Goal: Information Seeking & Learning: Learn about a topic

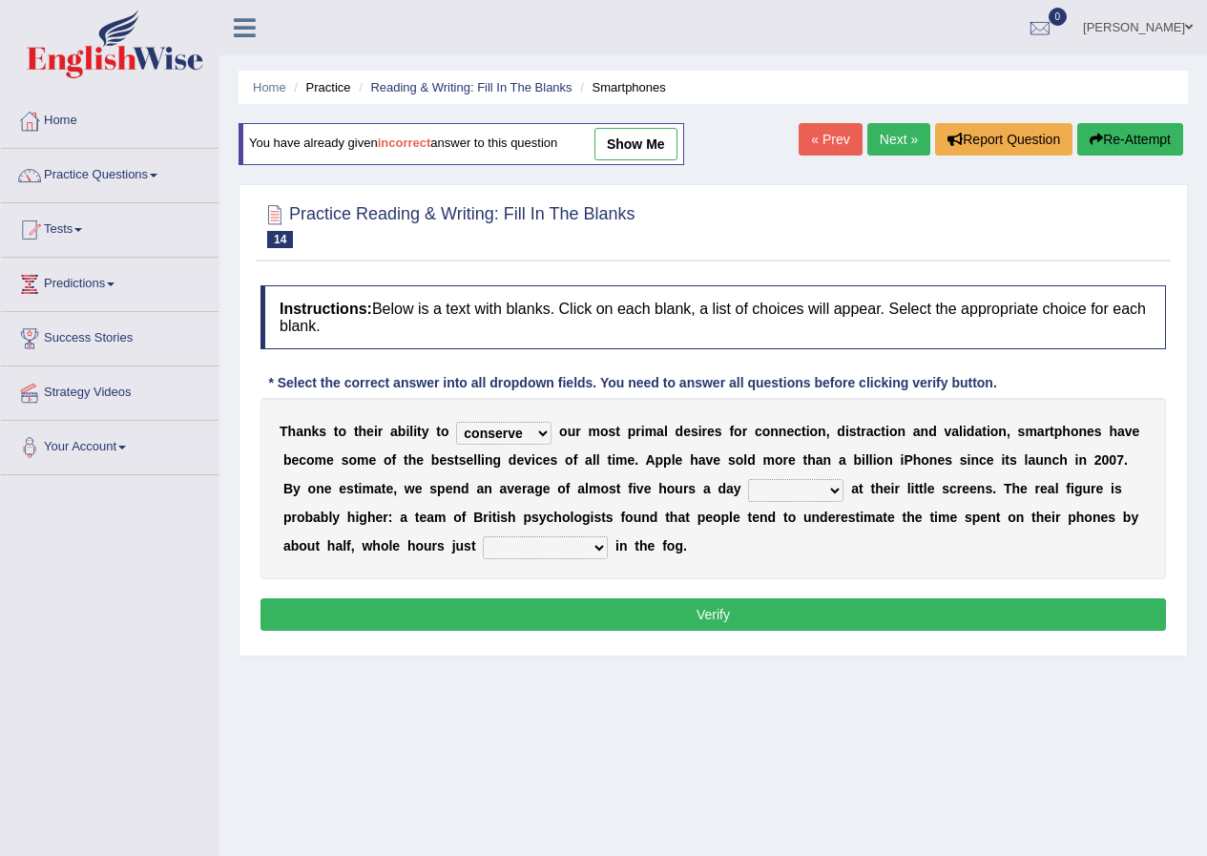
select select "conserve"
click at [73, 220] on link "Tests" at bounding box center [110, 227] width 218 height 48
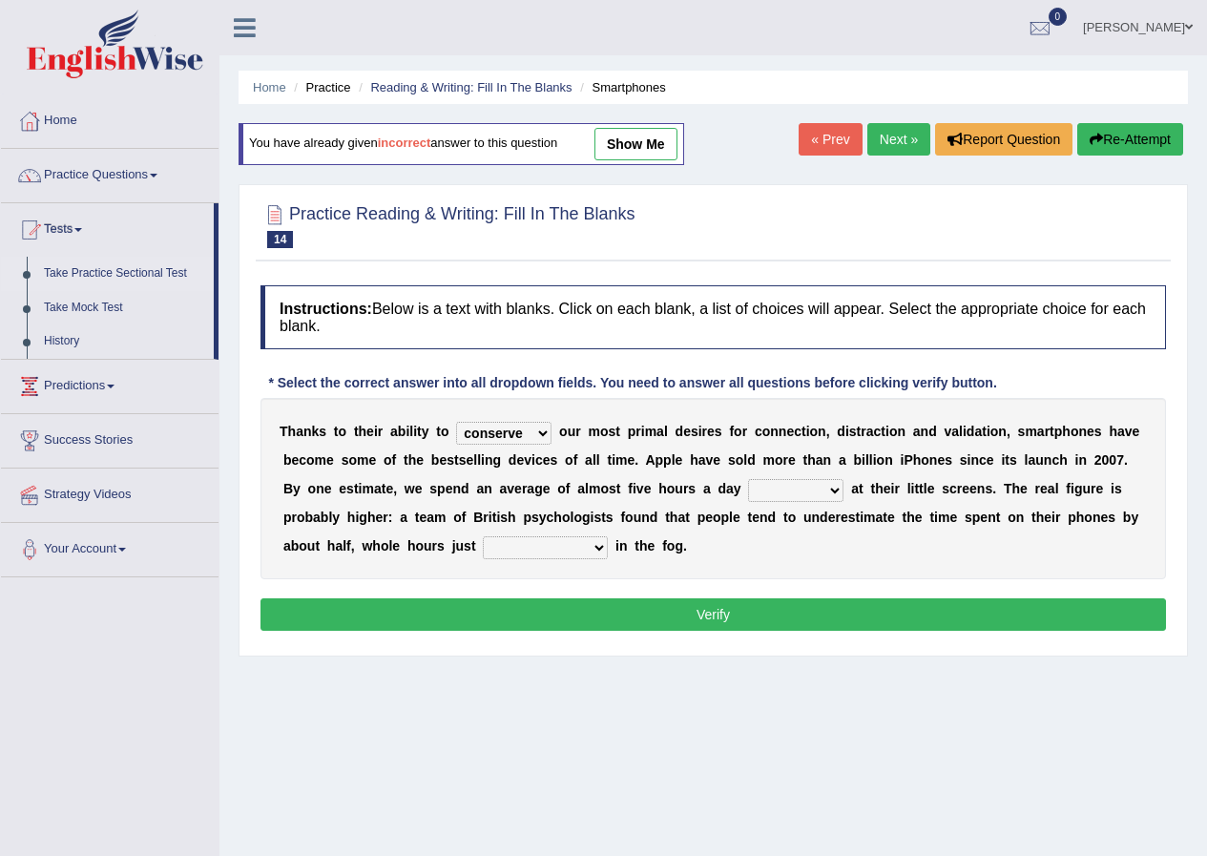
click at [111, 277] on link "Take Practice Sectional Test" at bounding box center [124, 274] width 178 height 34
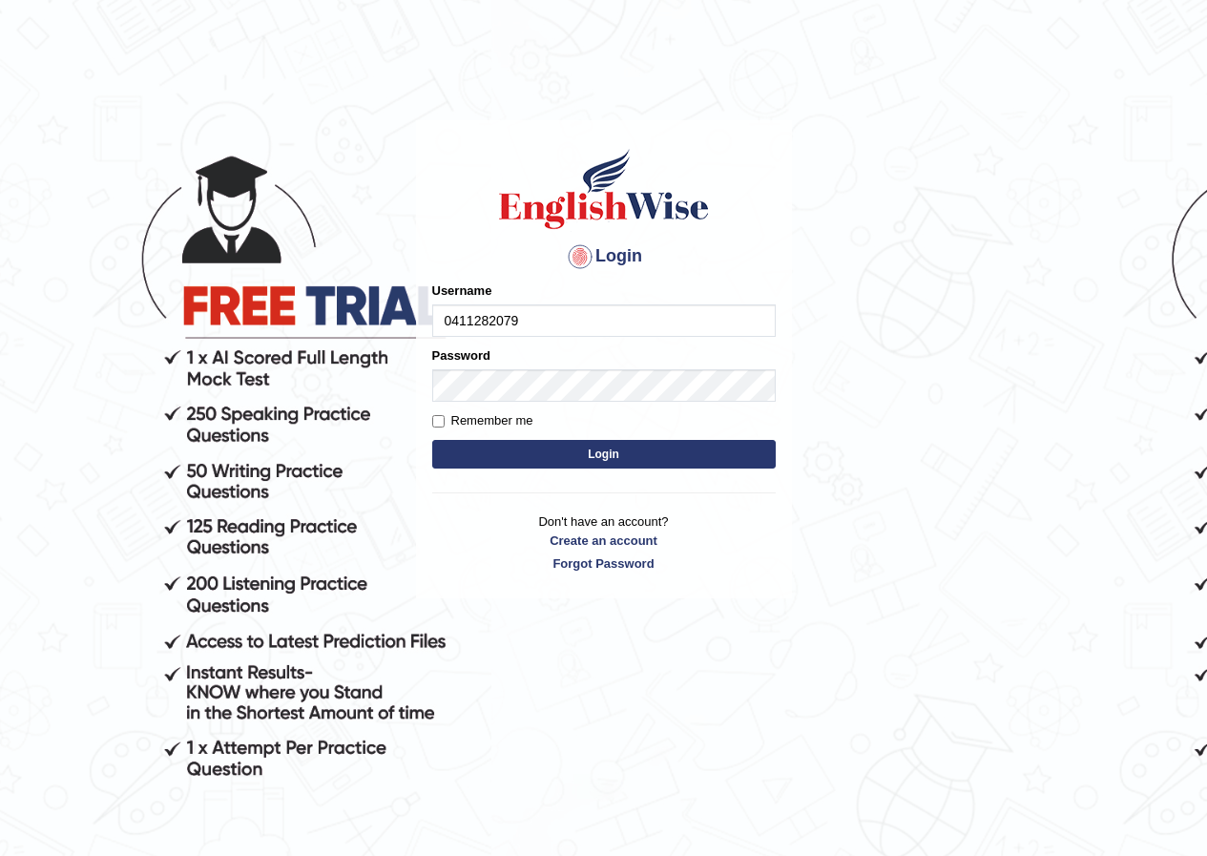
type input "0411282079"
click at [639, 441] on button "Login" at bounding box center [604, 454] width 344 height 29
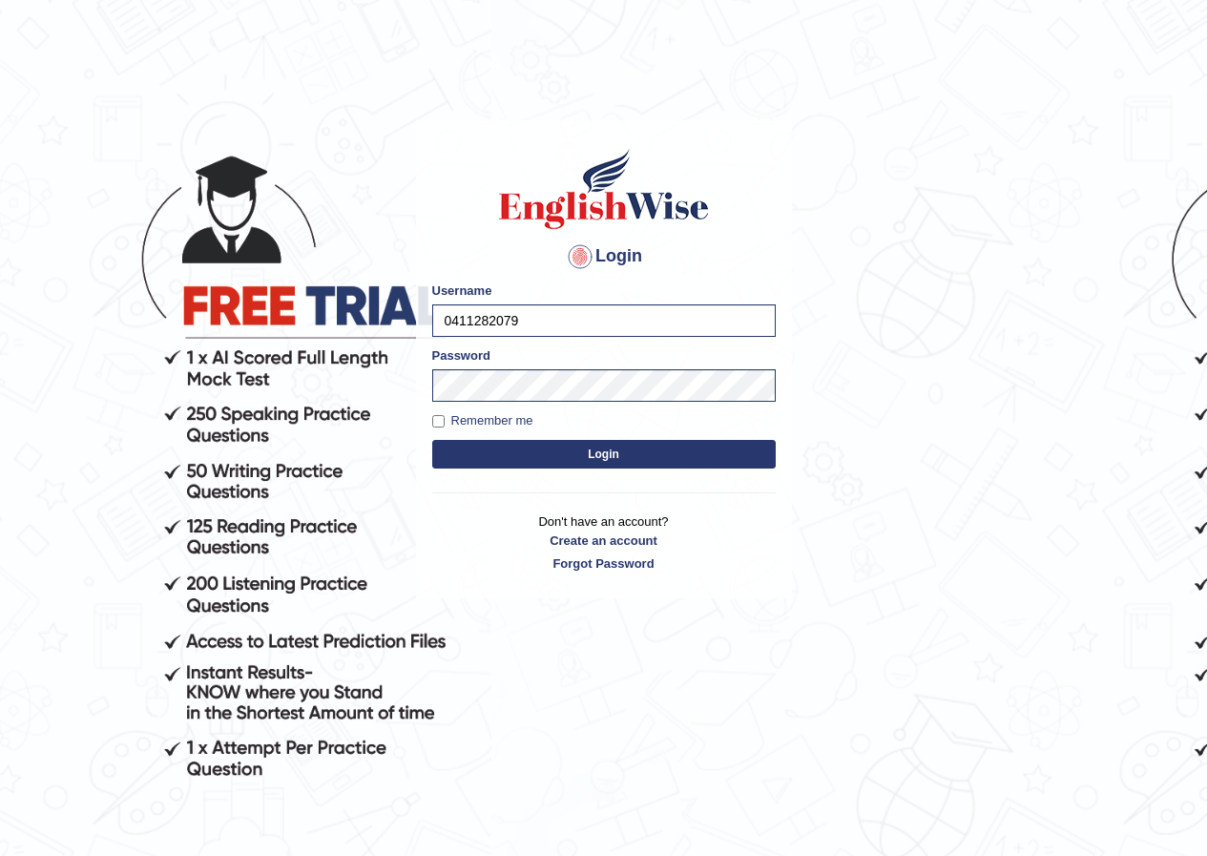
click at [632, 460] on button "Login" at bounding box center [604, 454] width 344 height 29
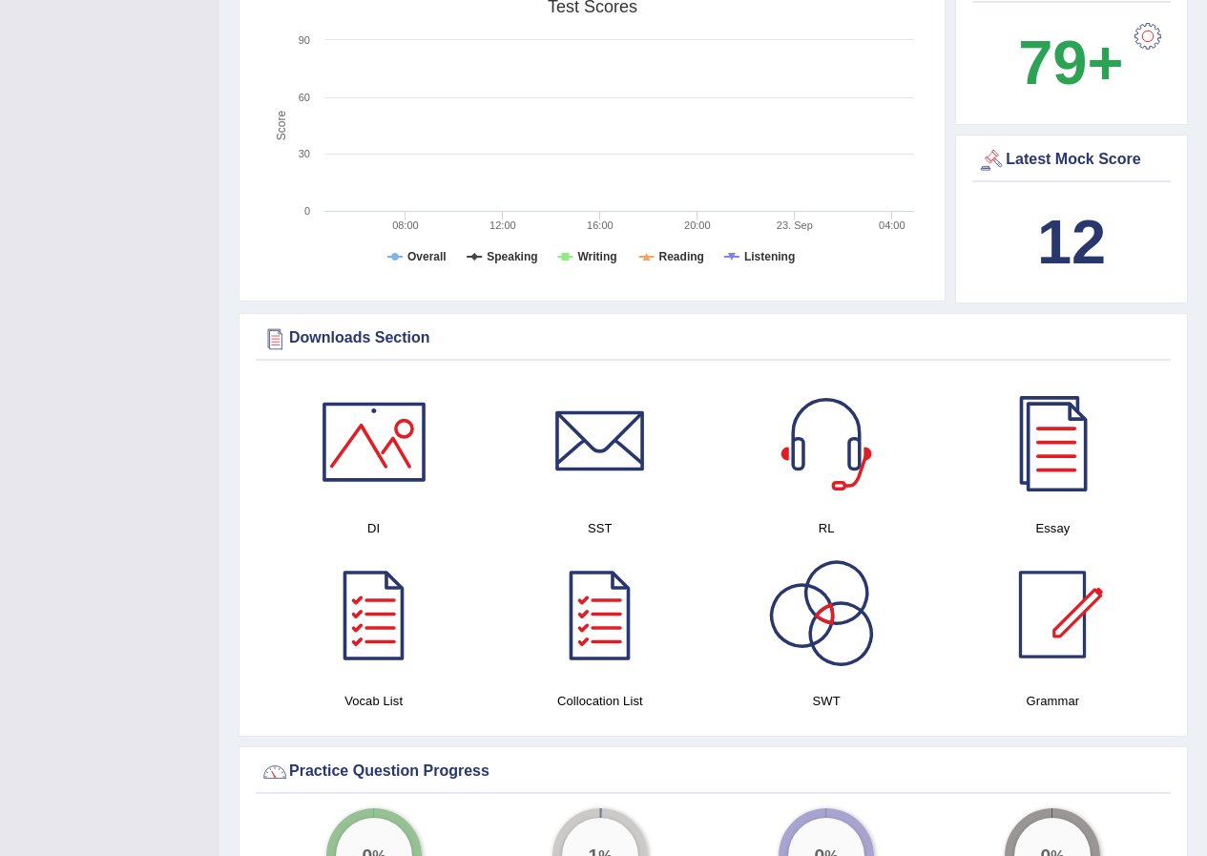
scroll to position [95, 0]
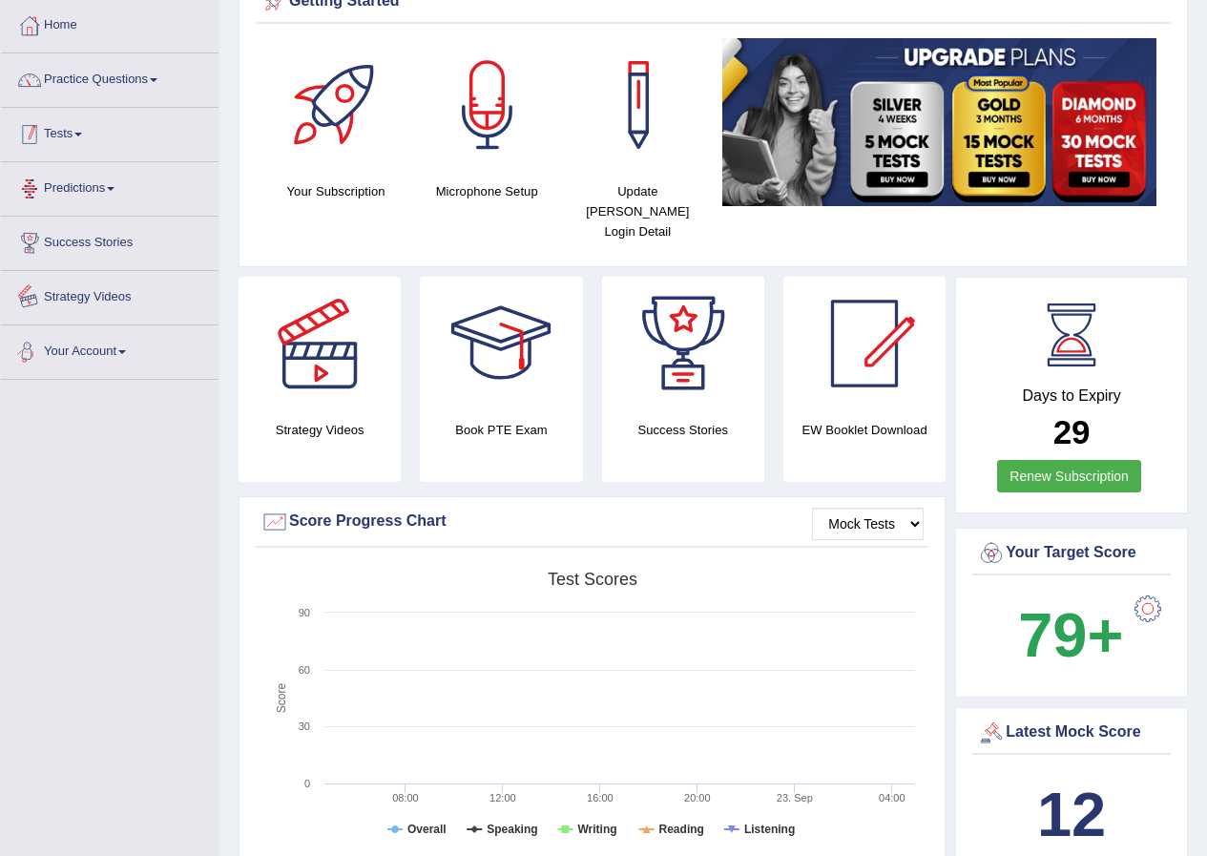
click at [74, 124] on link "Tests" at bounding box center [110, 132] width 218 height 48
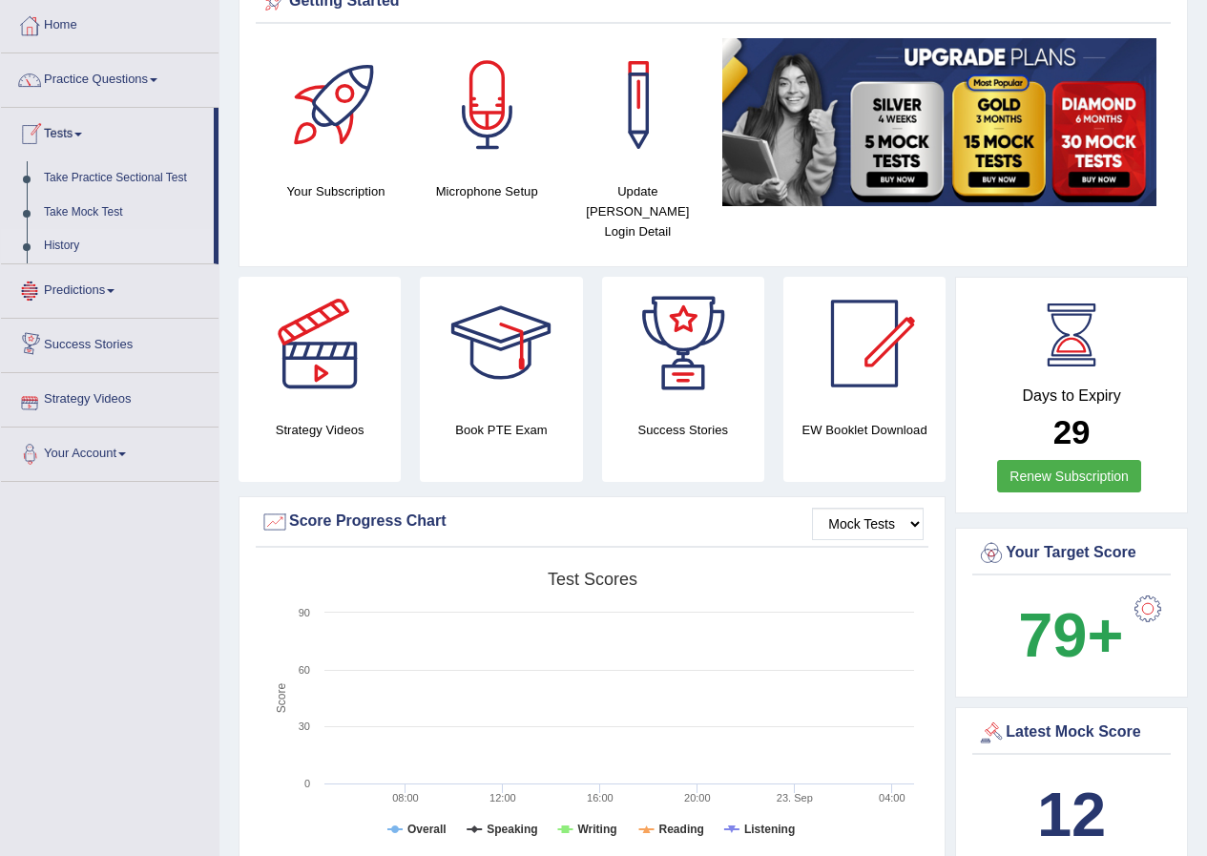
click at [95, 246] on link "History" at bounding box center [124, 246] width 178 height 34
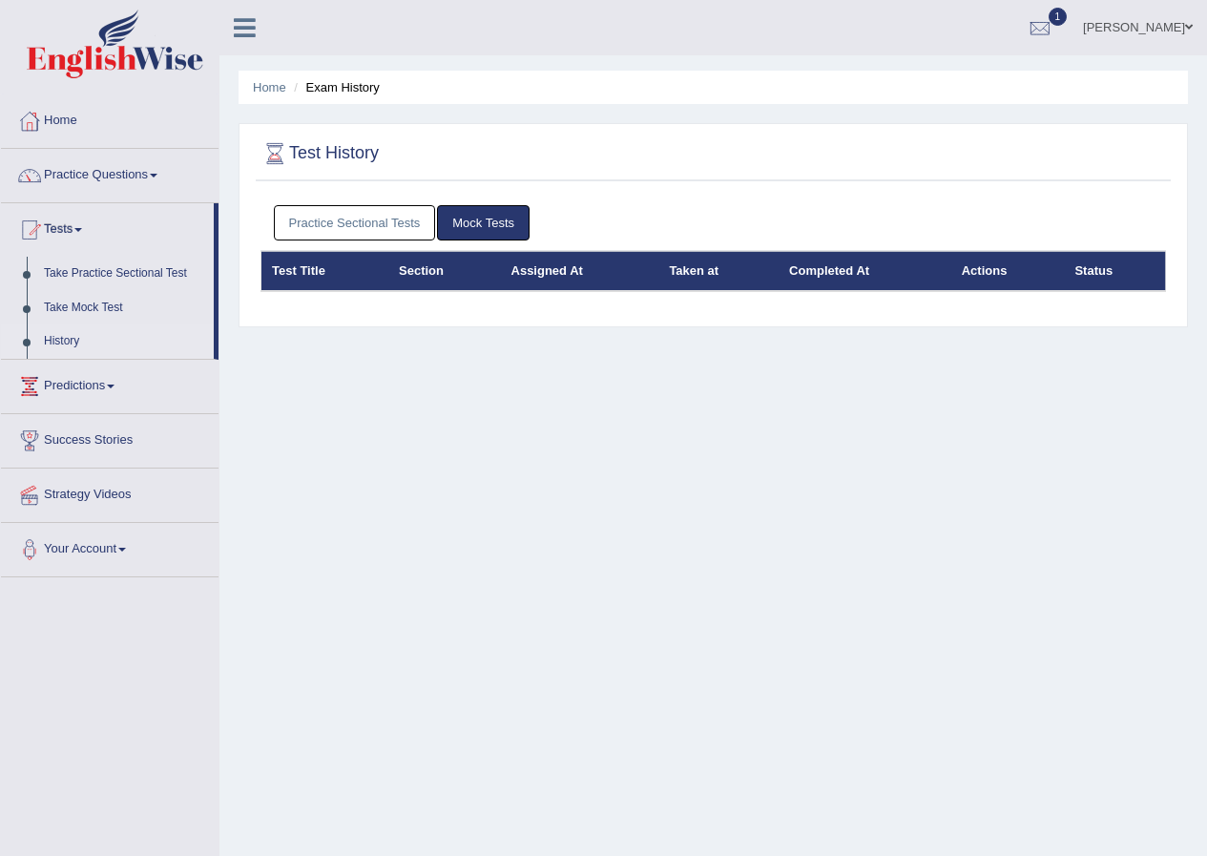
click at [458, 222] on link "Mock Tests" at bounding box center [483, 222] width 93 height 35
click at [325, 229] on link "Practice Sectional Tests" at bounding box center [355, 222] width 162 height 35
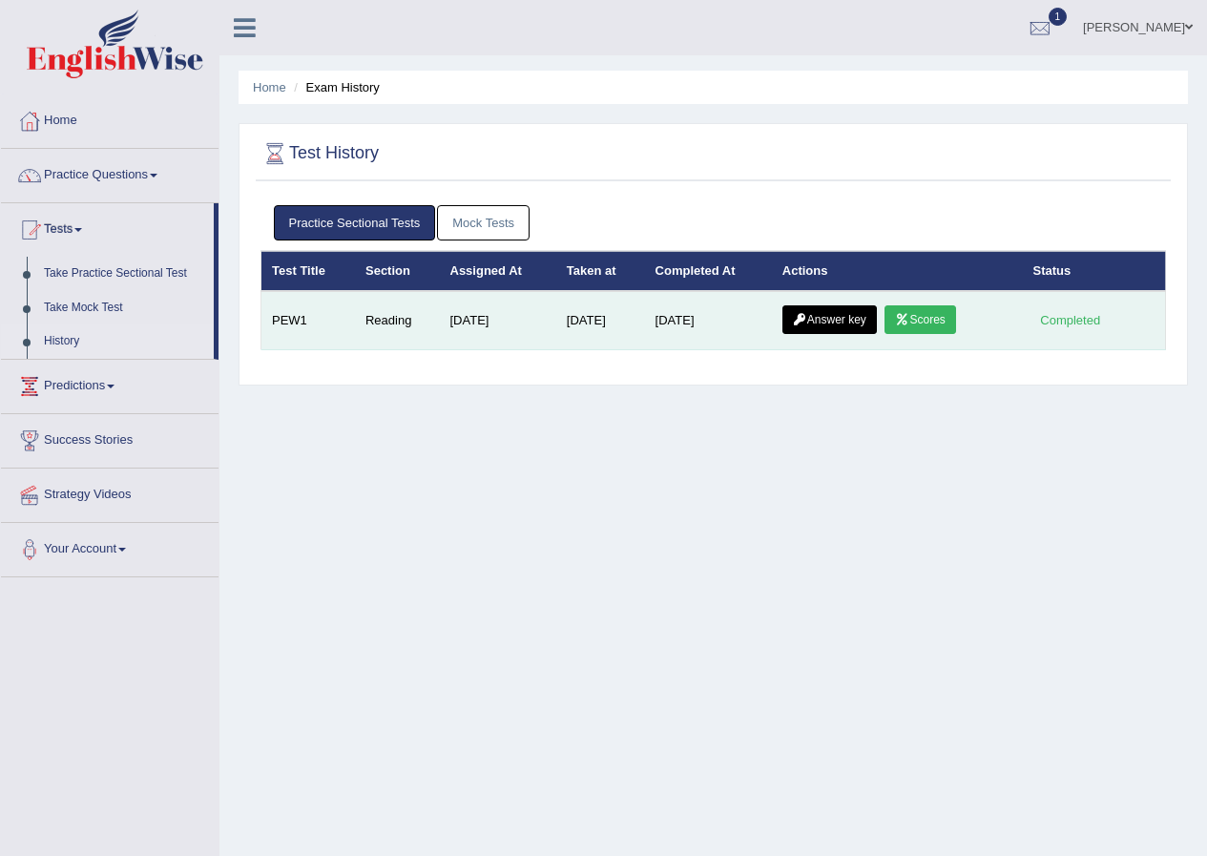
click at [781, 323] on td "Answer key Scores" at bounding box center [897, 320] width 251 height 59
click at [950, 315] on link "Scores" at bounding box center [920, 319] width 71 height 29
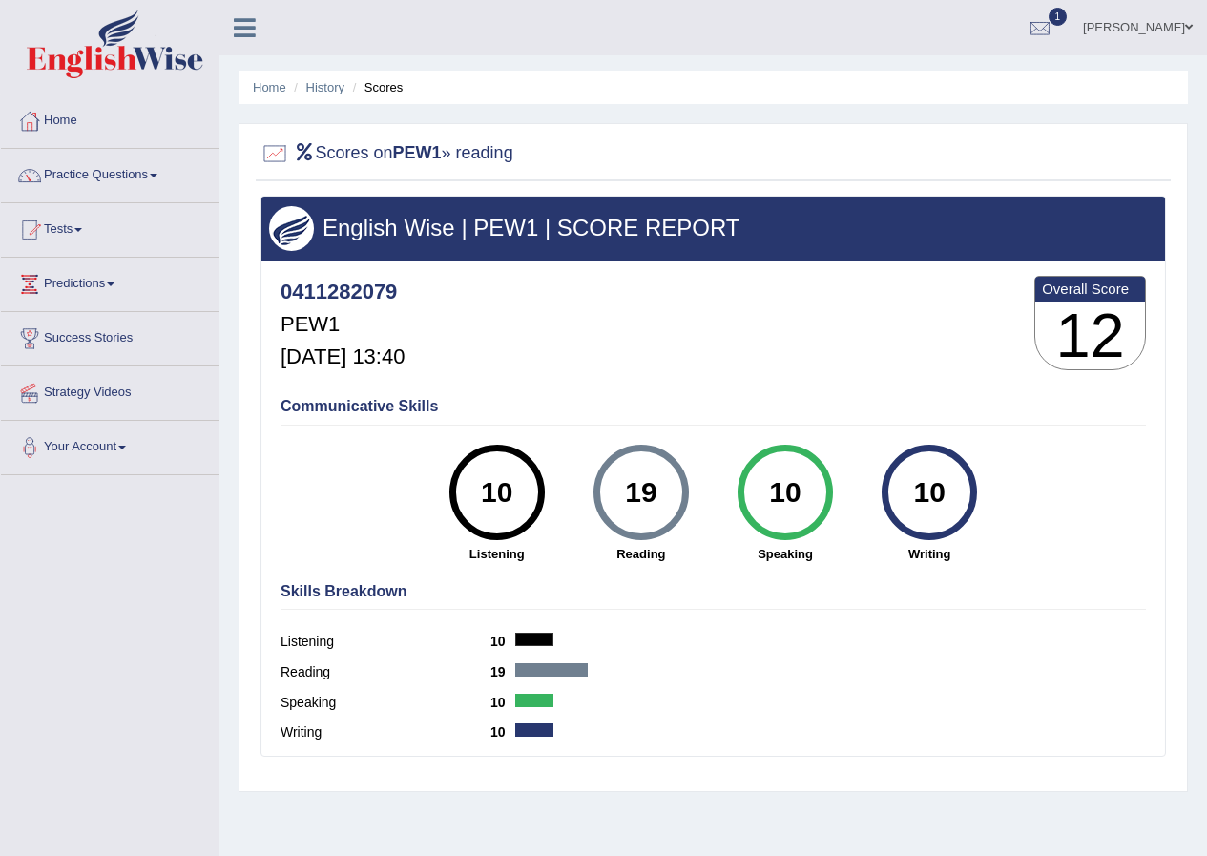
click at [648, 502] on div "19" at bounding box center [641, 492] width 70 height 80
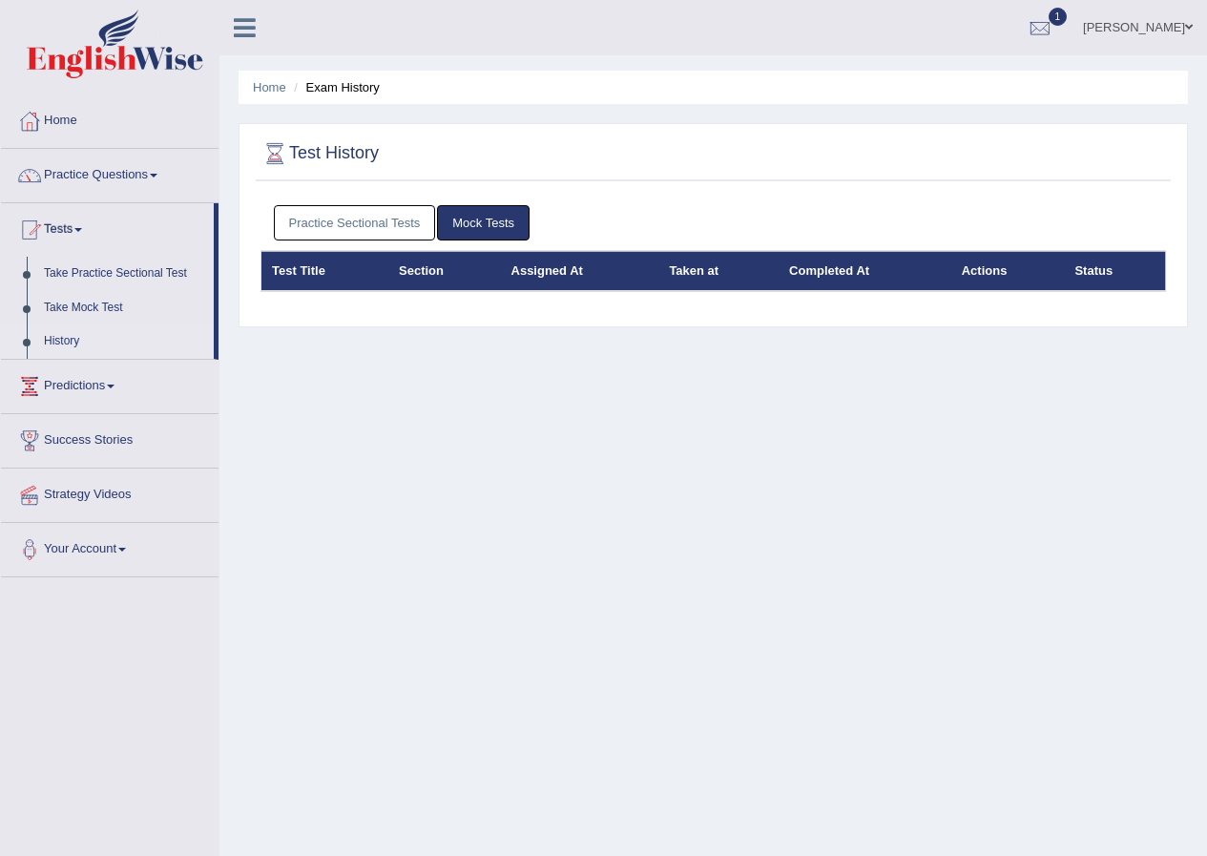
click at [483, 224] on link "Mock Tests" at bounding box center [483, 222] width 93 height 35
click at [336, 216] on link "Practice Sectional Tests" at bounding box center [355, 222] width 162 height 35
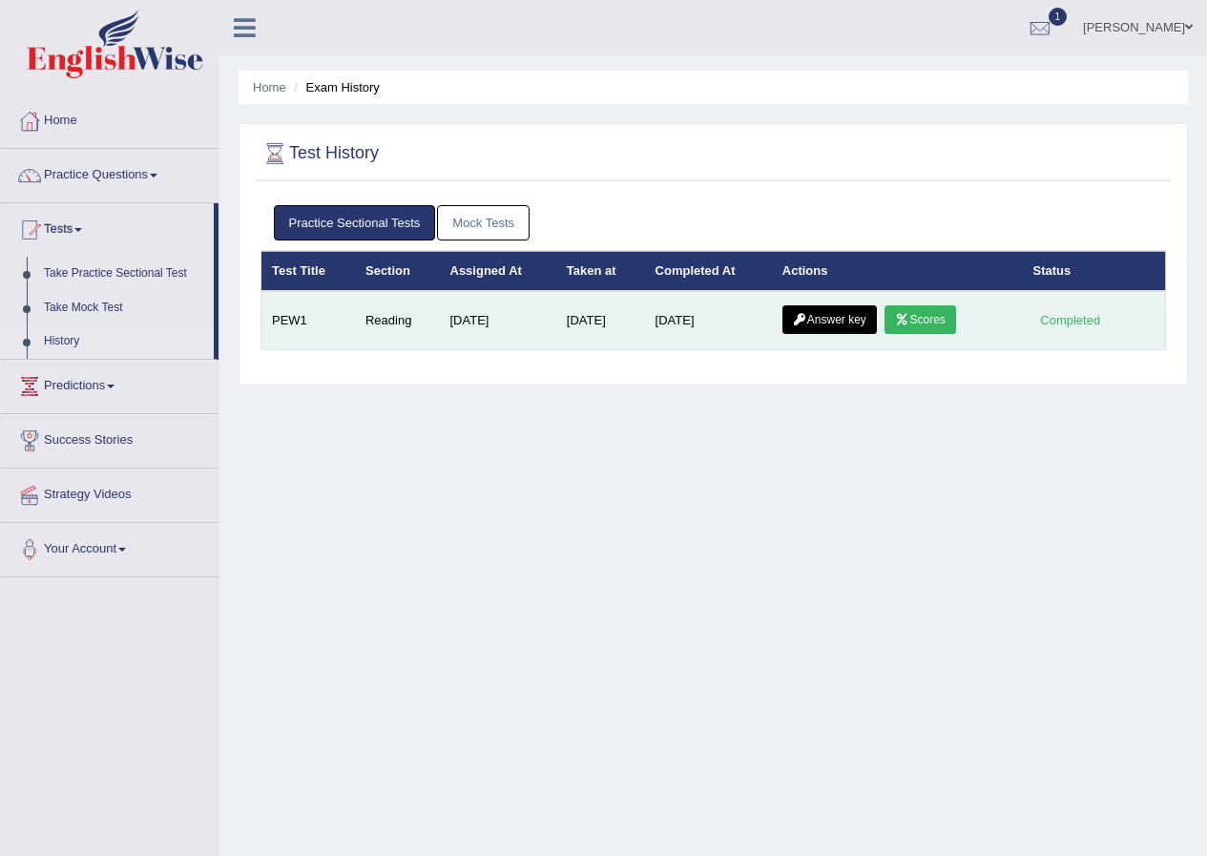
click at [861, 325] on link "Answer key" at bounding box center [830, 319] width 94 height 29
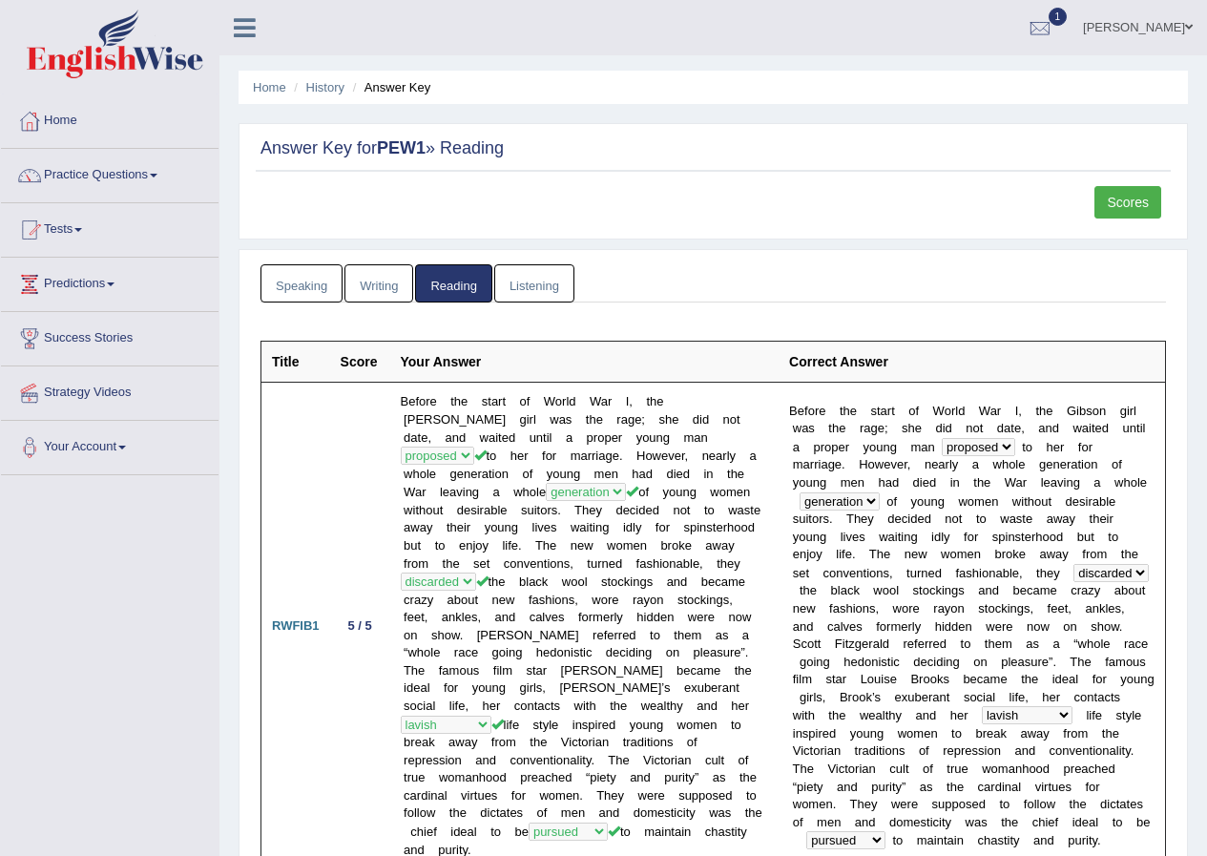
click at [85, 225] on link "Tests" at bounding box center [110, 227] width 218 height 48
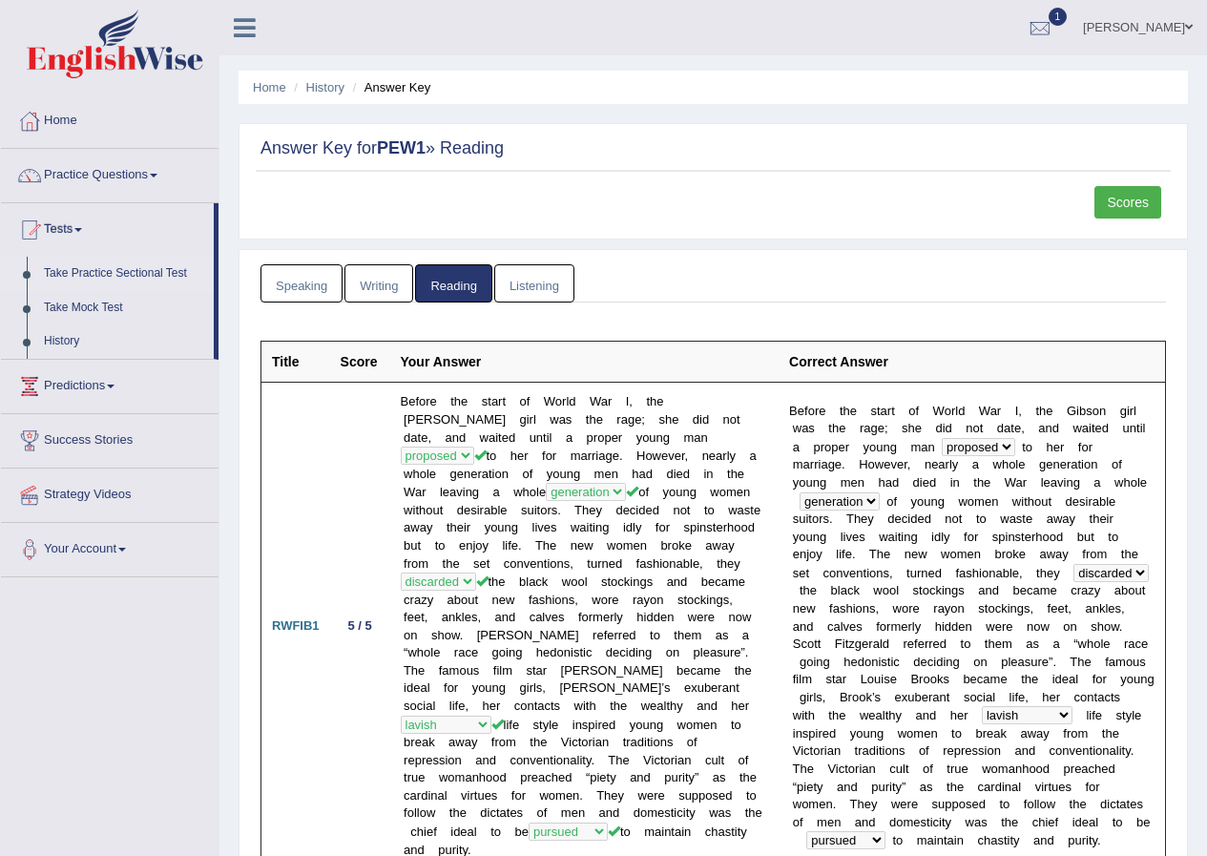
click at [120, 272] on link "Take Practice Sectional Test" at bounding box center [124, 274] width 178 height 34
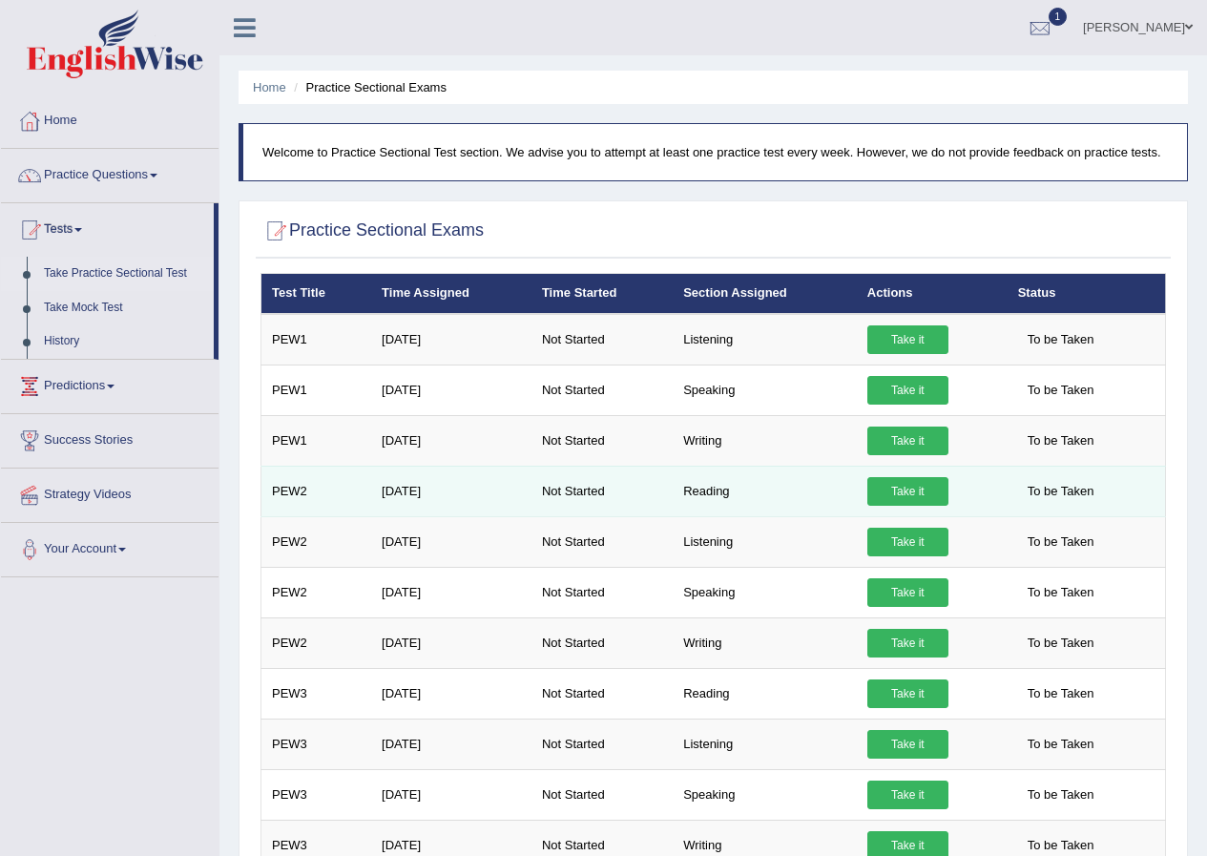
click at [935, 483] on link "Take it" at bounding box center [908, 491] width 81 height 29
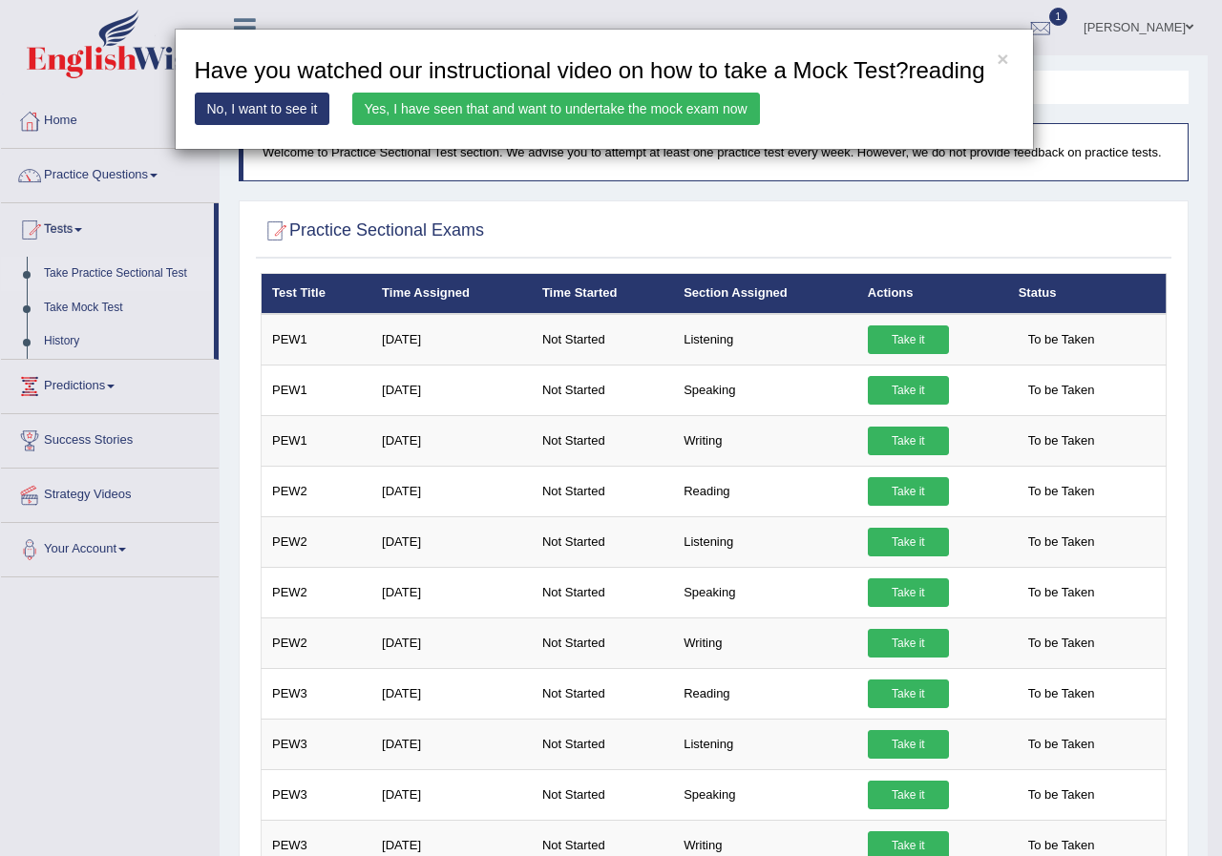
click at [474, 112] on link "Yes, I have seen that and want to undertake the mock exam now" at bounding box center [556, 109] width 408 height 32
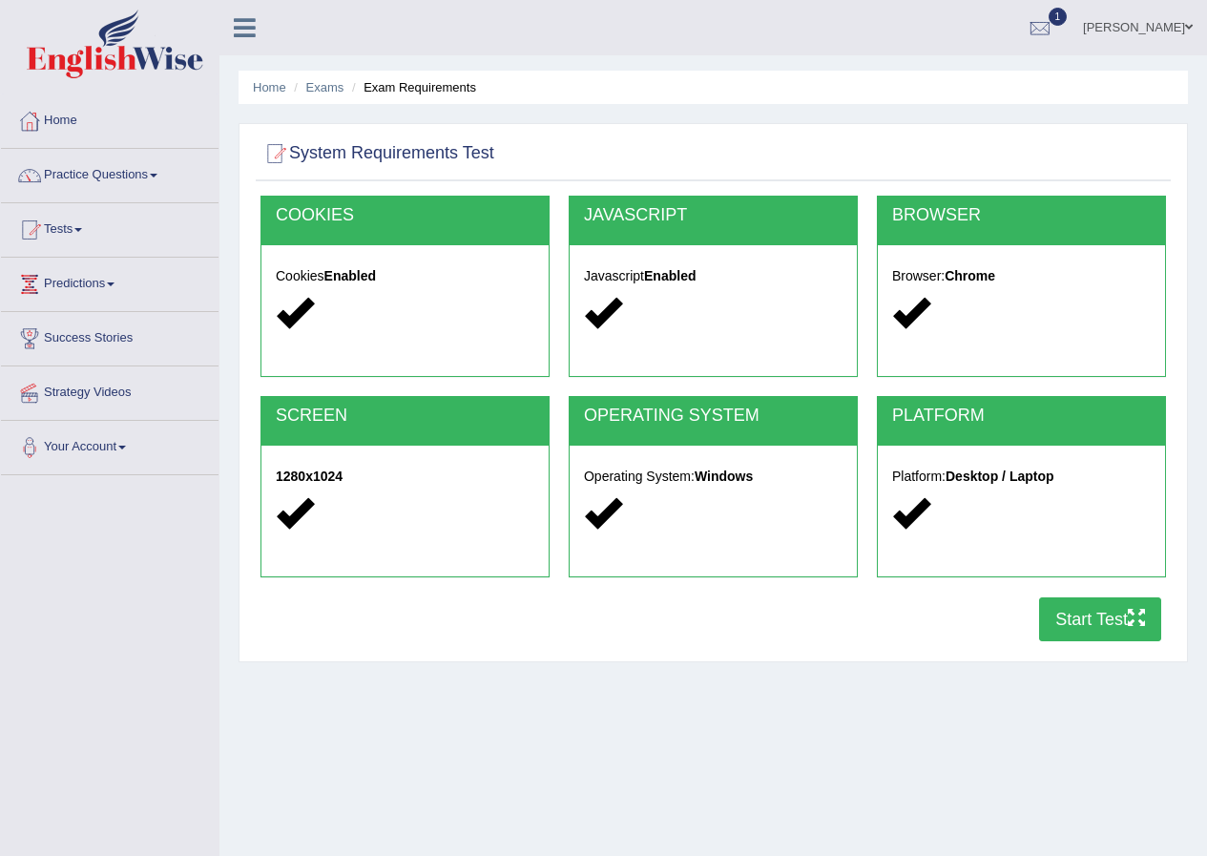
click at [1112, 627] on button "Start Test" at bounding box center [1100, 619] width 122 height 44
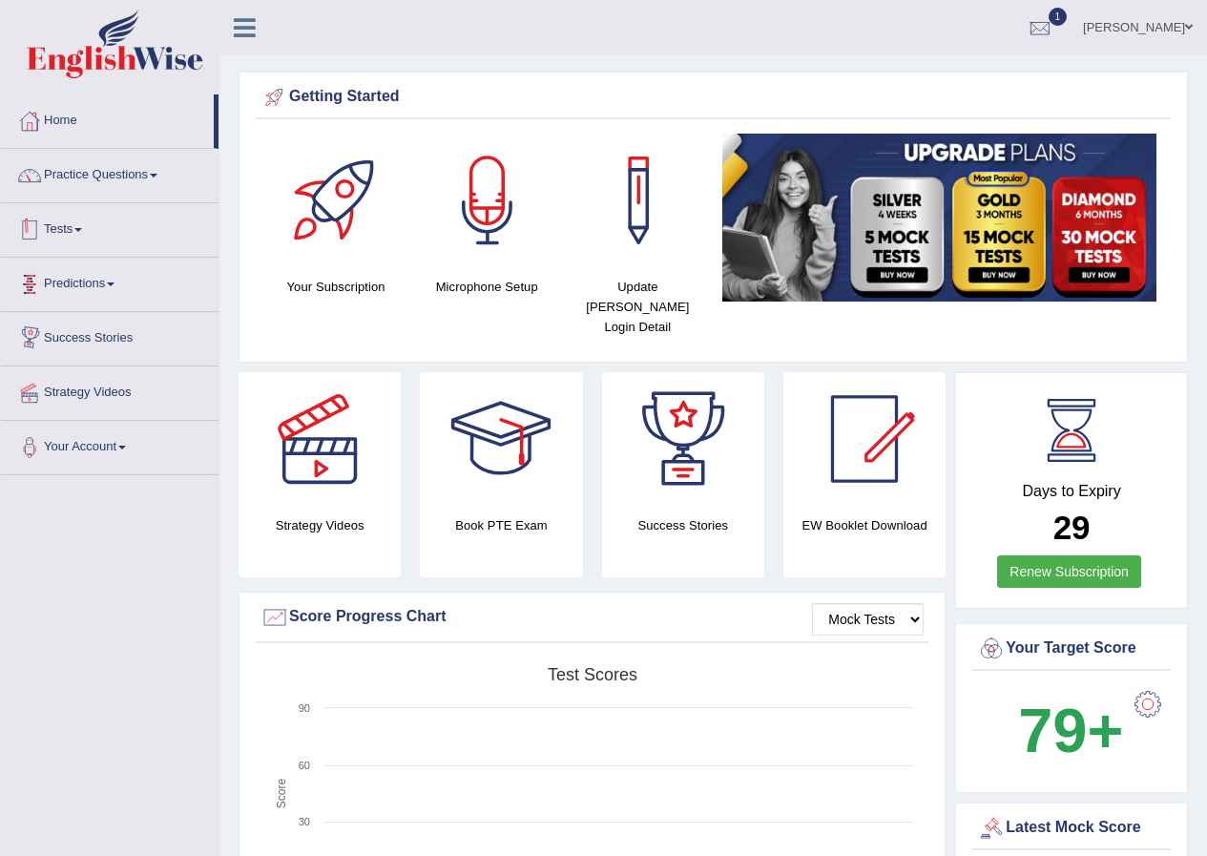
click at [78, 241] on link "Tests" at bounding box center [110, 227] width 218 height 48
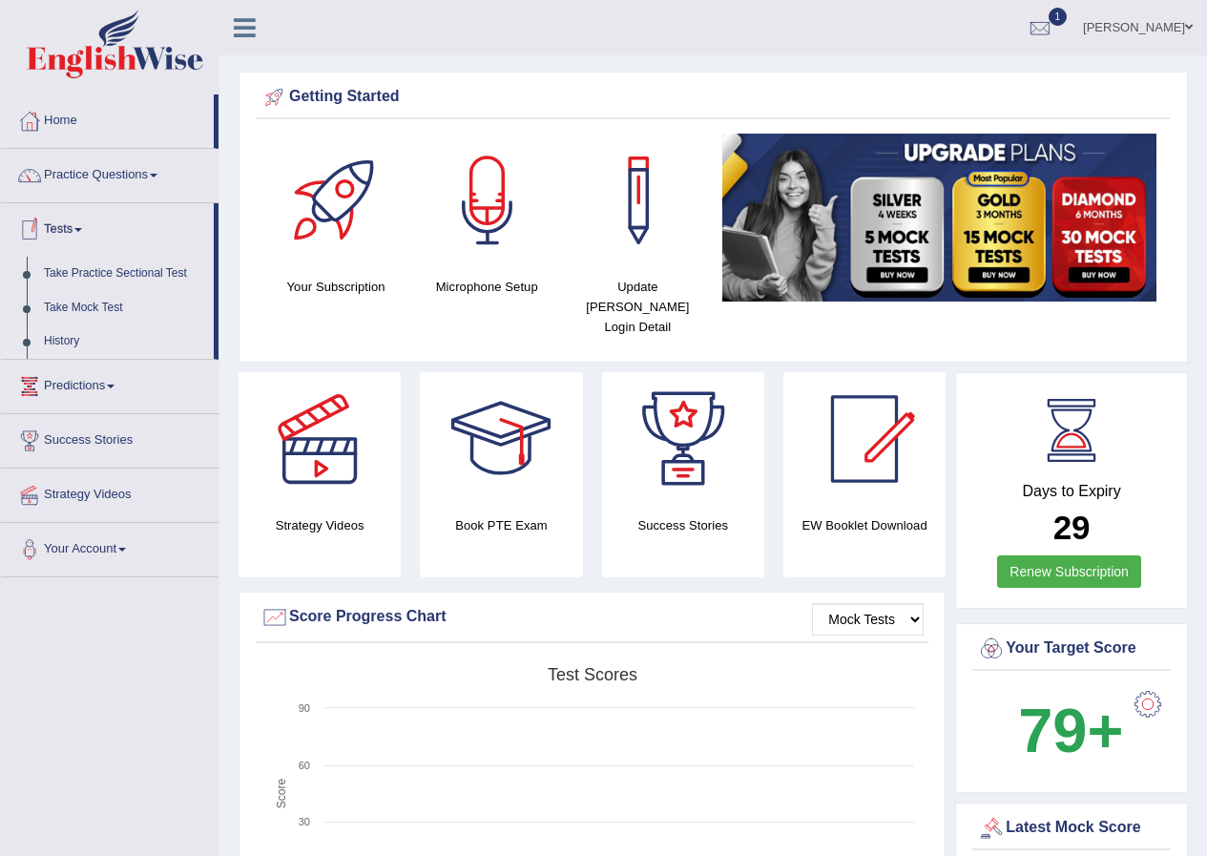
click at [85, 337] on link "History" at bounding box center [124, 342] width 178 height 34
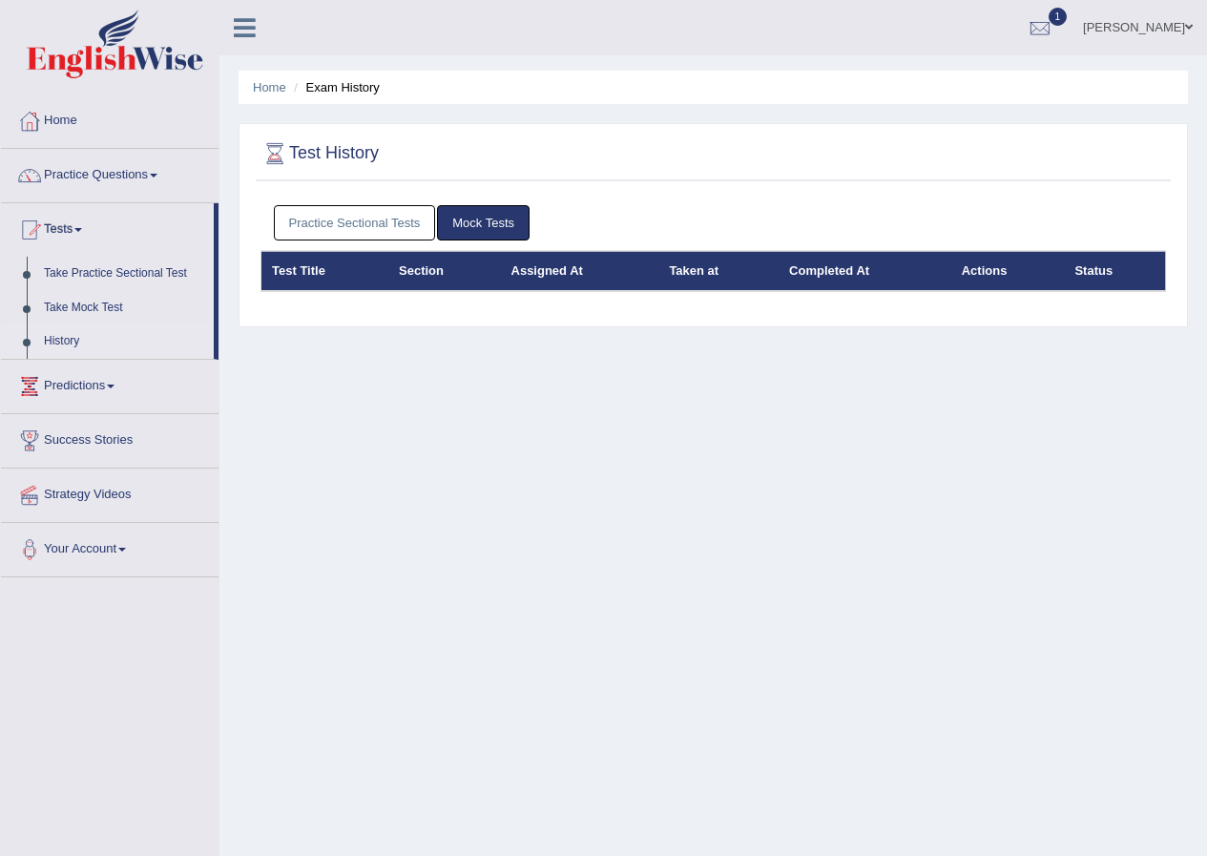
click at [343, 222] on link "Practice Sectional Tests" at bounding box center [355, 222] width 162 height 35
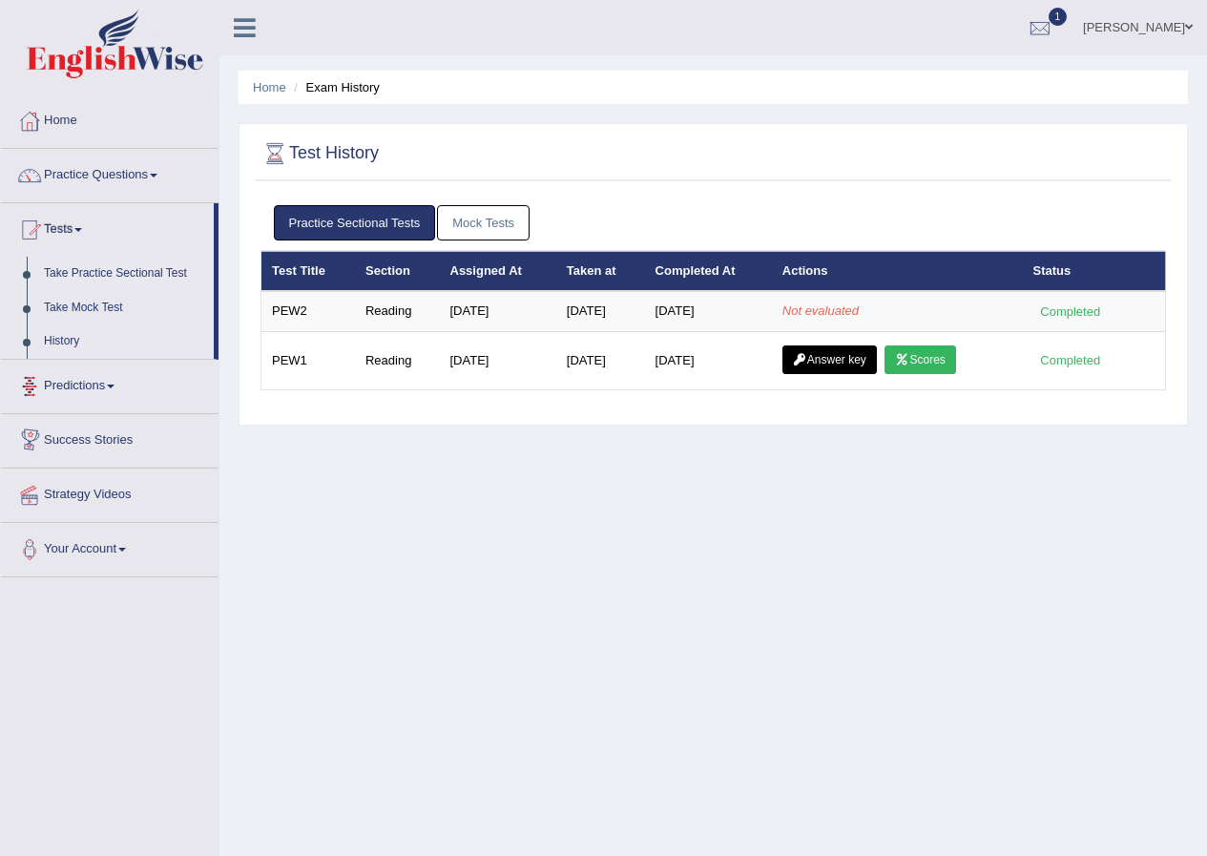
click at [95, 259] on link "Take Practice Sectional Test" at bounding box center [124, 274] width 178 height 34
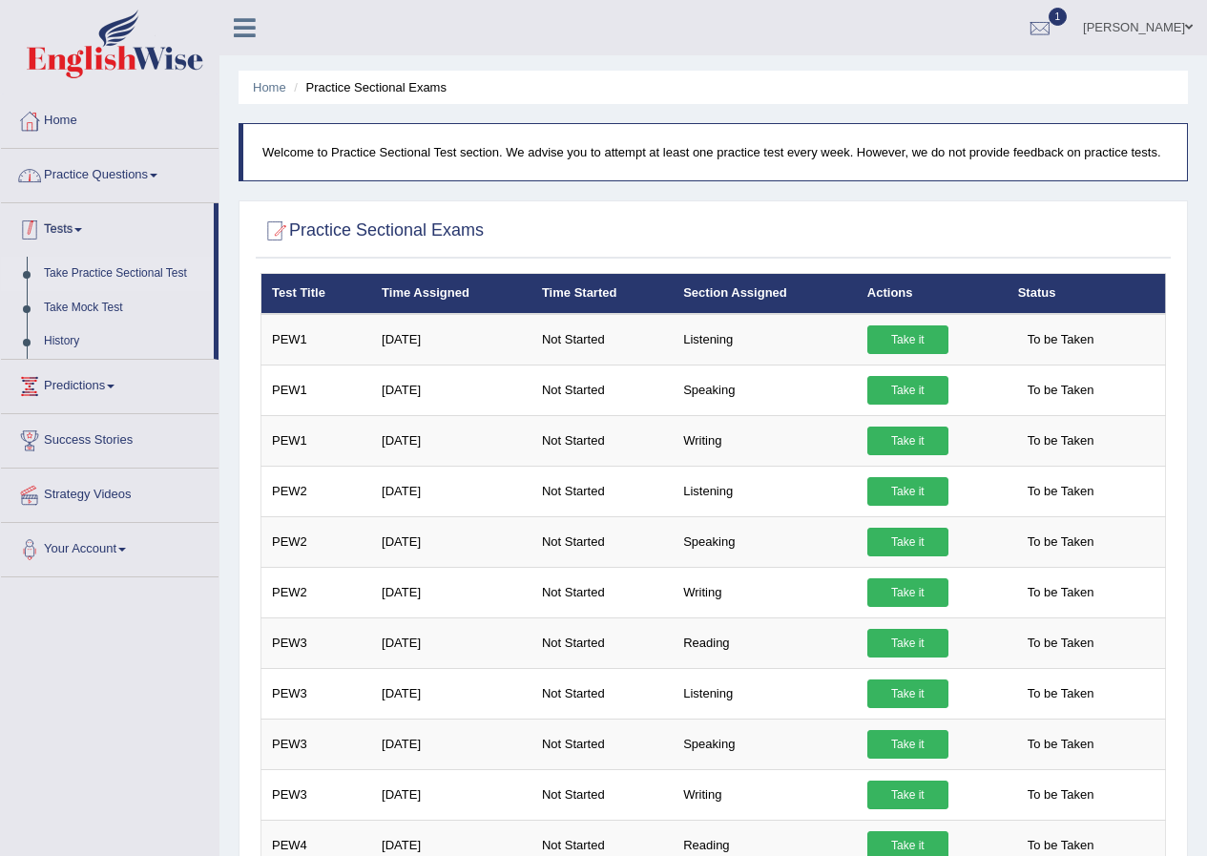
click at [107, 164] on link "Practice Questions" at bounding box center [110, 173] width 218 height 48
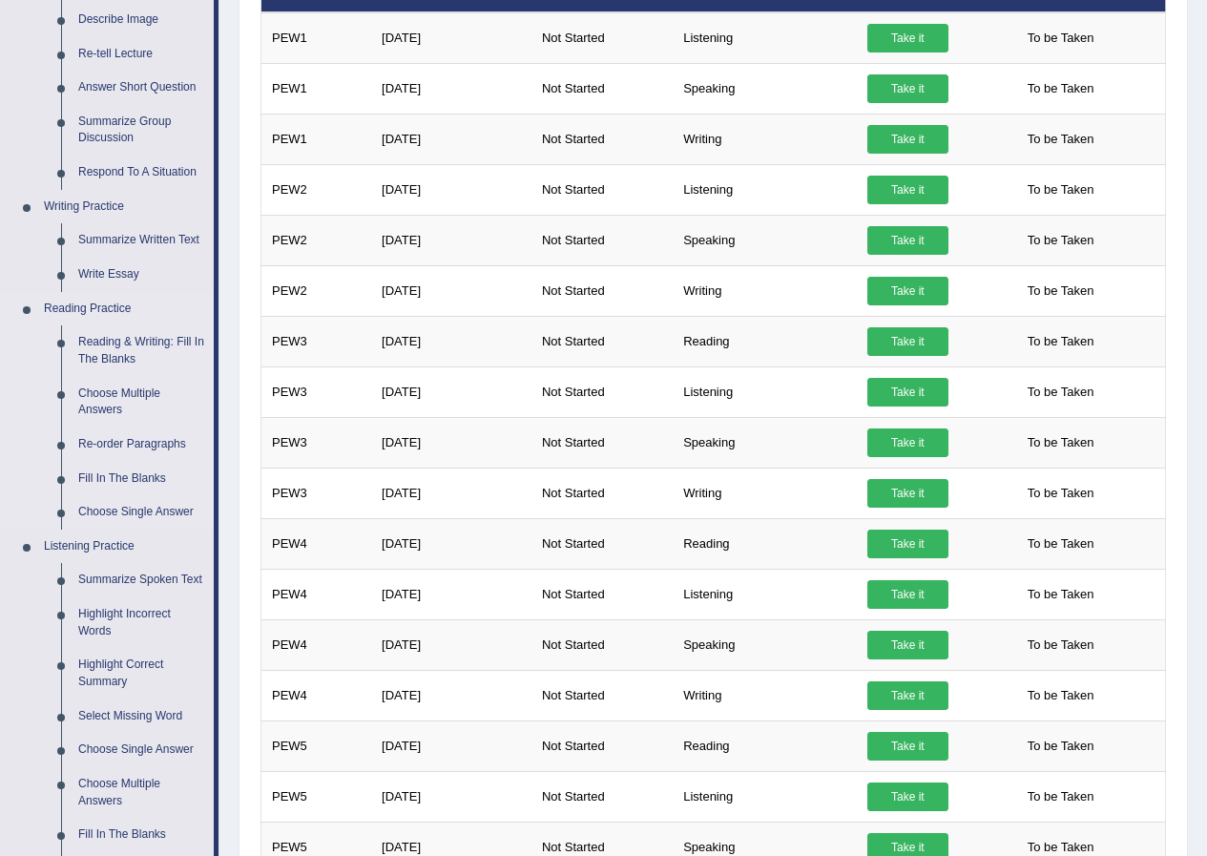
scroll to position [382, 0]
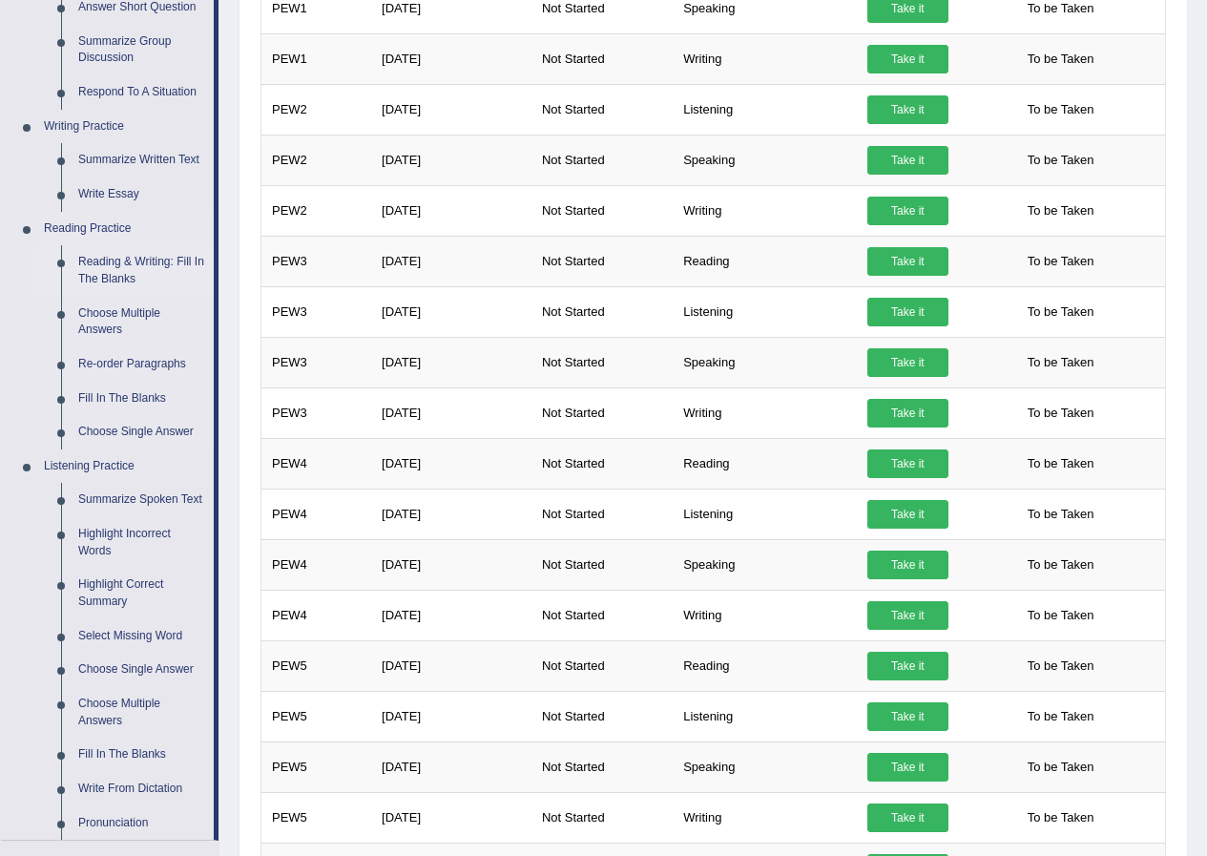
click at [125, 261] on link "Reading & Writing: Fill In The Blanks" at bounding box center [142, 270] width 144 height 51
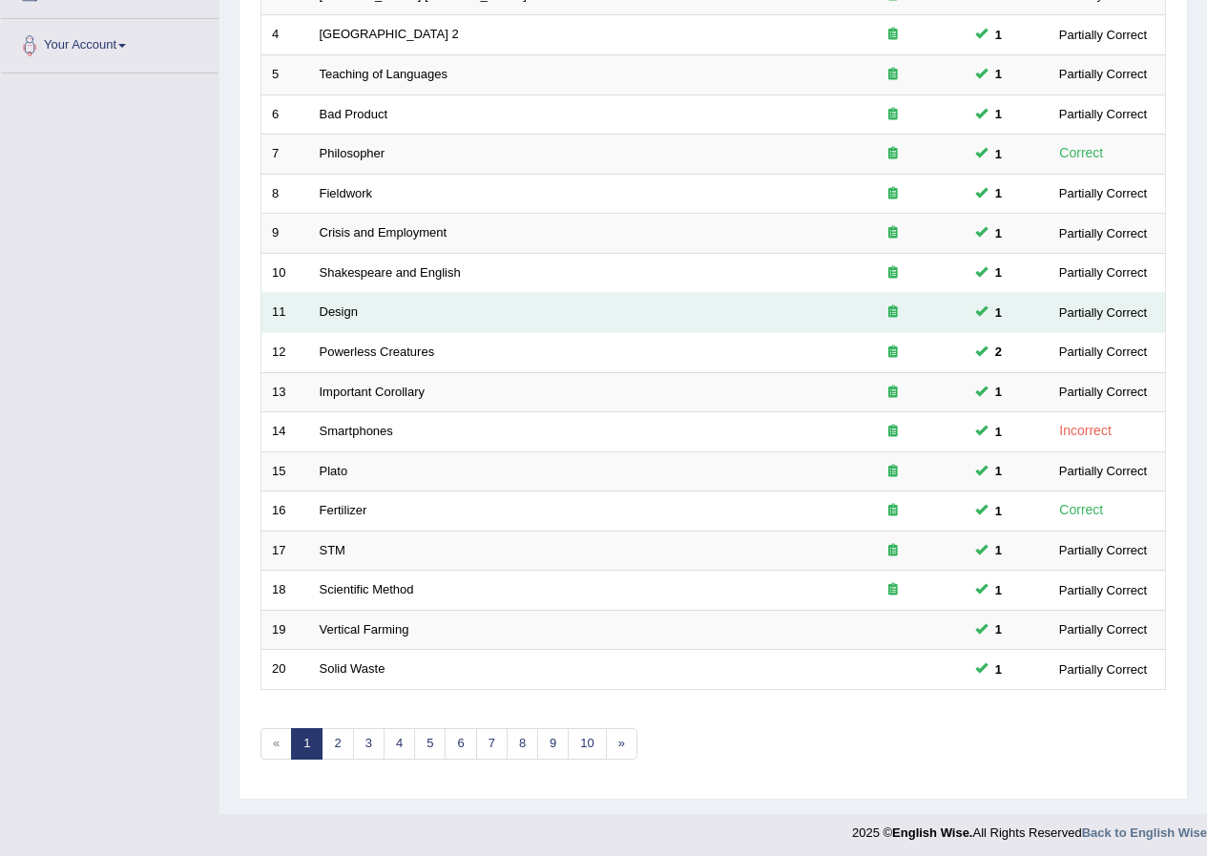
scroll to position [408, 0]
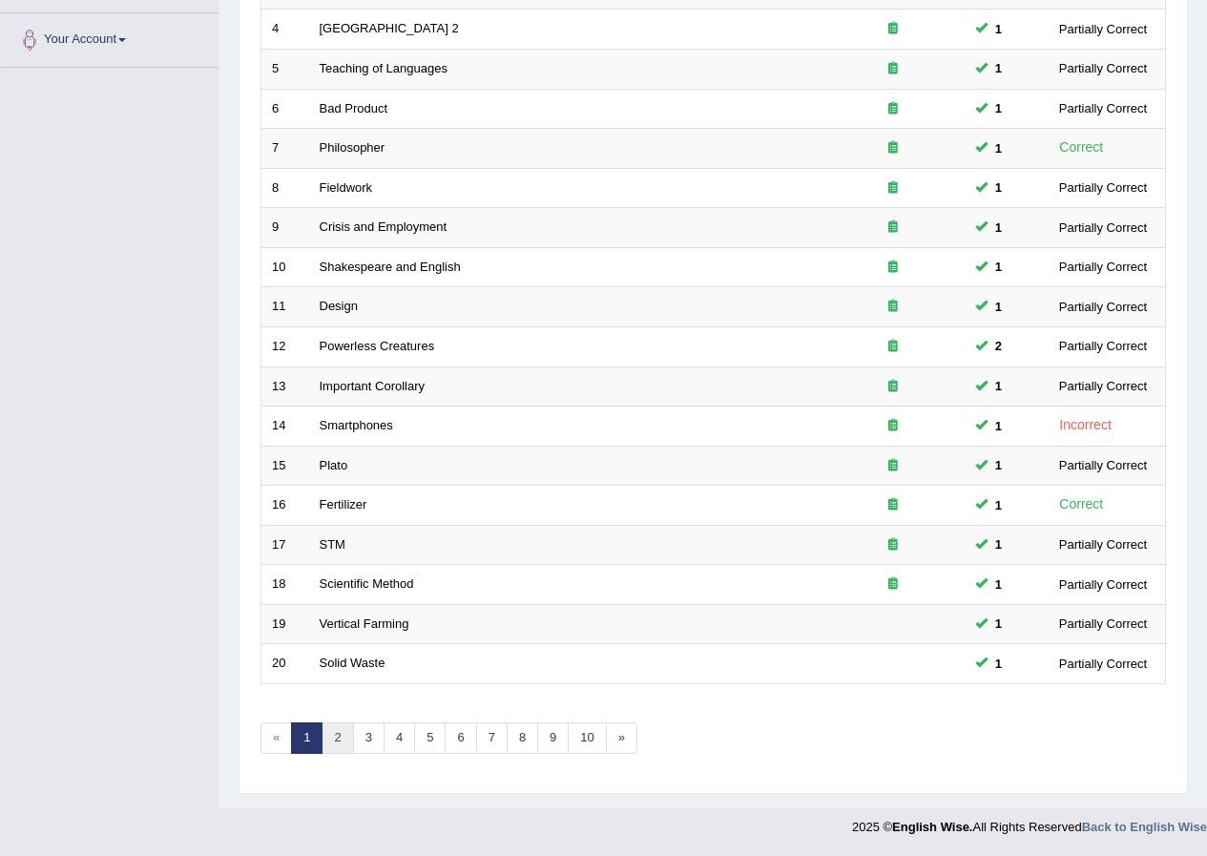
click at [345, 749] on link "2" at bounding box center [337, 738] width 31 height 31
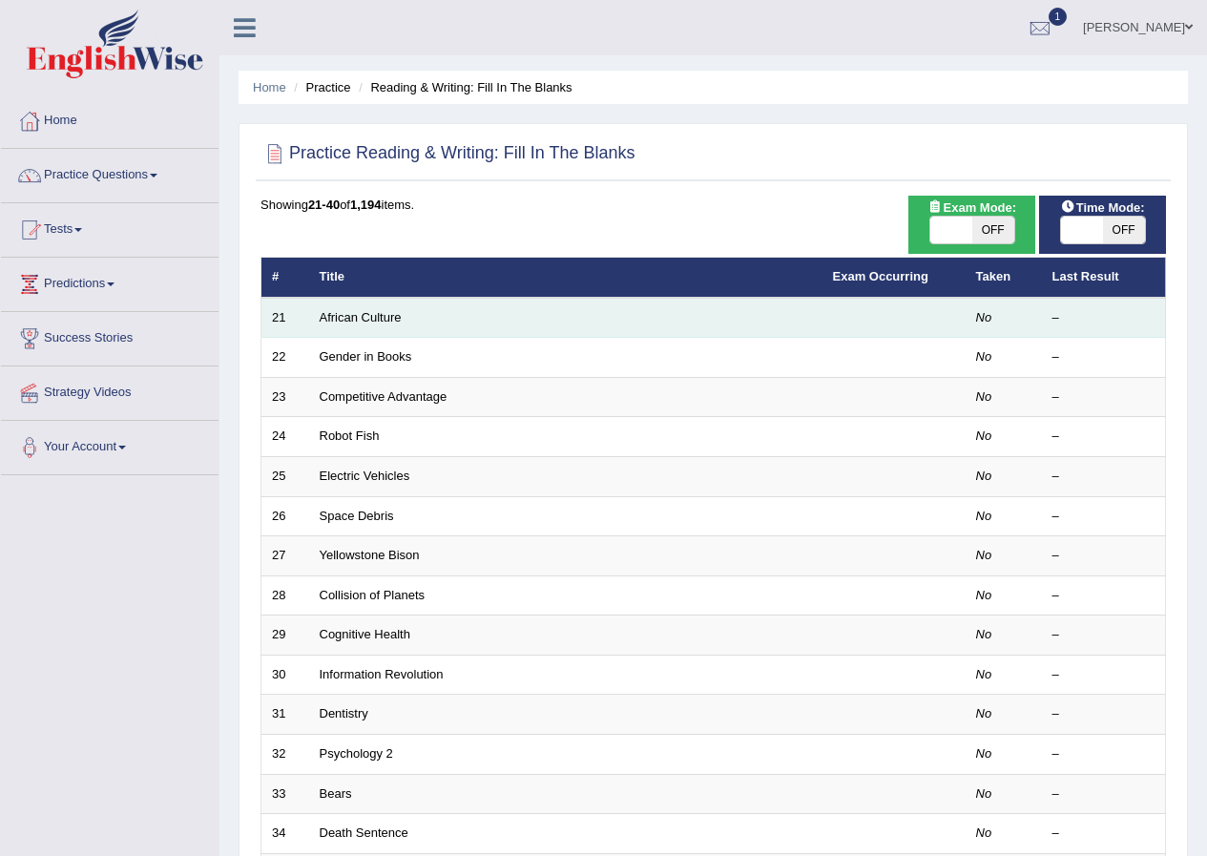
click at [402, 332] on td "African Culture" at bounding box center [565, 318] width 513 height 40
click at [385, 315] on link "African Culture" at bounding box center [361, 317] width 82 height 14
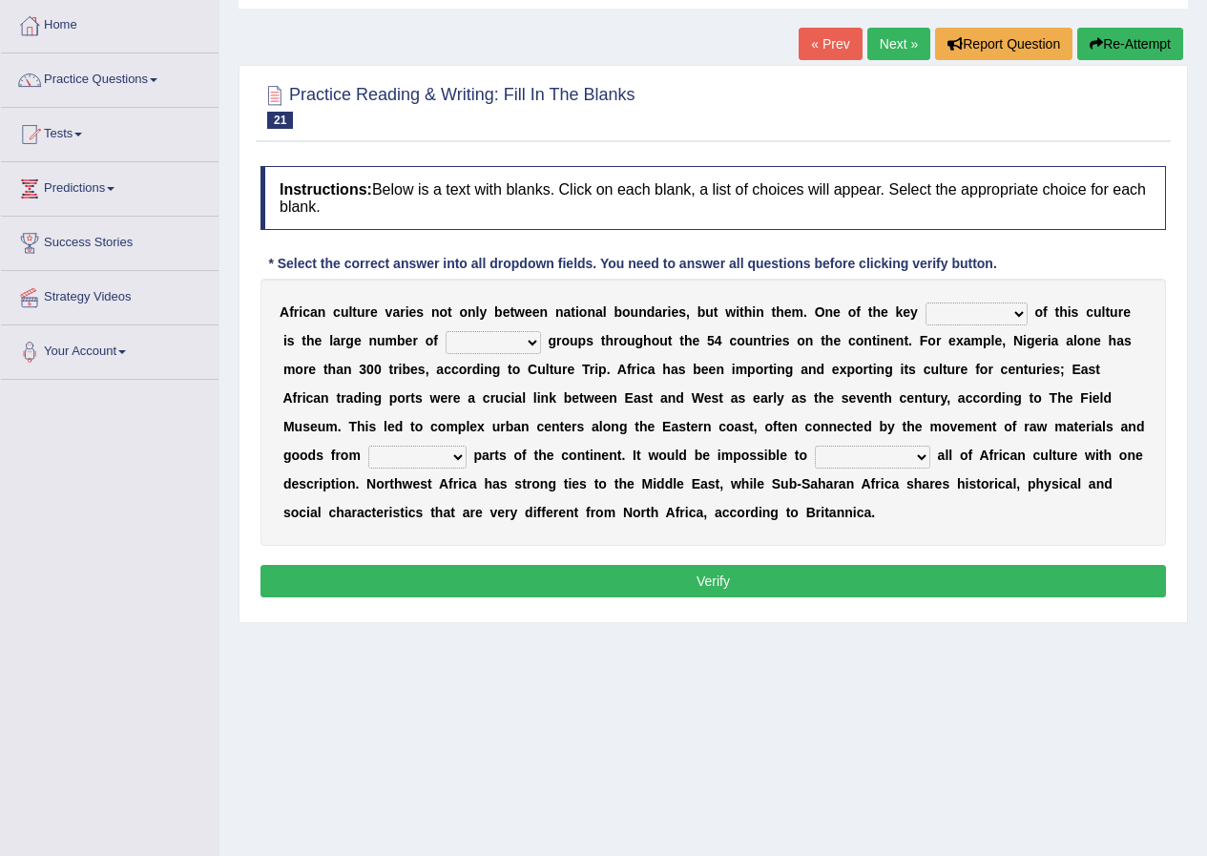
scroll to position [146, 0]
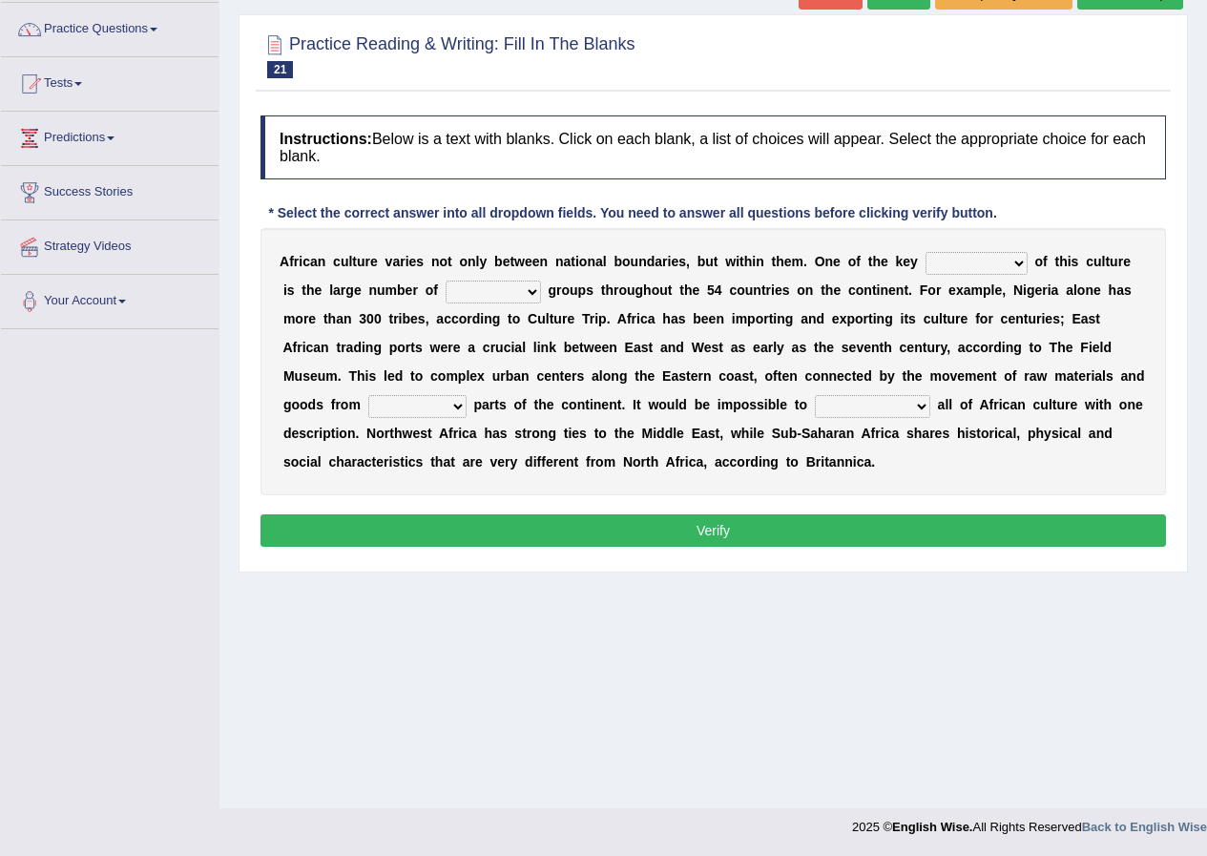
click at [1007, 265] on select "conjectures features issues doubts" at bounding box center [977, 263] width 102 height 23
click at [926, 252] on select "conjectures features issues doubts" at bounding box center [977, 263] width 102 height 23
click at [1012, 263] on select "conjectures features issues doubts" at bounding box center [977, 263] width 102 height 23
select select "features"
click at [926, 252] on select "conjectures features issues doubts" at bounding box center [977, 263] width 102 height 23
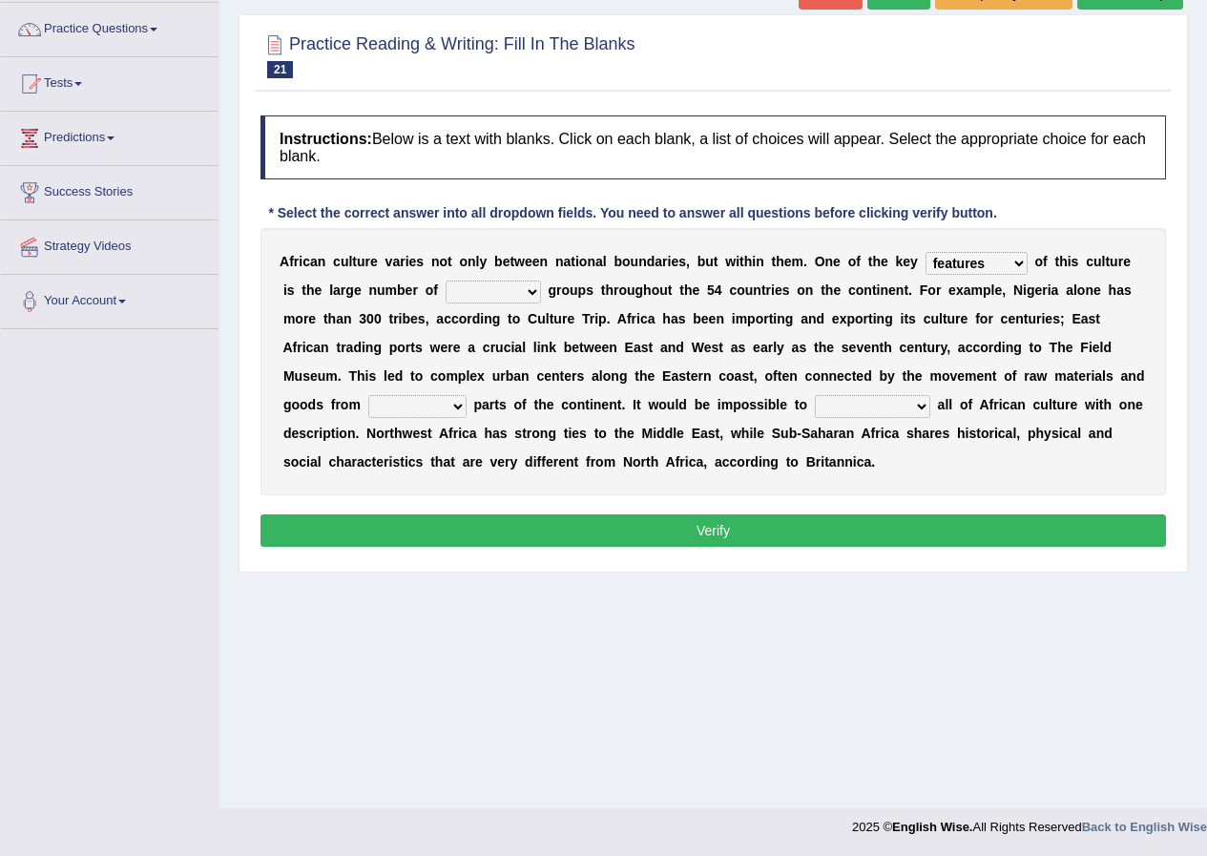
click at [516, 295] on select "ethic ethnic eugenic epic" at bounding box center [493, 292] width 95 height 23
select select "ethnic"
click at [446, 281] on select "ethic ethnic eugenic epic" at bounding box center [493, 292] width 95 height 23
click at [457, 403] on select "forelocked interlocked unlocked landlocked" at bounding box center [417, 406] width 98 height 23
click at [916, 405] on select "characterize conceptualize symbolize synthesize" at bounding box center [872, 406] width 115 height 23
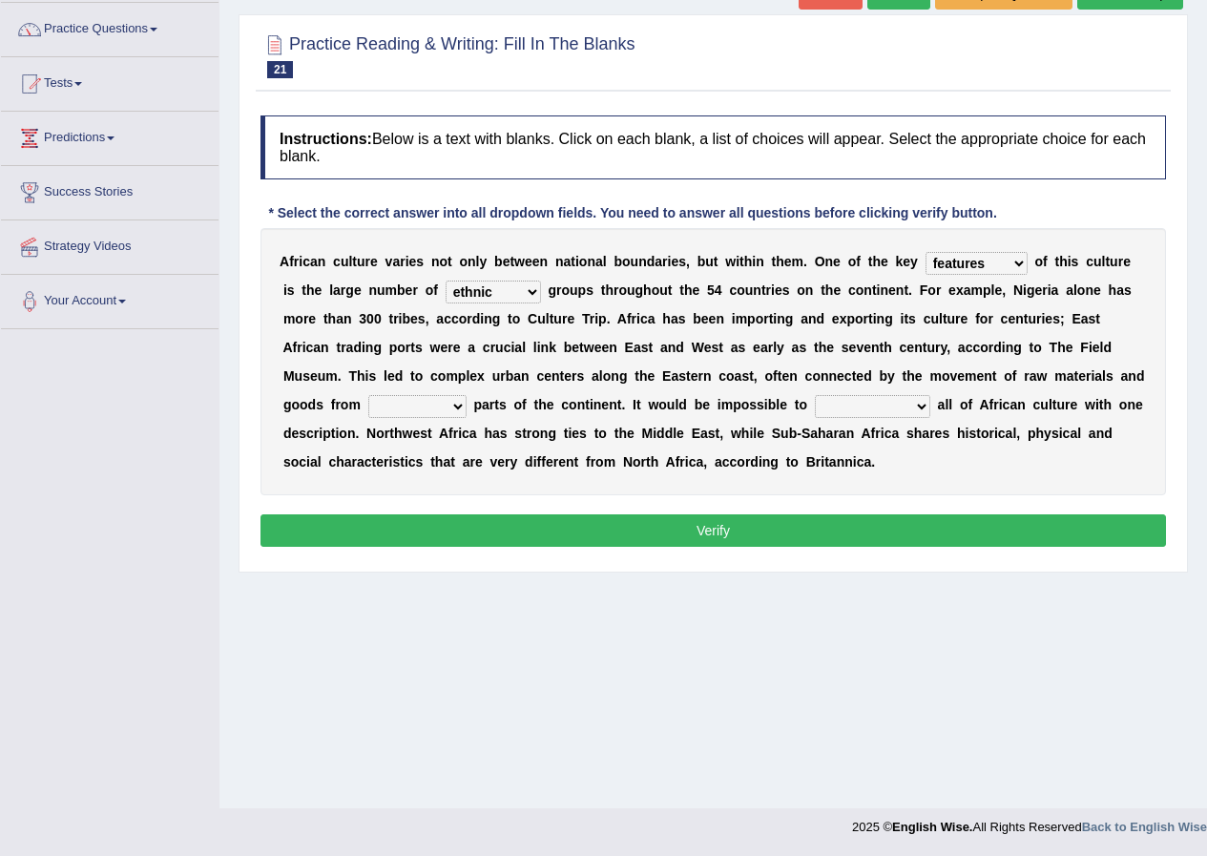
select select "characterize"
click at [815, 395] on select "characterize conceptualize symbolize synthesize" at bounding box center [872, 406] width 115 height 23
click at [460, 404] on select "forelocked interlocked unlocked landlocked" at bounding box center [417, 406] width 98 height 23
select select "interlocked"
click at [368, 395] on select "forelocked interlocked unlocked landlocked" at bounding box center [417, 406] width 98 height 23
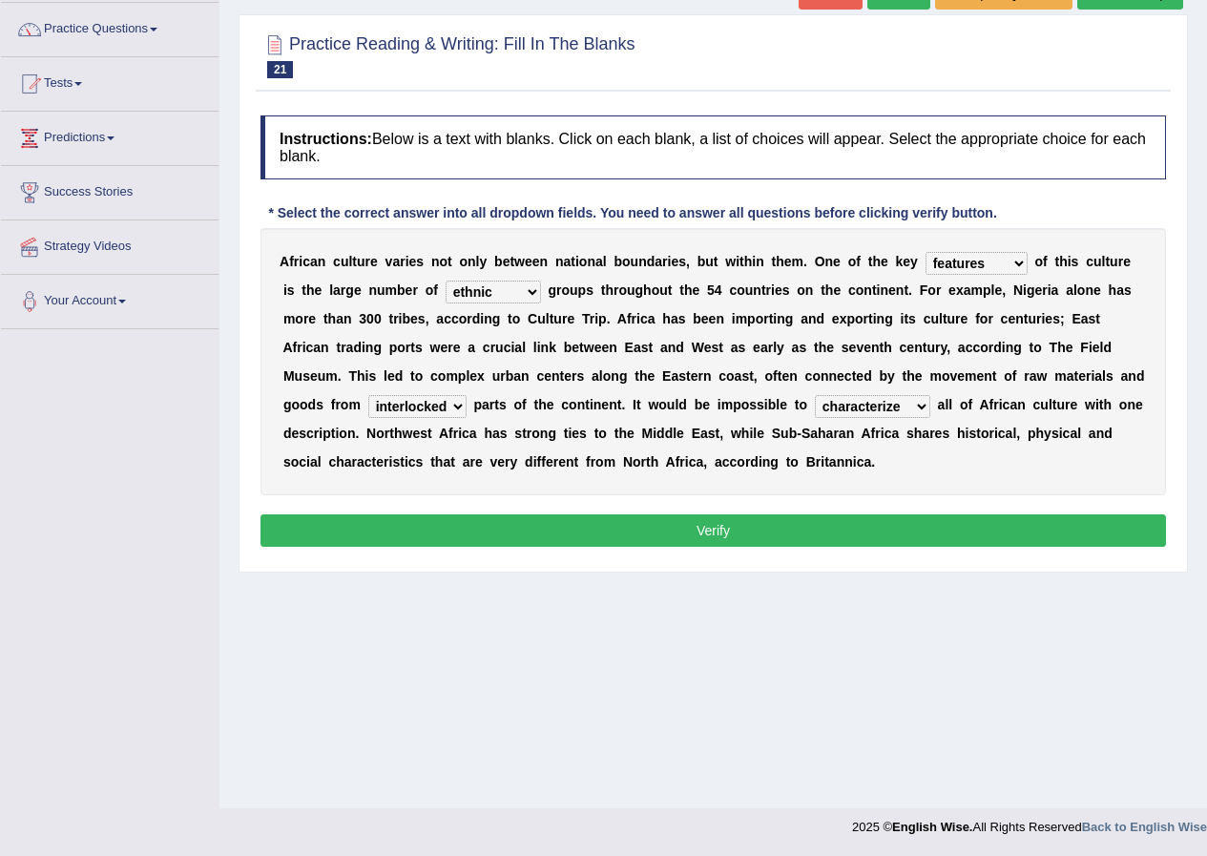
click at [704, 522] on button "Verify" at bounding box center [714, 530] width 906 height 32
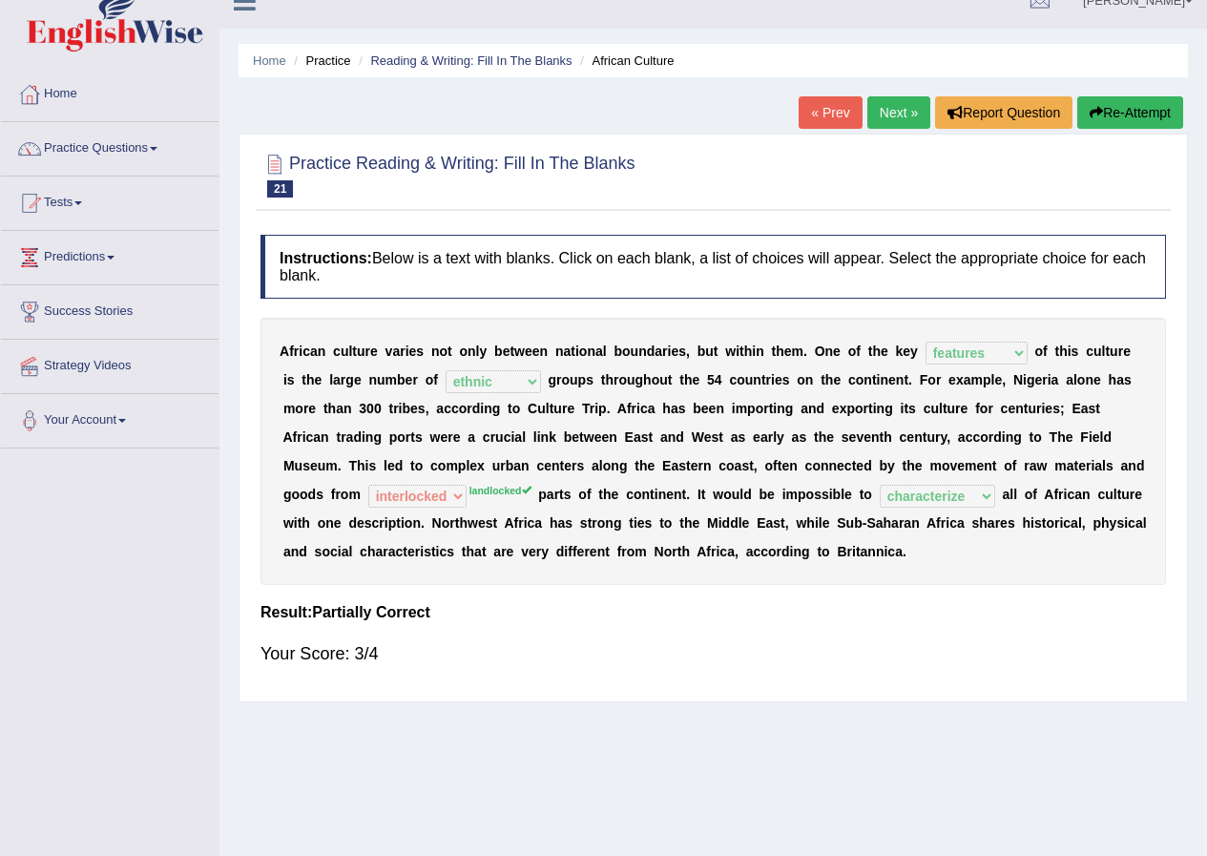
scroll to position [0, 0]
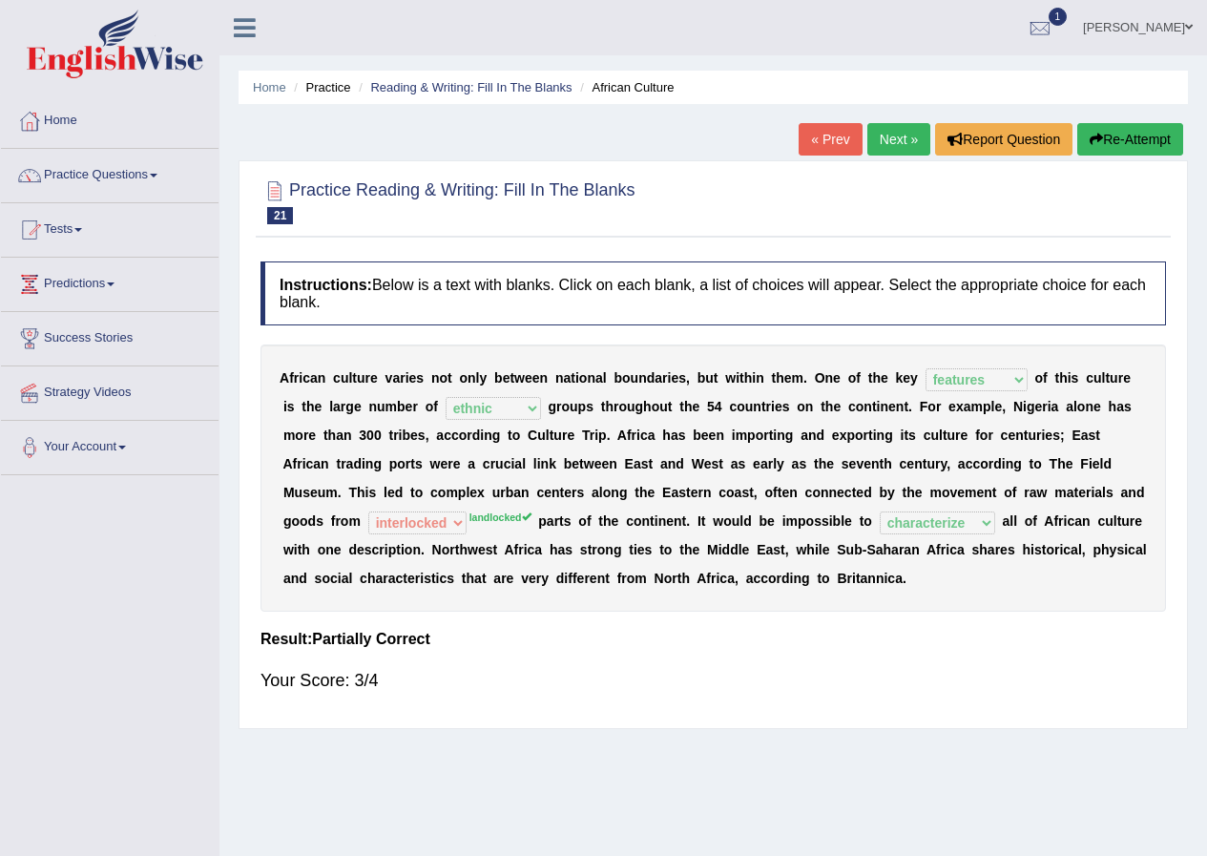
click at [881, 145] on link "Next »" at bounding box center [899, 139] width 63 height 32
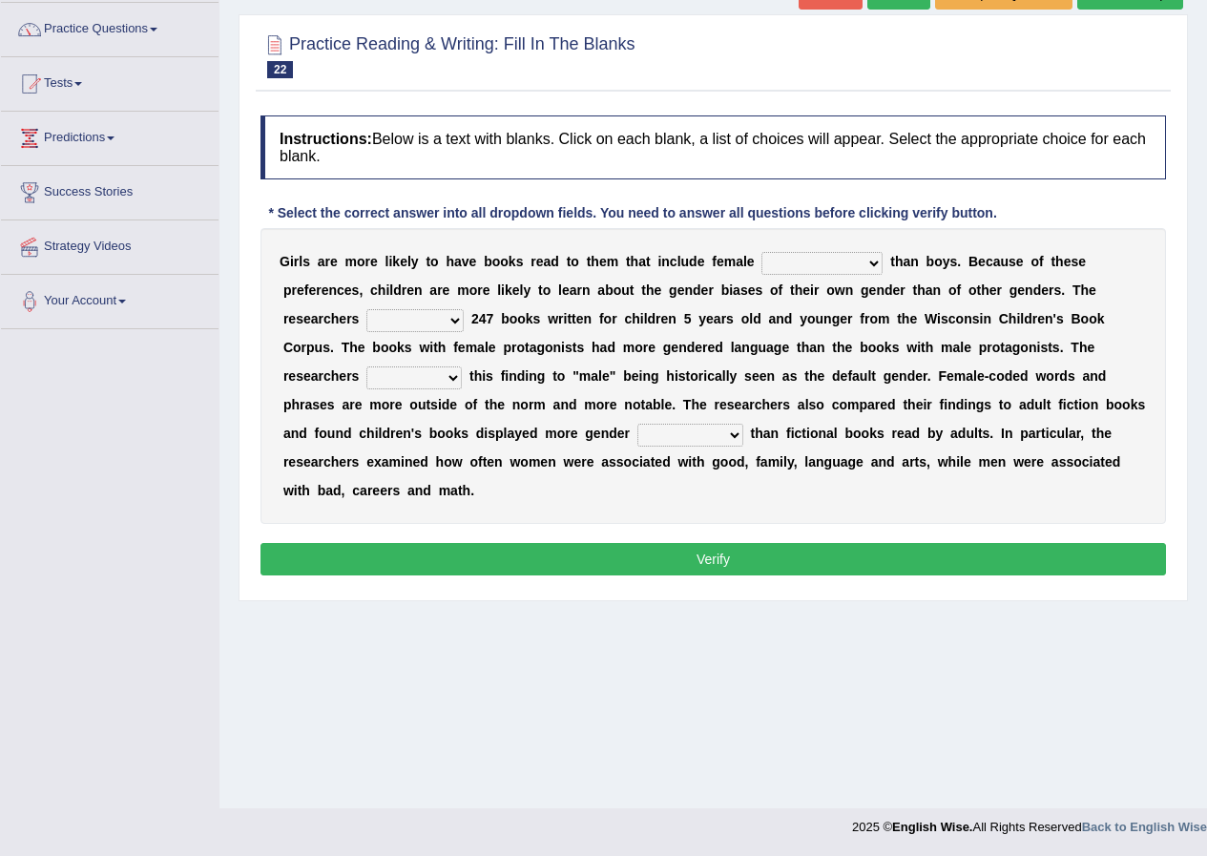
click at [848, 267] on select "protagonists cosmogonists agonists expressionists" at bounding box center [822, 263] width 121 height 23
select select "expressionists"
click at [762, 252] on select "protagonists cosmogonists agonists expressionists" at bounding box center [822, 263] width 121 height 23
click at [447, 317] on select "hydrolyzed paralyzed catalyzed analyzed" at bounding box center [415, 320] width 97 height 23
select select "analyzed"
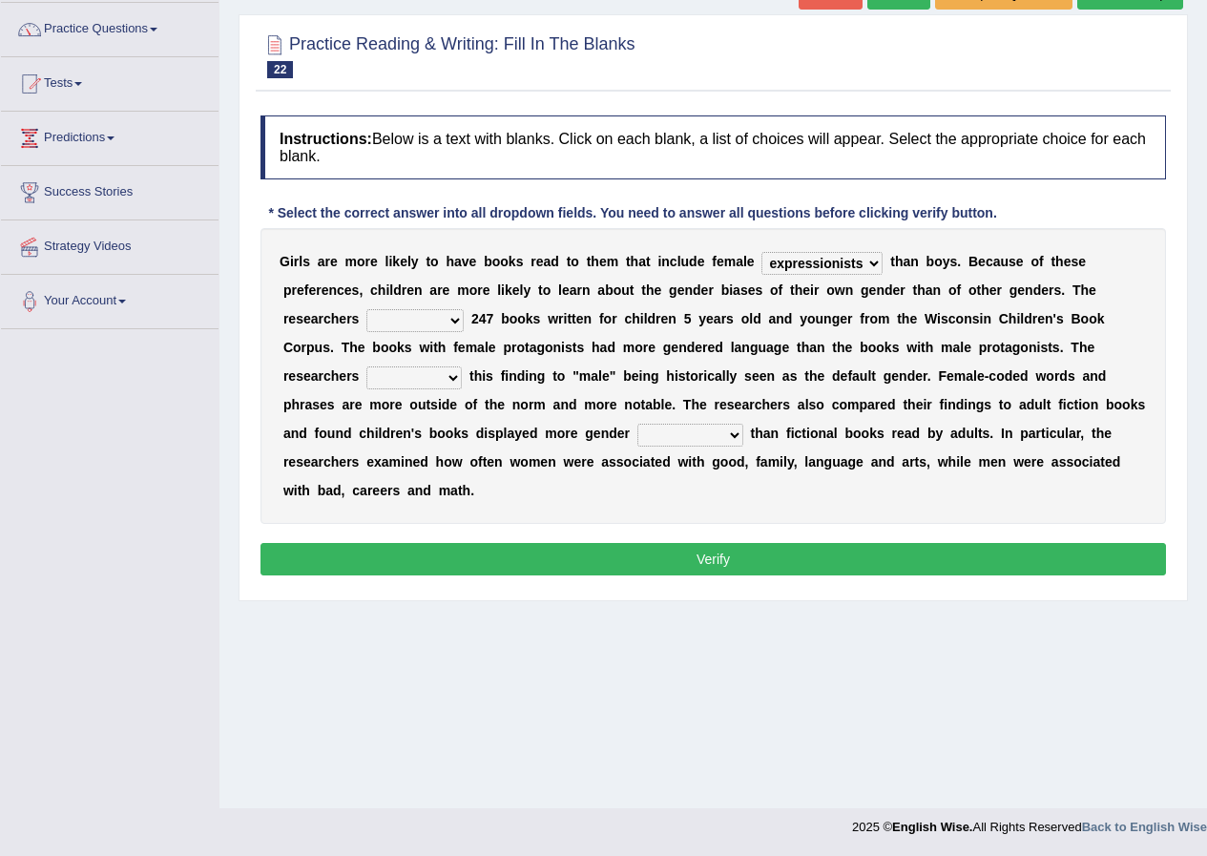
click at [367, 309] on select "hydrolyzed paralyzed catalyzed analyzed" at bounding box center [415, 320] width 97 height 23
click at [856, 266] on select "protagonists cosmogonists agonists expressionists" at bounding box center [822, 263] width 121 height 23
select select "protagonists"
click at [762, 252] on select "protagonists cosmogonists agonists expressionists" at bounding box center [822, 263] width 121 height 23
click at [449, 383] on select "contribute tribute distribute attribute" at bounding box center [414, 378] width 95 height 23
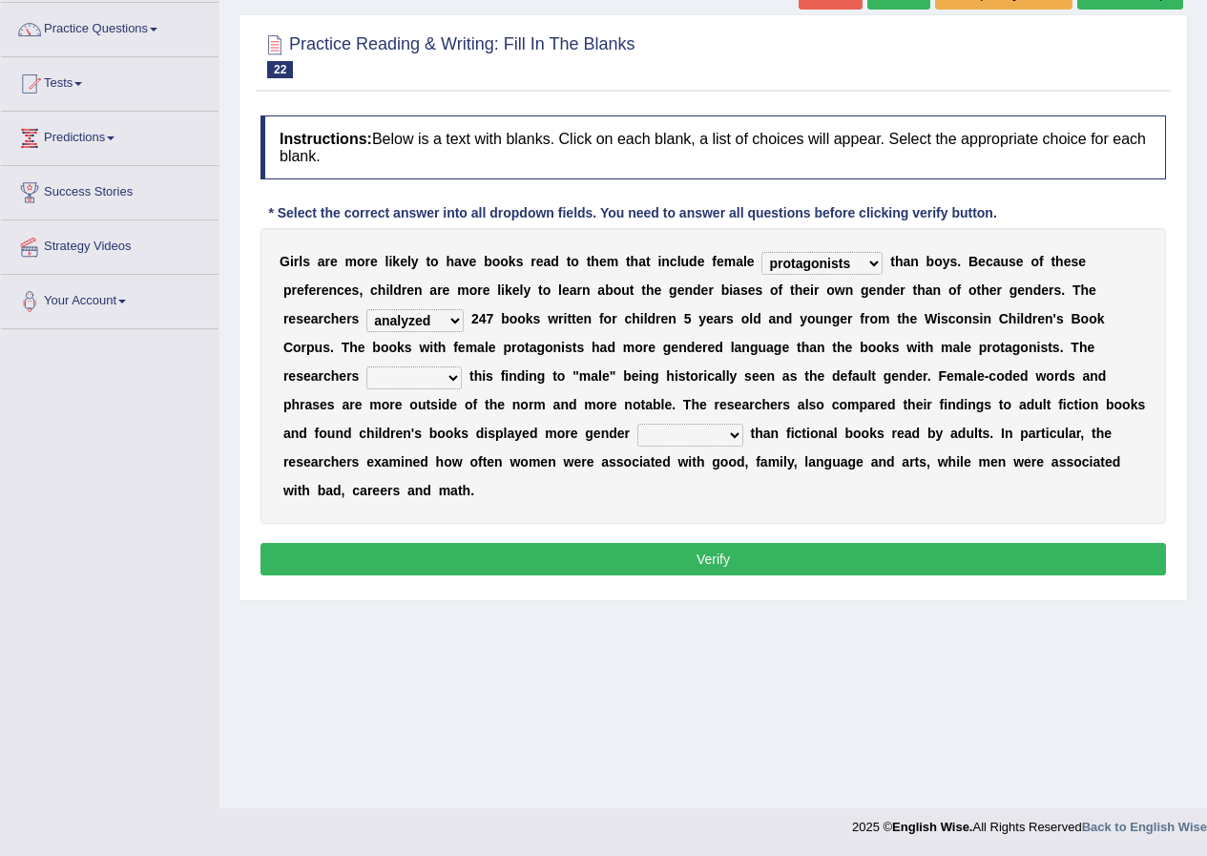
select select "contribute"
click at [367, 367] on select "contribute tribute distribute attribute" at bounding box center [414, 378] width 95 height 23
click at [454, 375] on select "contribute tribute distribute attribute" at bounding box center [414, 378] width 95 height 23
click at [491, 512] on div "G i r l s a r e m o r e l i k e l y t o h a v e b o o k s r e a d t o t h e m t…" at bounding box center [714, 376] width 906 height 296
click at [731, 434] on select "stereotypes teletypes prototypes electrotypes" at bounding box center [691, 435] width 106 height 23
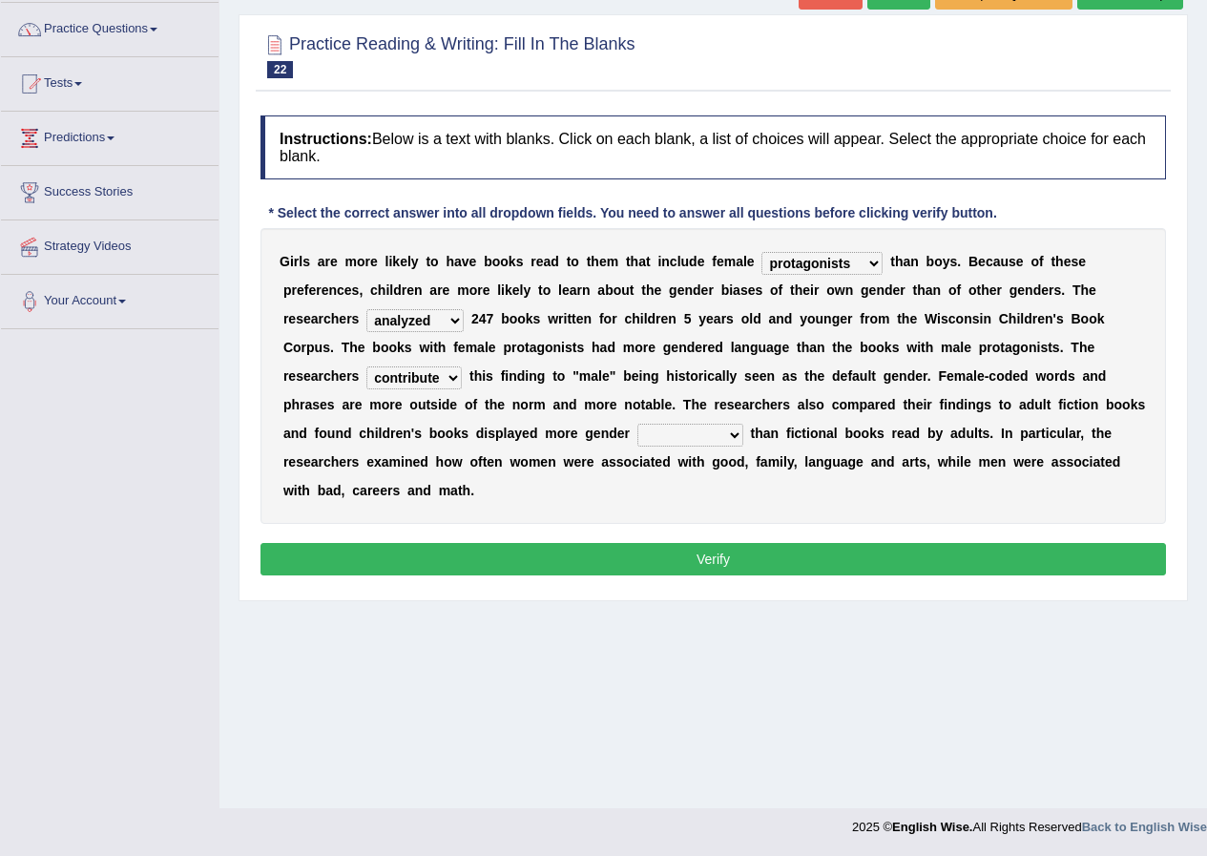
click at [638, 424] on select "stereotypes teletypes prototypes electrotypes" at bounding box center [691, 435] width 106 height 23
click at [719, 435] on select "stereotypes teletypes prototypes electrotypes" at bounding box center [691, 435] width 106 height 23
select select "prototypes"
click at [638, 424] on select "stereotypes teletypes prototypes electrotypes" at bounding box center [691, 435] width 106 height 23
click at [697, 553] on button "Verify" at bounding box center [714, 559] width 906 height 32
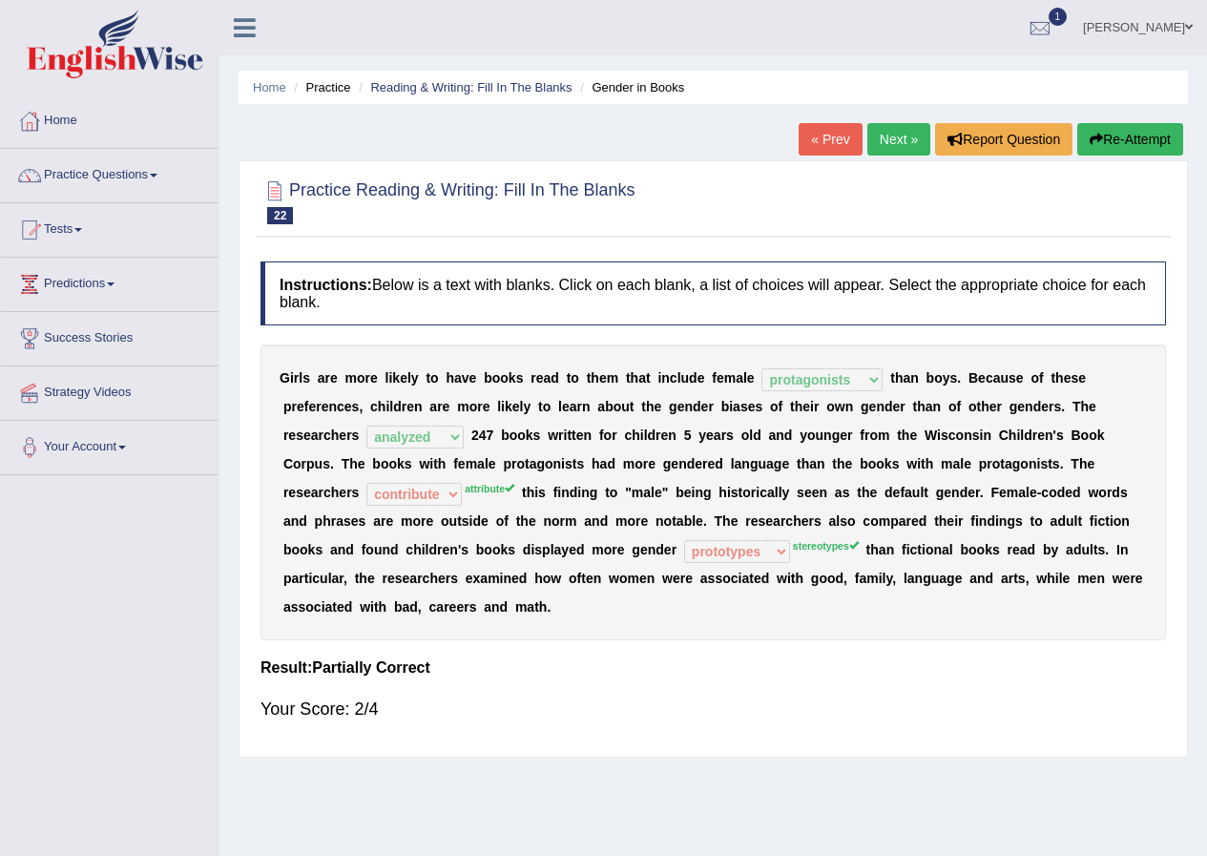
click at [869, 128] on link "Next »" at bounding box center [899, 139] width 63 height 32
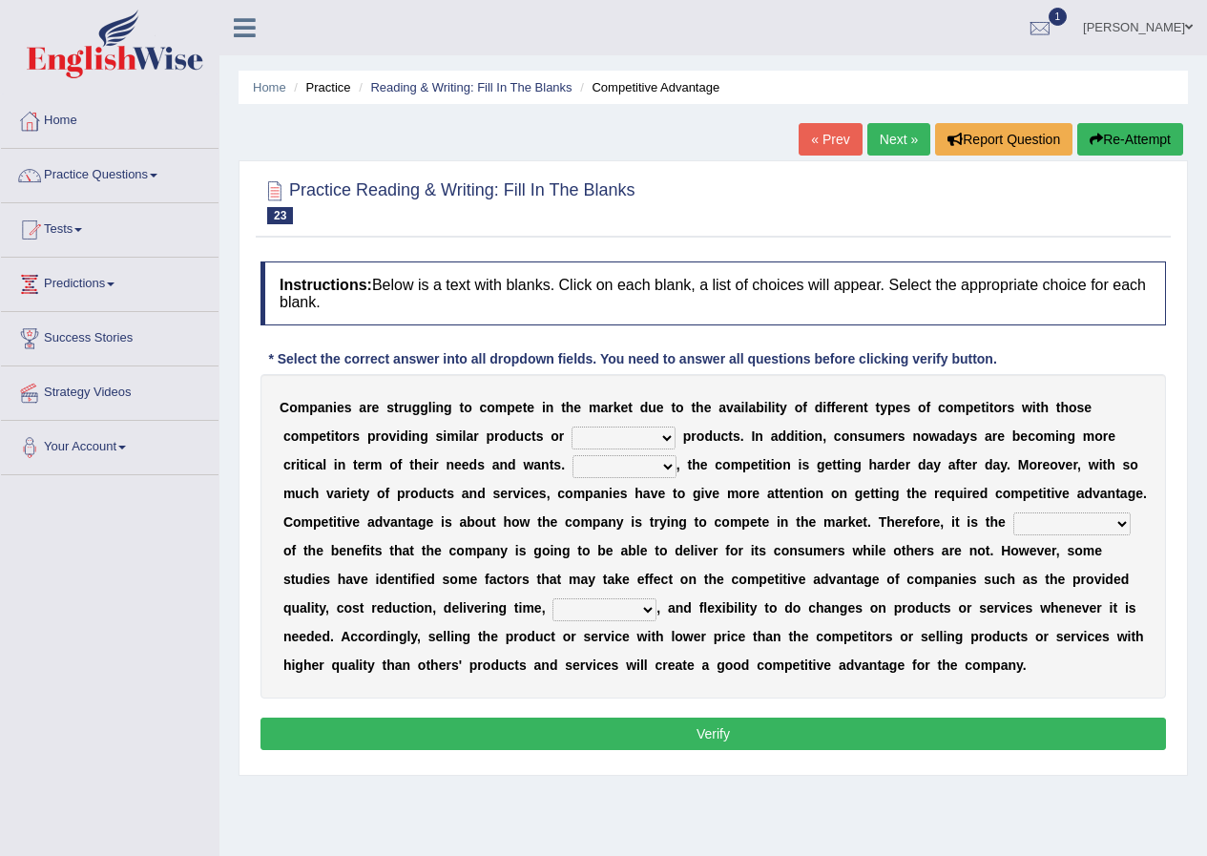
click at [662, 437] on select "constitution restitution substitution institution" at bounding box center [624, 438] width 104 height 23
select select "substitution"
click at [572, 427] on select "constitution restitution substitution institution" at bounding box center [624, 438] width 104 height 23
click at [652, 465] on select "However Instead Additionally Therefore" at bounding box center [625, 466] width 104 height 23
select select "However"
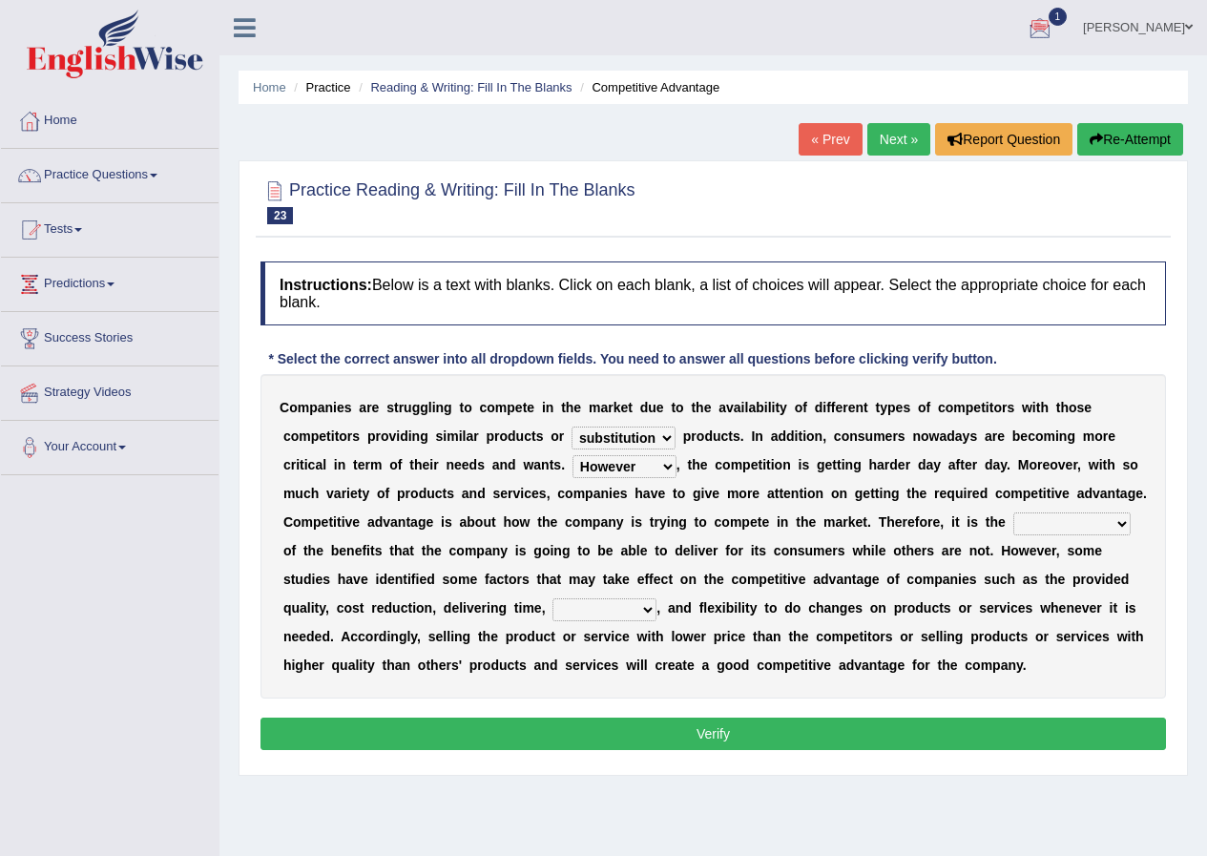
click at [573, 455] on select "However Instead Additionally Therefore" at bounding box center [625, 466] width 104 height 23
click at [666, 459] on select "However Instead Additionally Therefore" at bounding box center [625, 466] width 104 height 23
click at [753, 529] on b "e" at bounding box center [754, 521] width 8 height 15
click at [1114, 524] on select "dissemination ordination determination incarnation" at bounding box center [1072, 524] width 117 height 23
select select "determination"
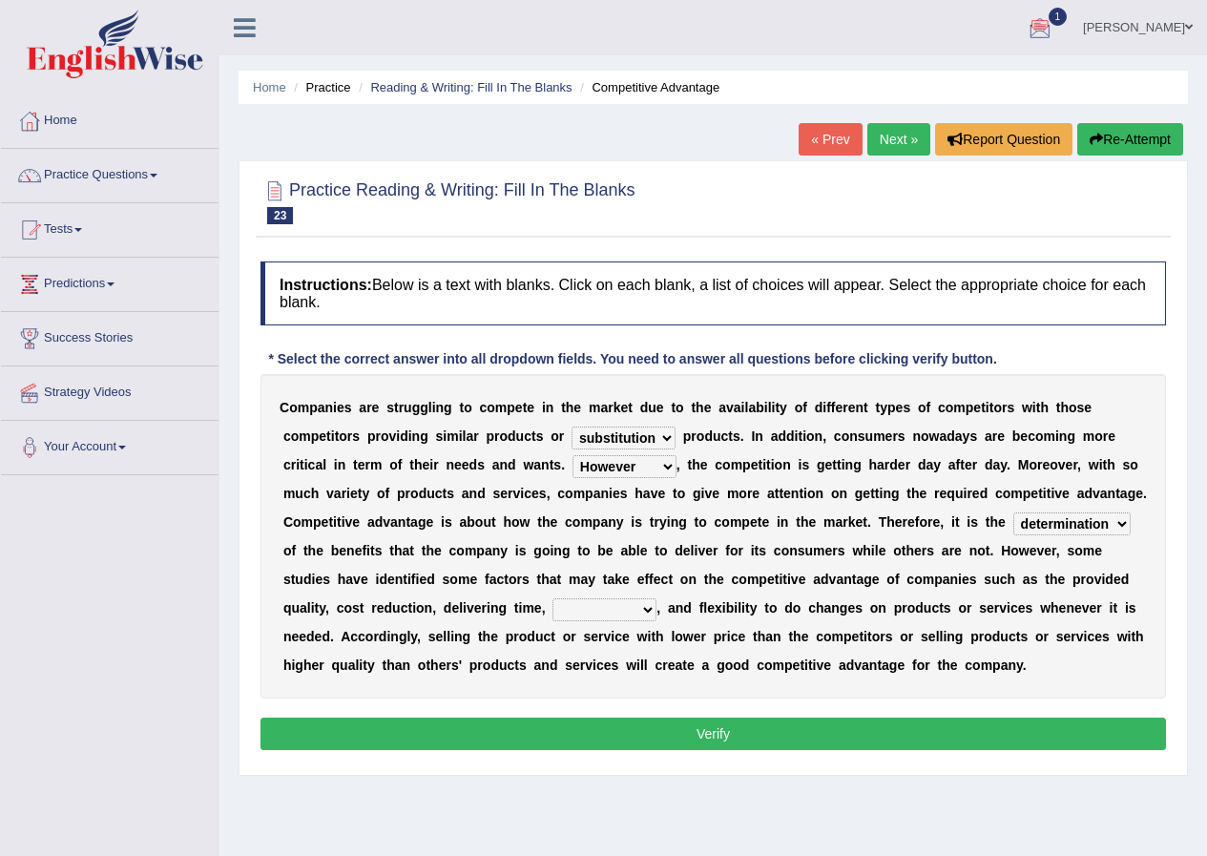
click at [1014, 513] on select "dissemination ordination determination incarnation" at bounding box center [1072, 524] width 117 height 23
click at [1105, 517] on select "dissemination ordination determination incarnation" at bounding box center [1072, 524] width 117 height 23
drag, startPoint x: 1143, startPoint y: 412, endPoint x: 1136, endPoint y: 420, distance: 10.8
click at [1143, 412] on div "C o m p a n i e s a r e s t r u g g l i n g t o c o m p e t e i n t h e m a r k…" at bounding box center [714, 536] width 906 height 325
click at [648, 613] on select "captivation aggregation deprivation innovation" at bounding box center [605, 609] width 104 height 23
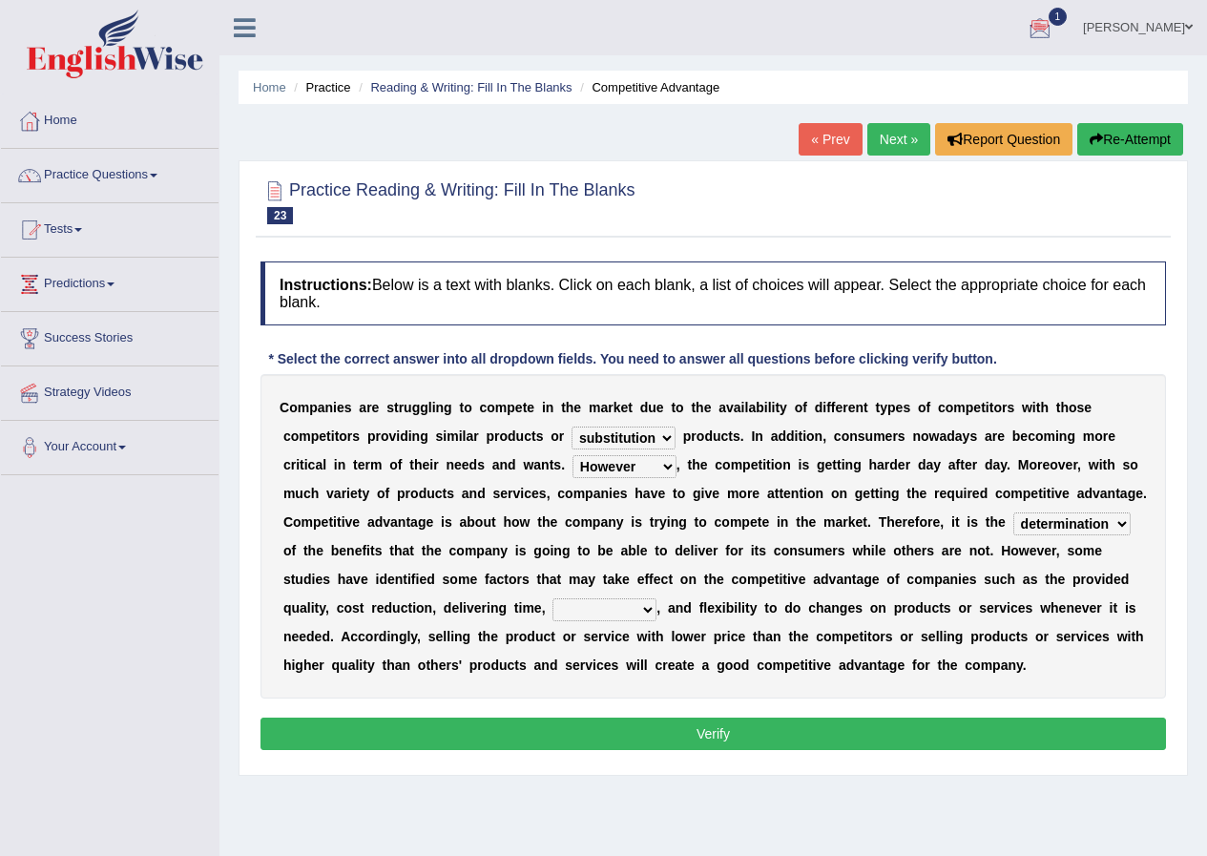
select select "deprivation"
click at [553, 598] on select "captivation aggregation deprivation innovation" at bounding box center [605, 609] width 104 height 23
click at [702, 725] on button "Verify" at bounding box center [714, 734] width 906 height 32
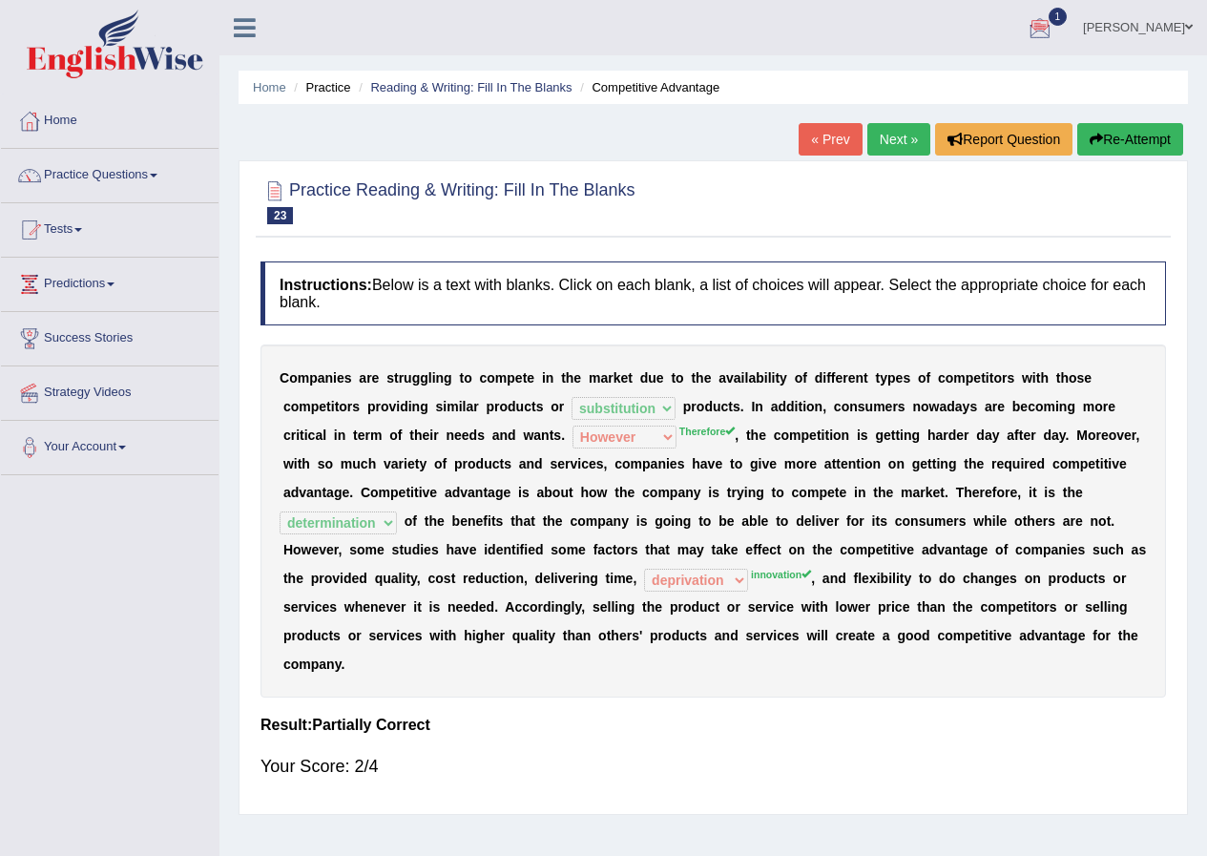
click at [877, 125] on link "Next »" at bounding box center [899, 139] width 63 height 32
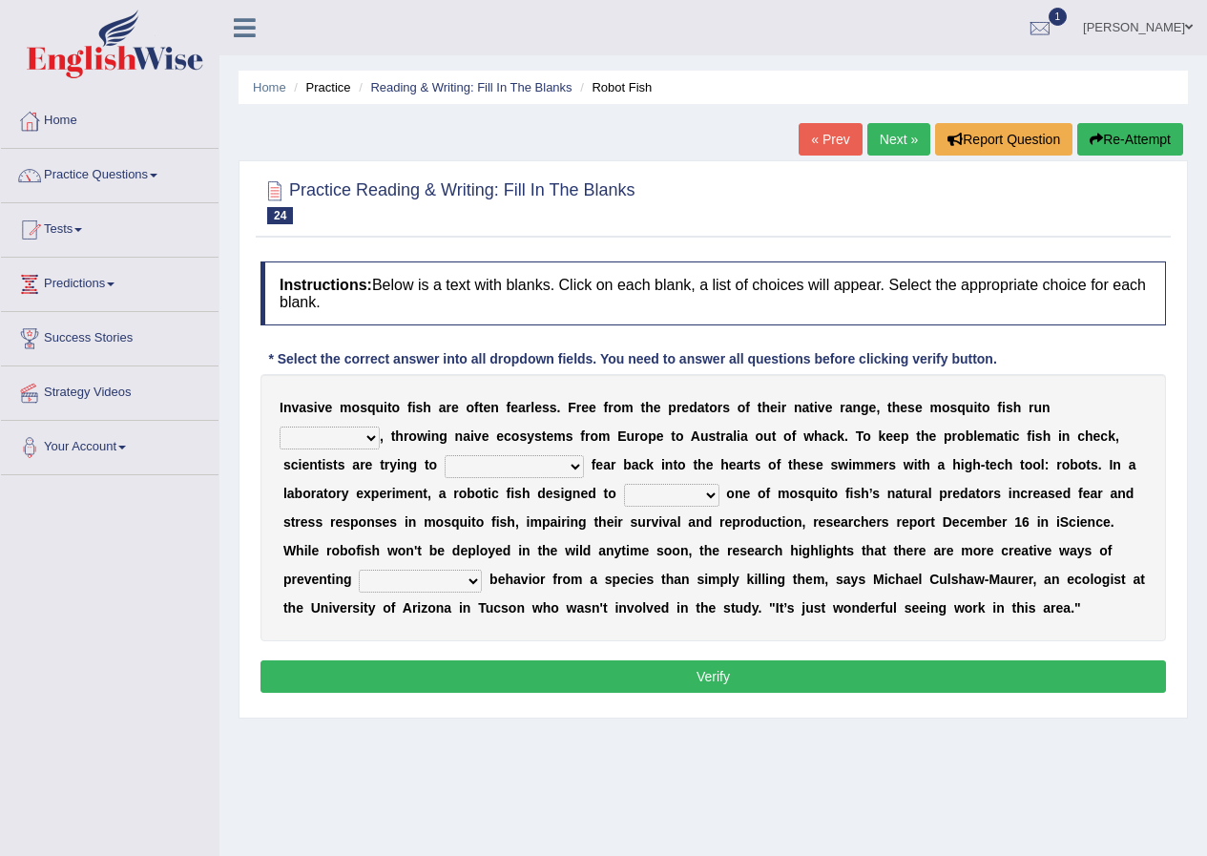
click at [369, 440] on select "occupant flippant rampant concordant" at bounding box center [330, 438] width 100 height 23
click at [446, 521] on b "s" at bounding box center [448, 521] width 8 height 15
click at [529, 463] on select "accept spike strike [PERSON_NAME]" at bounding box center [514, 466] width 139 height 23
select select "spike"
click at [445, 455] on select "accept spike strike drake" at bounding box center [514, 466] width 139 height 23
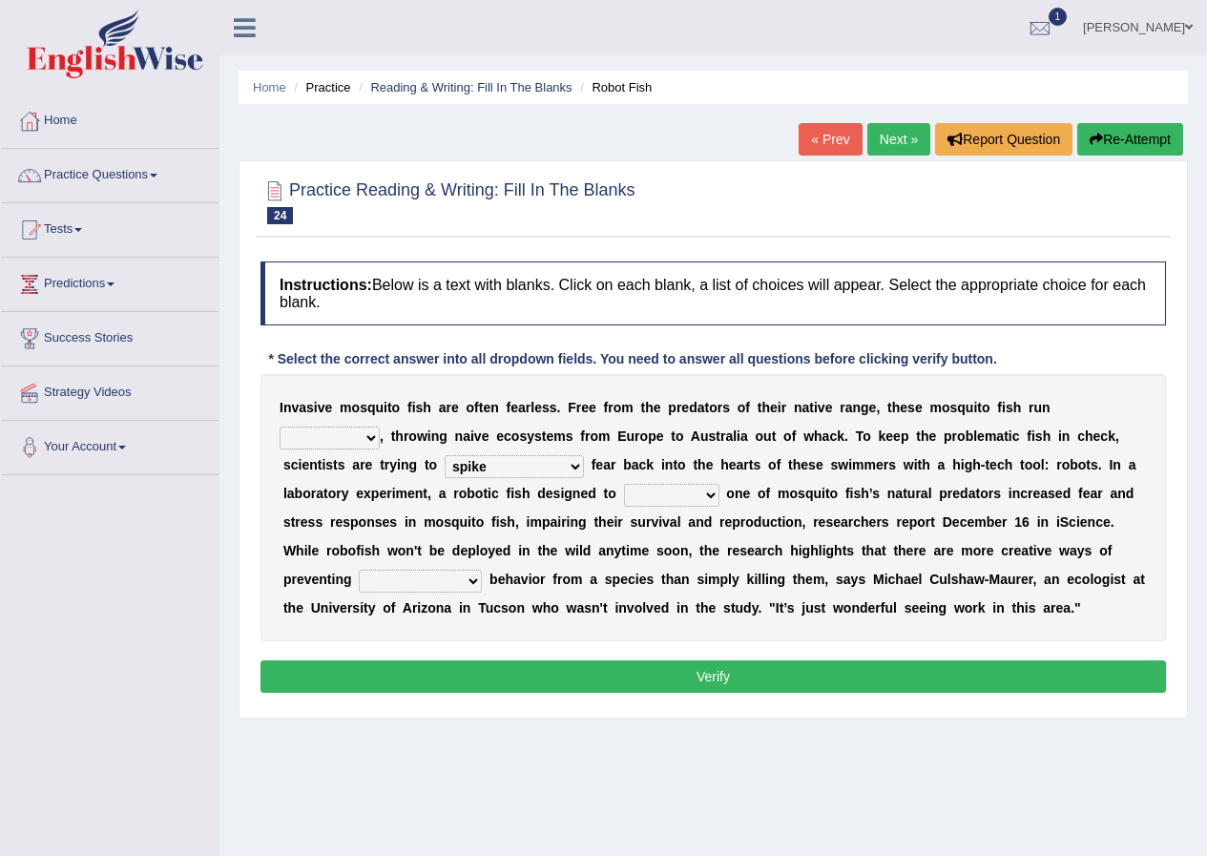
click at [584, 471] on b at bounding box center [588, 464] width 8 height 15
click at [533, 461] on select "accept spike strike drake" at bounding box center [514, 466] width 139 height 23
click at [575, 603] on b "w" at bounding box center [572, 607] width 10 height 15
click at [705, 492] on select "bequest mimic battle conquest" at bounding box center [671, 495] width 95 height 23
select select "mimic"
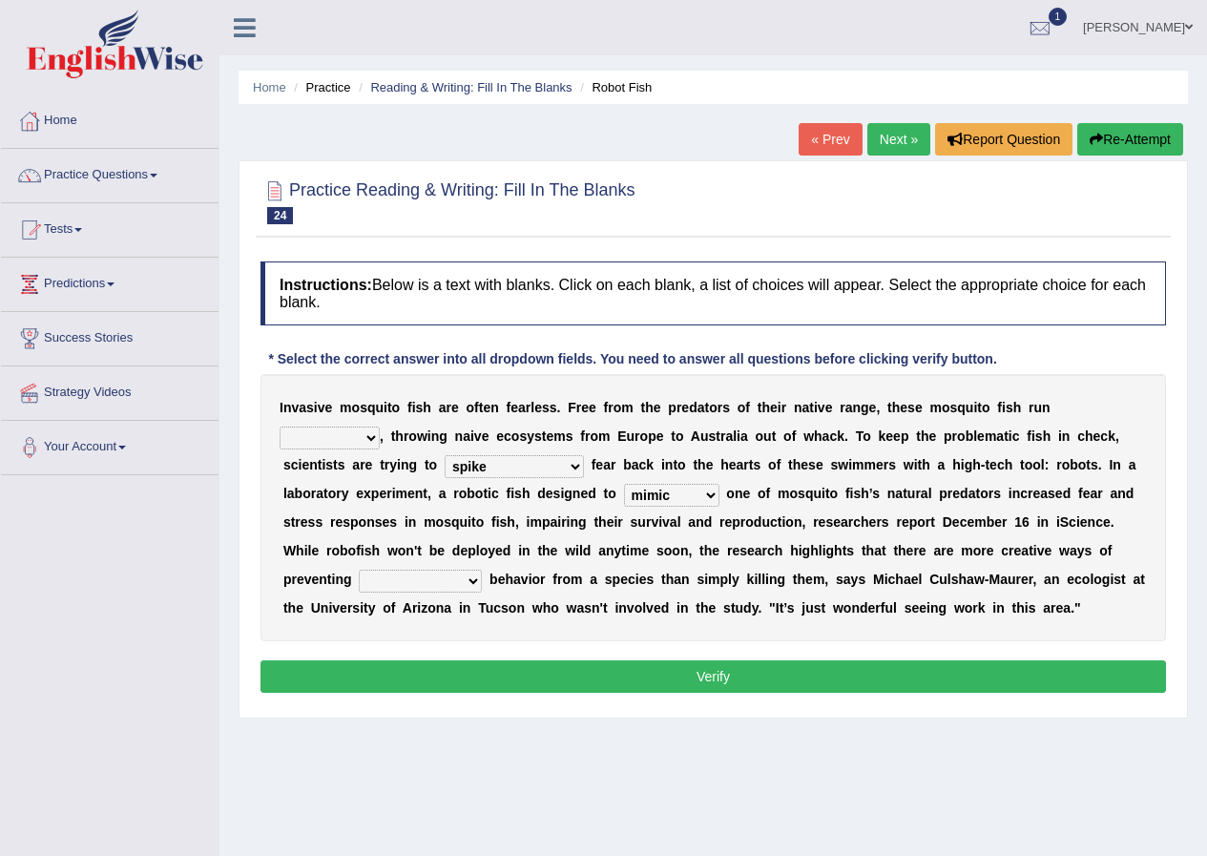
click at [624, 484] on select "bequest mimic battle conquest" at bounding box center [671, 495] width 95 height 23
click at [471, 576] on select "unprivileged unprecedented uncharted unwanted" at bounding box center [420, 581] width 123 height 23
click at [396, 719] on div "Practice Reading & Writing: Fill In The Blanks 24 Robot Fish Instructions: Belo…" at bounding box center [714, 439] width 950 height 558
click at [435, 579] on select "unprivileged unprecedented uncharted unwanted" at bounding box center [420, 581] width 123 height 23
select select "unwanted"
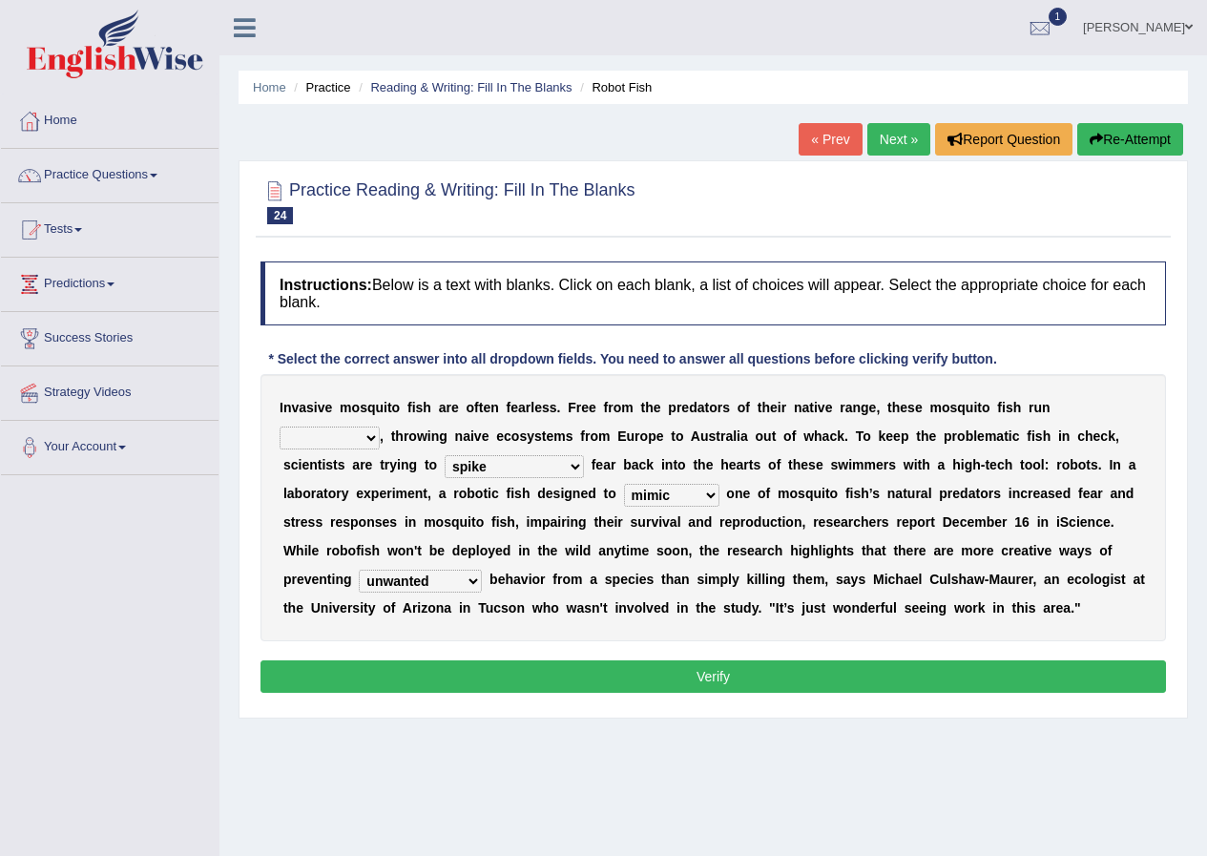
click at [359, 570] on select "unprivileged unprecedented uncharted unwanted" at bounding box center [420, 581] width 123 height 23
click at [362, 439] on select "occupant flippant rampant concordant" at bounding box center [330, 438] width 100 height 23
select select "flippant"
click at [280, 427] on select "occupant flippant rampant concordant" at bounding box center [330, 438] width 100 height 23
click at [505, 681] on button "Verify" at bounding box center [714, 676] width 906 height 32
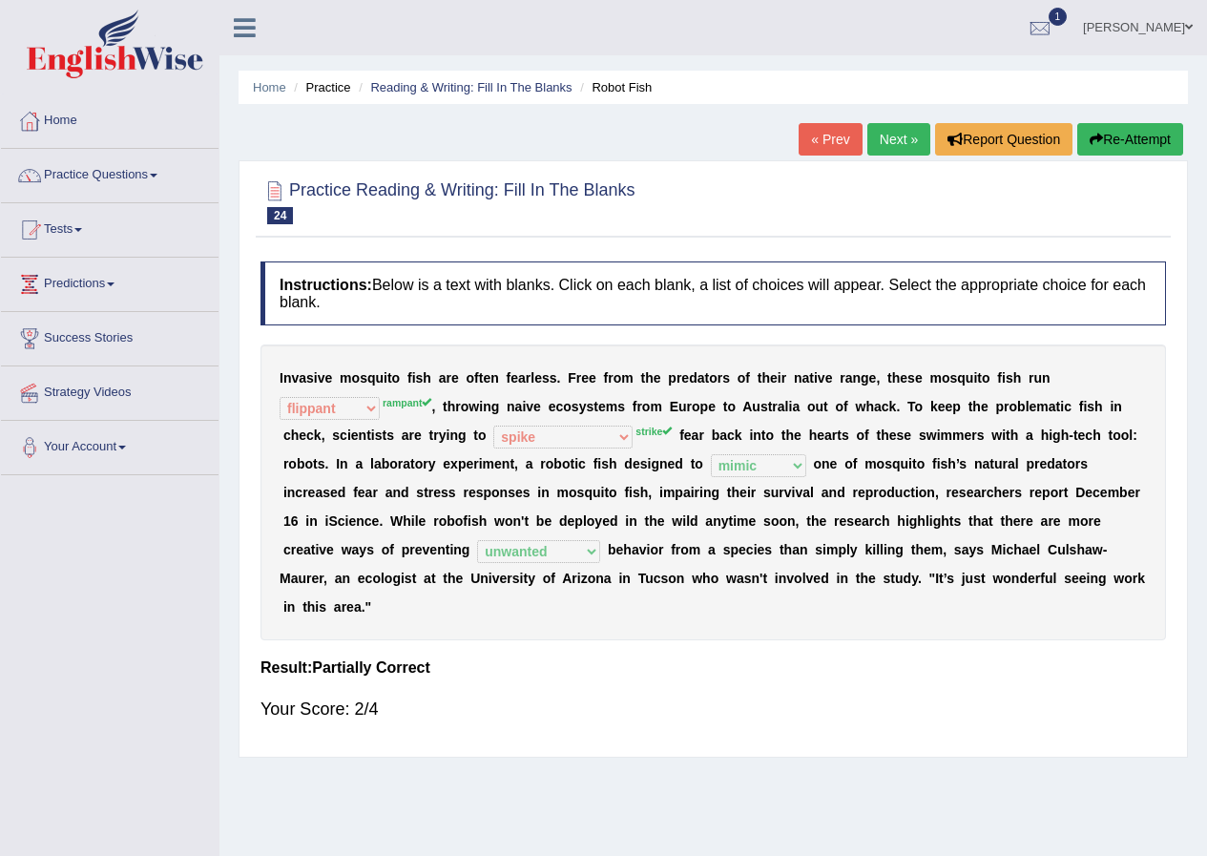
click at [886, 129] on link "Next »" at bounding box center [899, 139] width 63 height 32
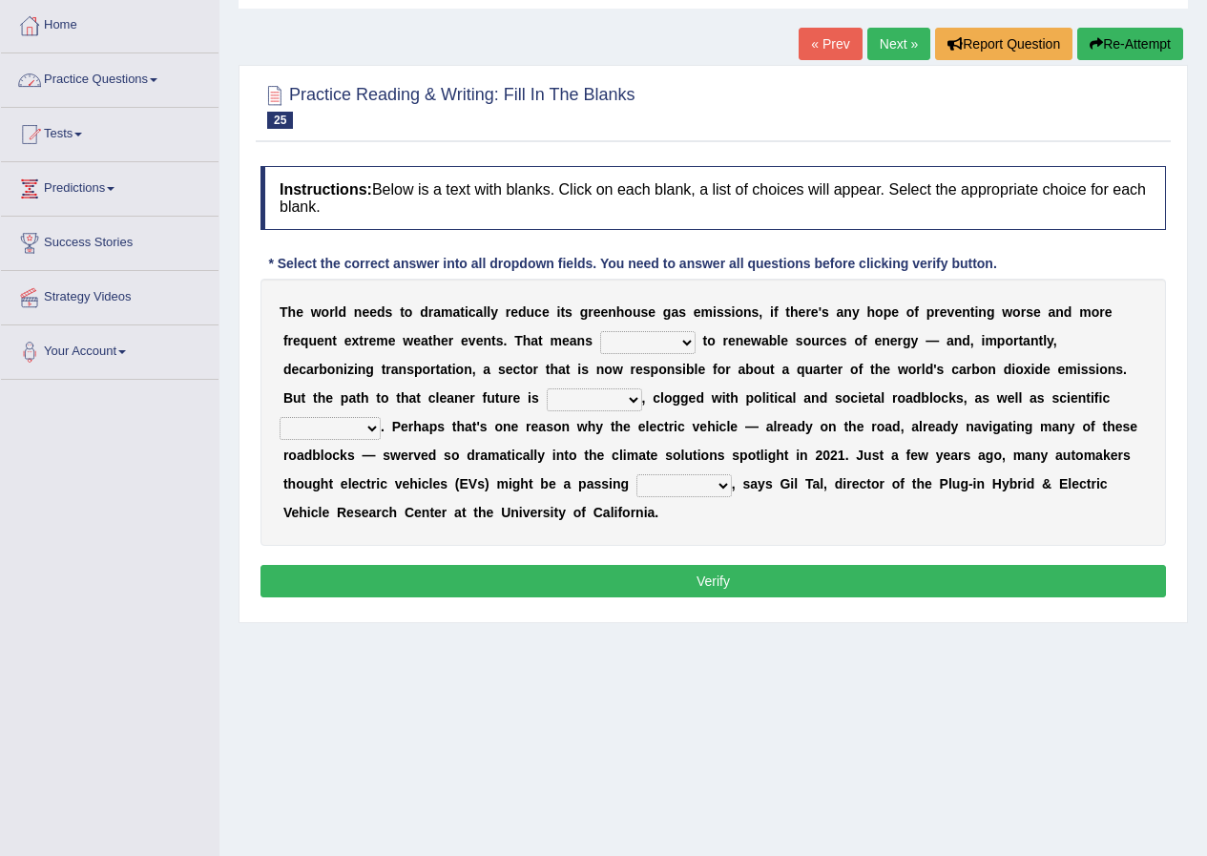
click at [671, 341] on select "grafting drafting crafting shifting" at bounding box center [647, 342] width 95 height 23
select select "shifting"
click at [600, 331] on select "grafting drafting crafting shifting" at bounding box center [647, 342] width 95 height 23
click at [622, 401] on select "daunting daunted daunt dauntless" at bounding box center [594, 399] width 95 height 23
select select "daunted"
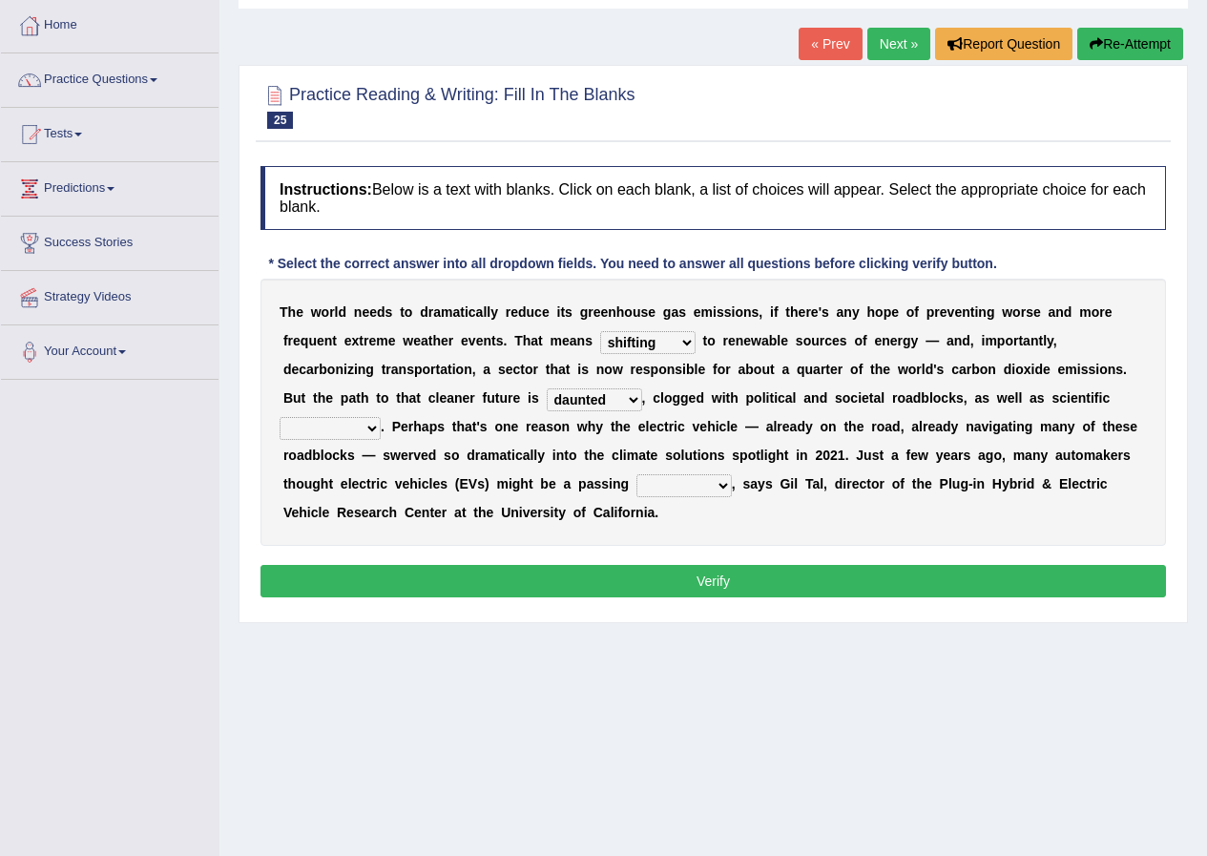
click at [547, 388] on select "daunting daunted daunt dauntless" at bounding box center [594, 399] width 95 height 23
click at [375, 432] on select "spectacles obstacles tentacles receptacles" at bounding box center [330, 428] width 101 height 23
select select "obstacles"
click at [280, 417] on select "spectacles obstacles tentacles receptacles" at bounding box center [330, 428] width 101 height 23
click at [715, 483] on select "fad gad tad lad" at bounding box center [684, 485] width 95 height 23
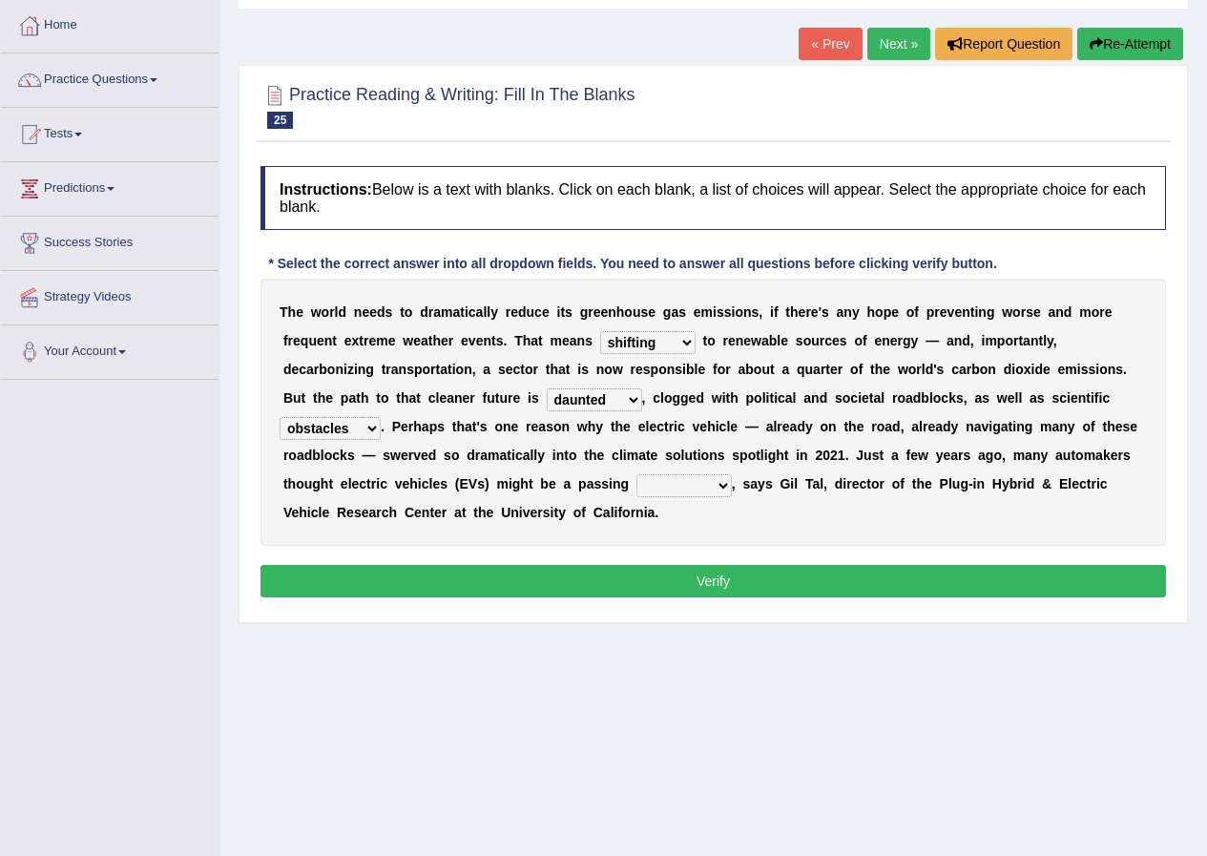
select select "lad"
click at [637, 474] on select "fad gad tad lad" at bounding box center [684, 485] width 95 height 23
click at [700, 584] on button "Verify" at bounding box center [714, 581] width 906 height 32
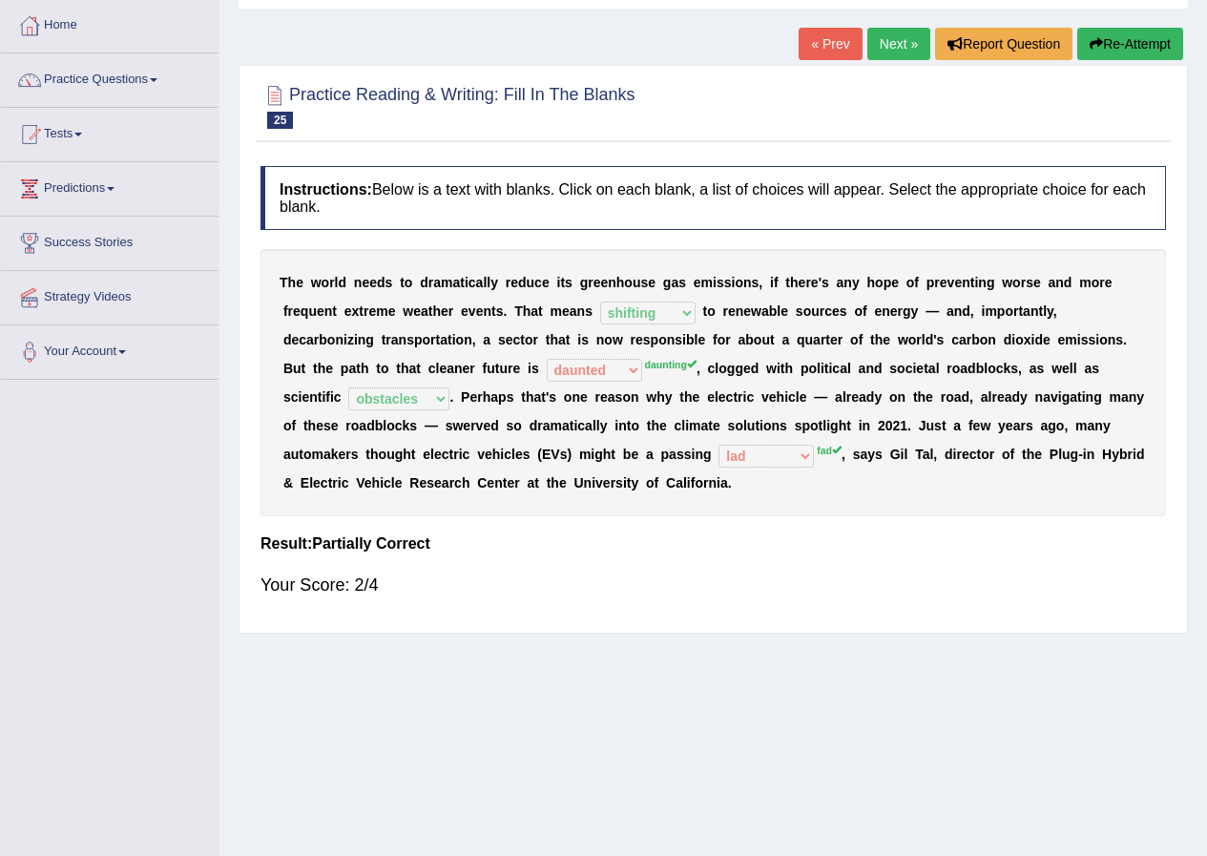
click at [897, 32] on link "Next »" at bounding box center [899, 44] width 63 height 32
click at [869, 38] on link "Next »" at bounding box center [899, 44] width 63 height 32
click at [890, 46] on link "Next »" at bounding box center [899, 44] width 63 height 32
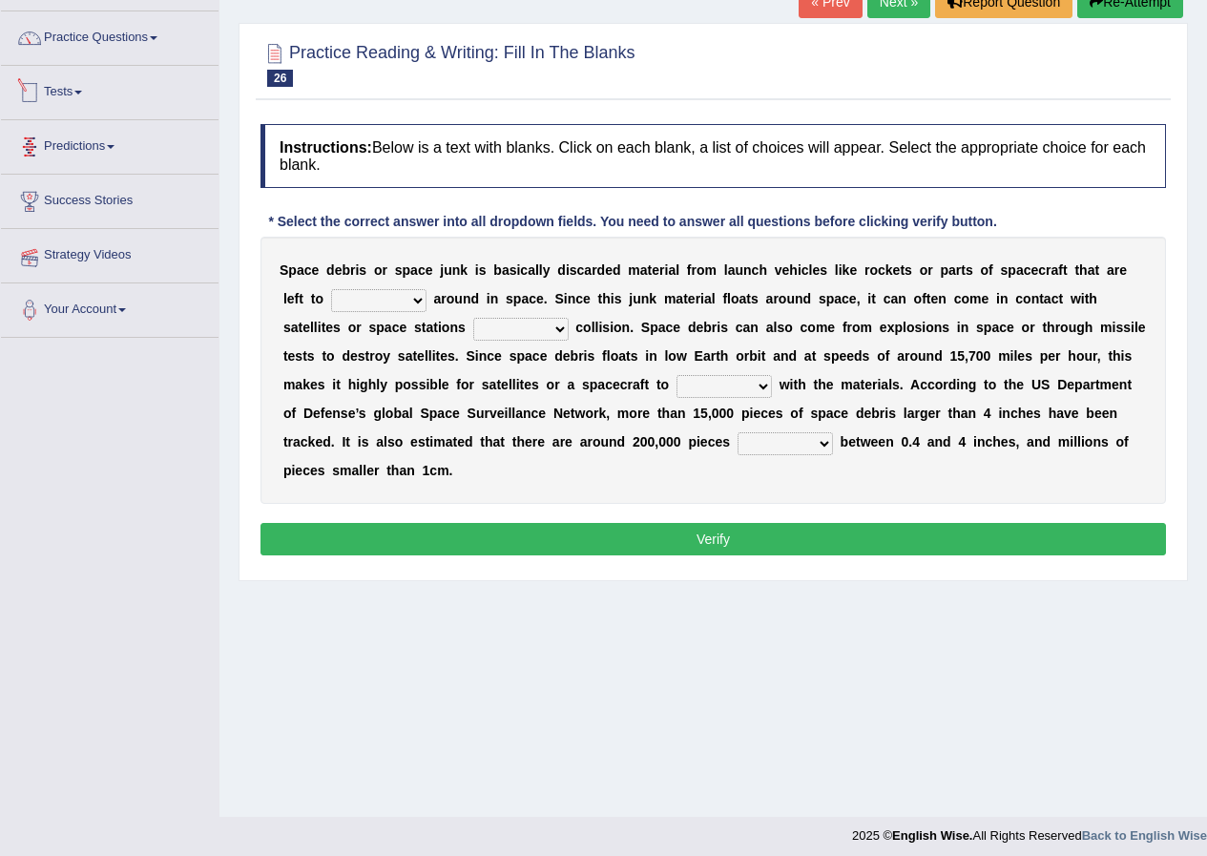
scroll to position [146, 0]
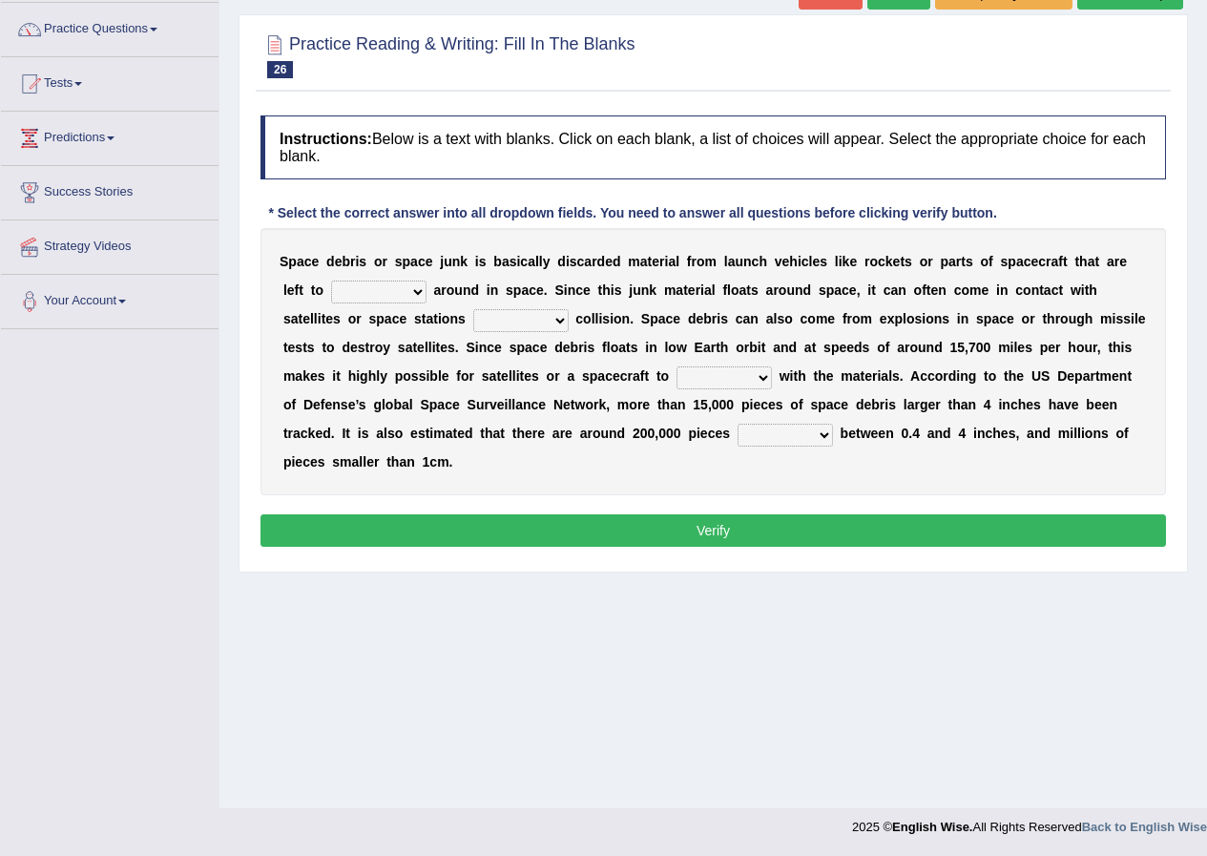
click at [400, 287] on select "twist center roam loll" at bounding box center [378, 292] width 95 height 23
select select "roam"
click at [331, 281] on select "twist center roam loll" at bounding box center [378, 292] width 95 height 23
click at [419, 292] on select "twist center roam loll" at bounding box center [378, 292] width 95 height 23
click at [858, 297] on b "," at bounding box center [859, 290] width 4 height 15
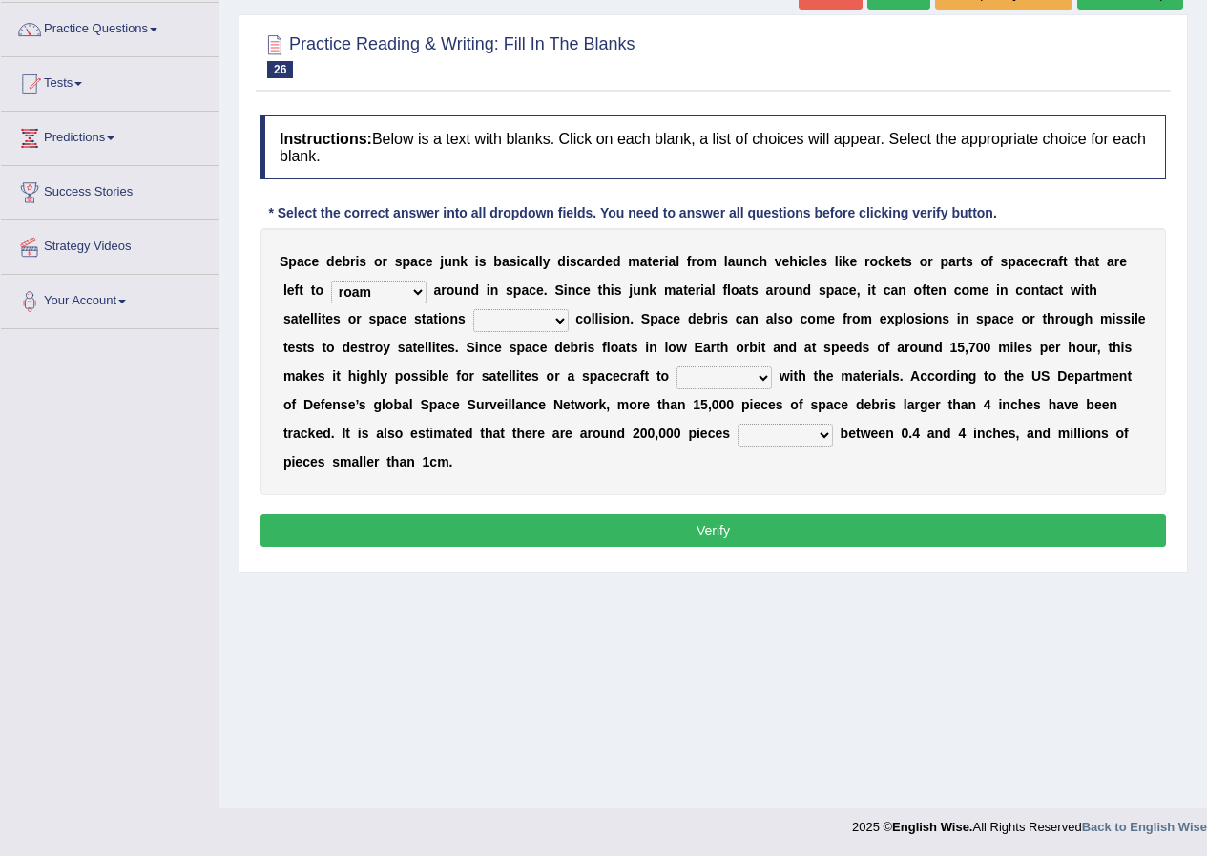
click at [548, 325] on select "risks risk risked risking" at bounding box center [520, 320] width 95 height 23
select select "risks"
click at [473, 309] on select "risks risk risked risking" at bounding box center [520, 320] width 95 height 23
click at [760, 380] on select "collect collate collide collocate" at bounding box center [724, 378] width 95 height 23
select select "collide"
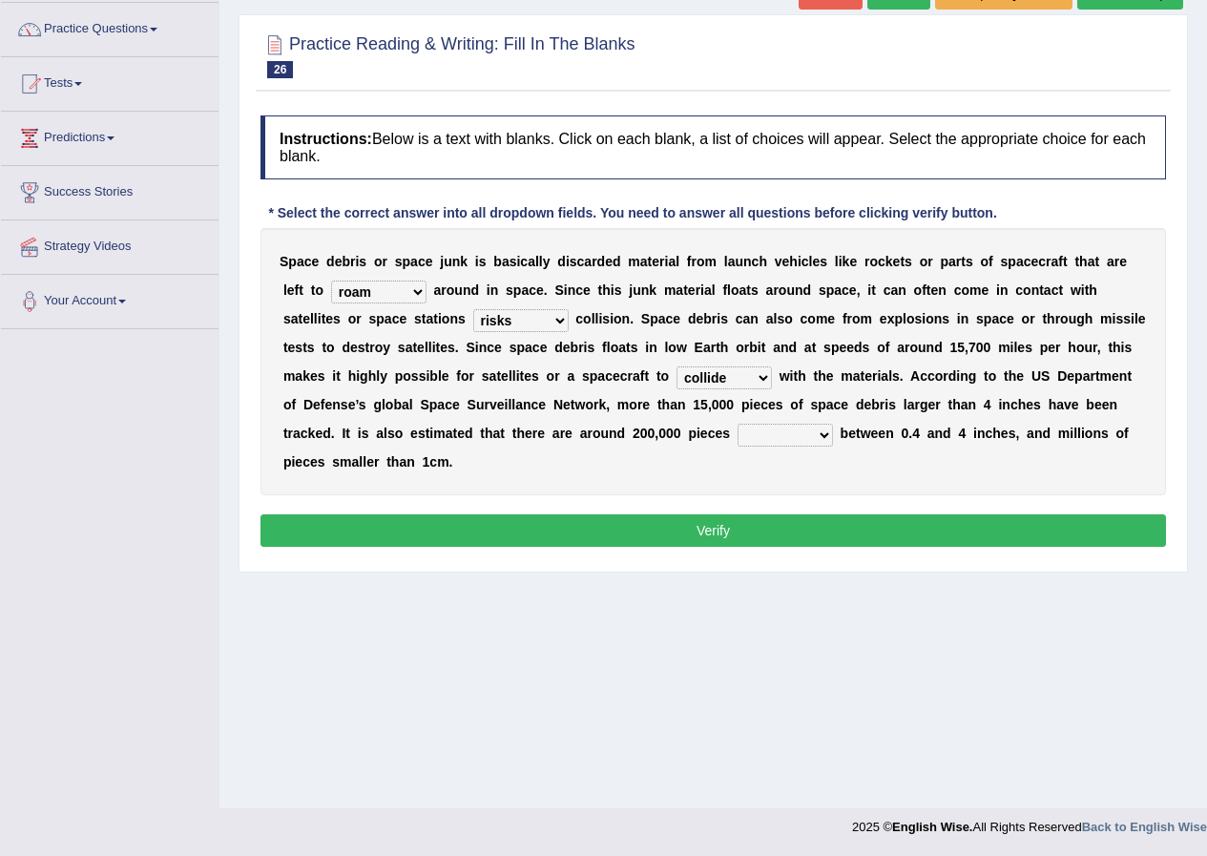
click at [677, 367] on select "collect collate collide collocate" at bounding box center [724, 378] width 95 height 23
click at [820, 432] on select "sized sizing size sizes" at bounding box center [785, 435] width 95 height 23
click at [738, 424] on select "sized sizing size sizes" at bounding box center [785, 435] width 95 height 23
click at [811, 440] on select "sized sizing size sizes" at bounding box center [785, 435] width 95 height 23
select select "sizes"
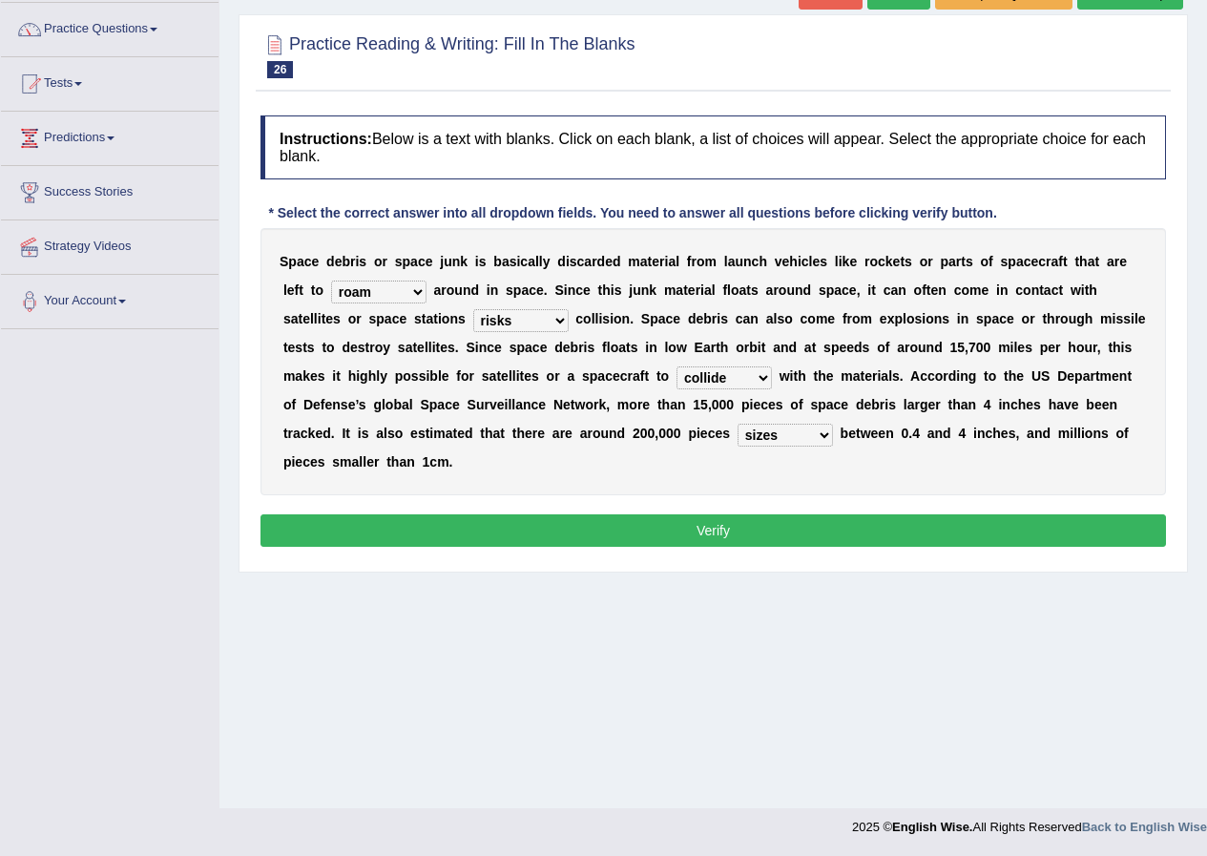
click at [738, 424] on select "sized sizing size sizes" at bounding box center [785, 435] width 95 height 23
click at [754, 530] on button "Verify" at bounding box center [714, 530] width 906 height 32
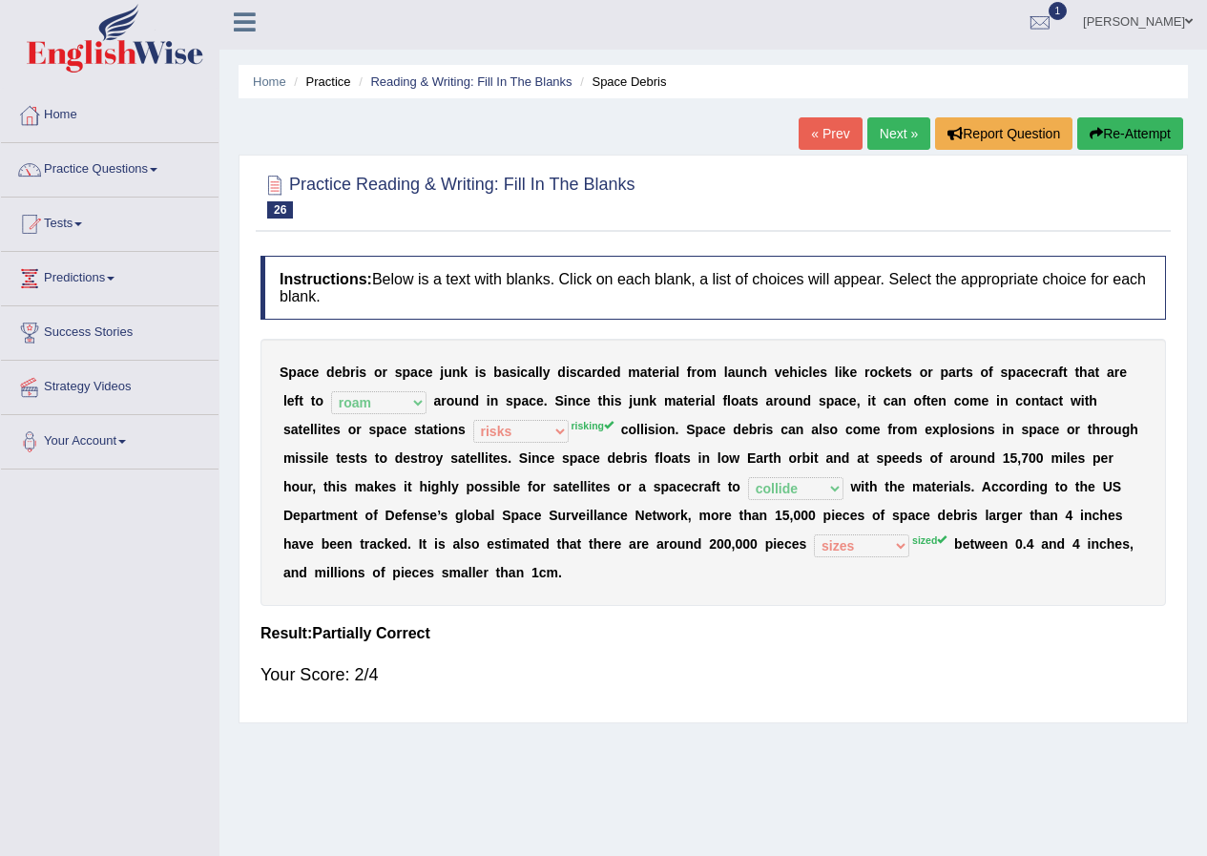
scroll to position [0, 0]
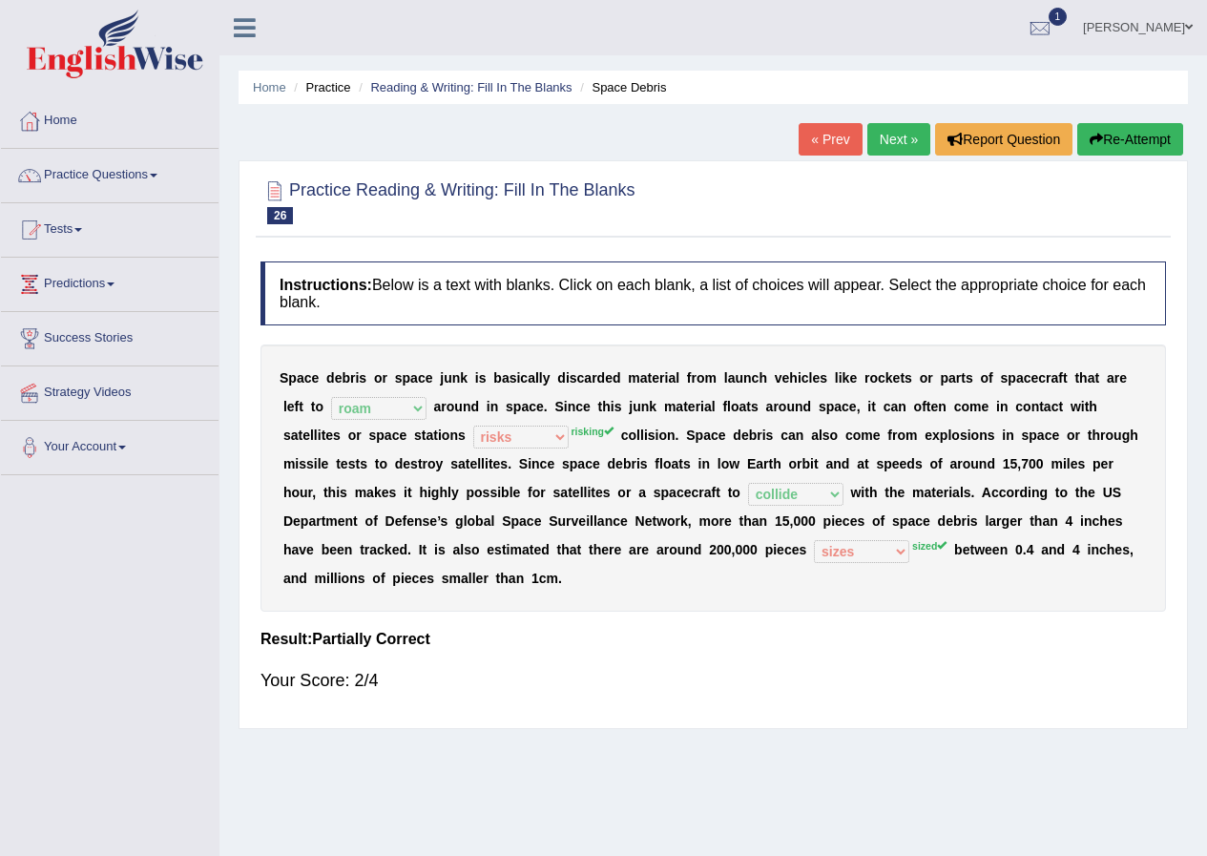
click at [882, 139] on link "Next »" at bounding box center [899, 139] width 63 height 32
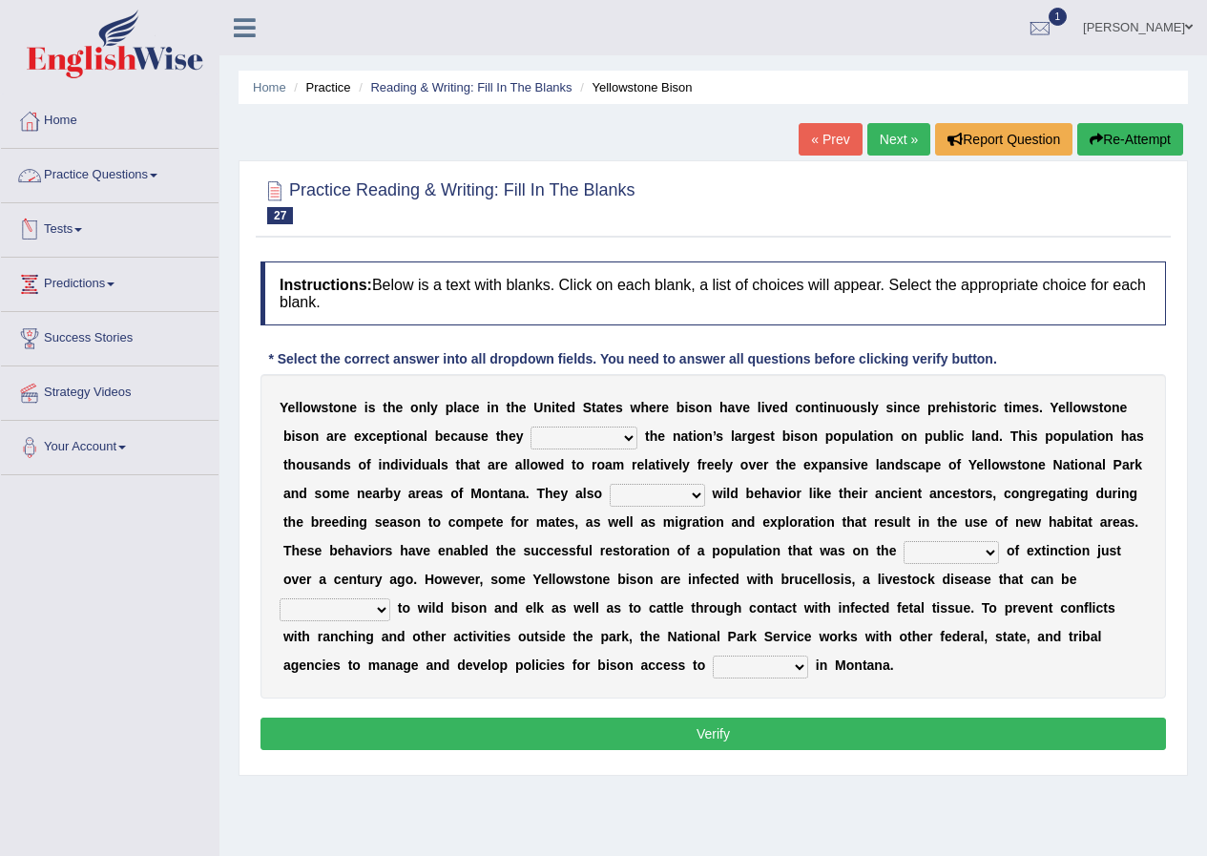
click at [67, 234] on link "Tests" at bounding box center [110, 227] width 218 height 48
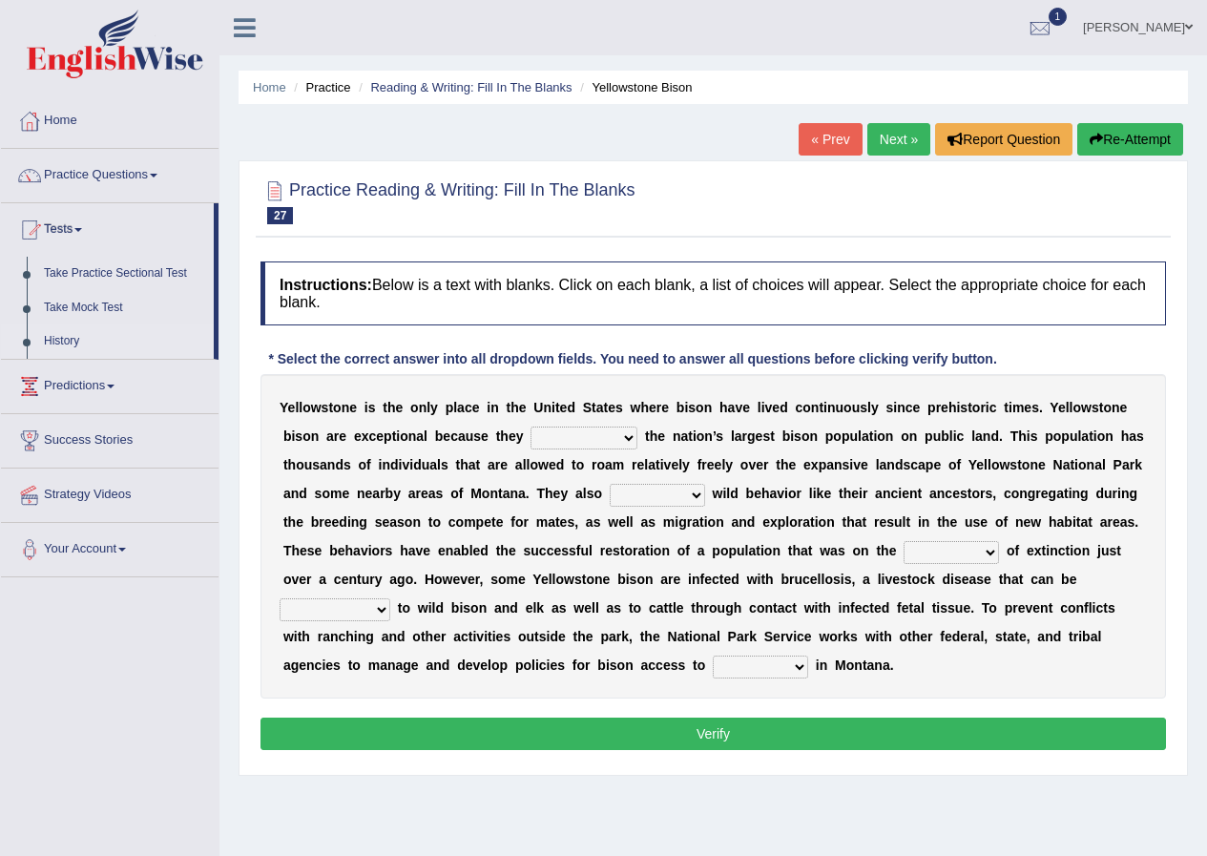
click at [70, 337] on link "History" at bounding box center [124, 342] width 178 height 34
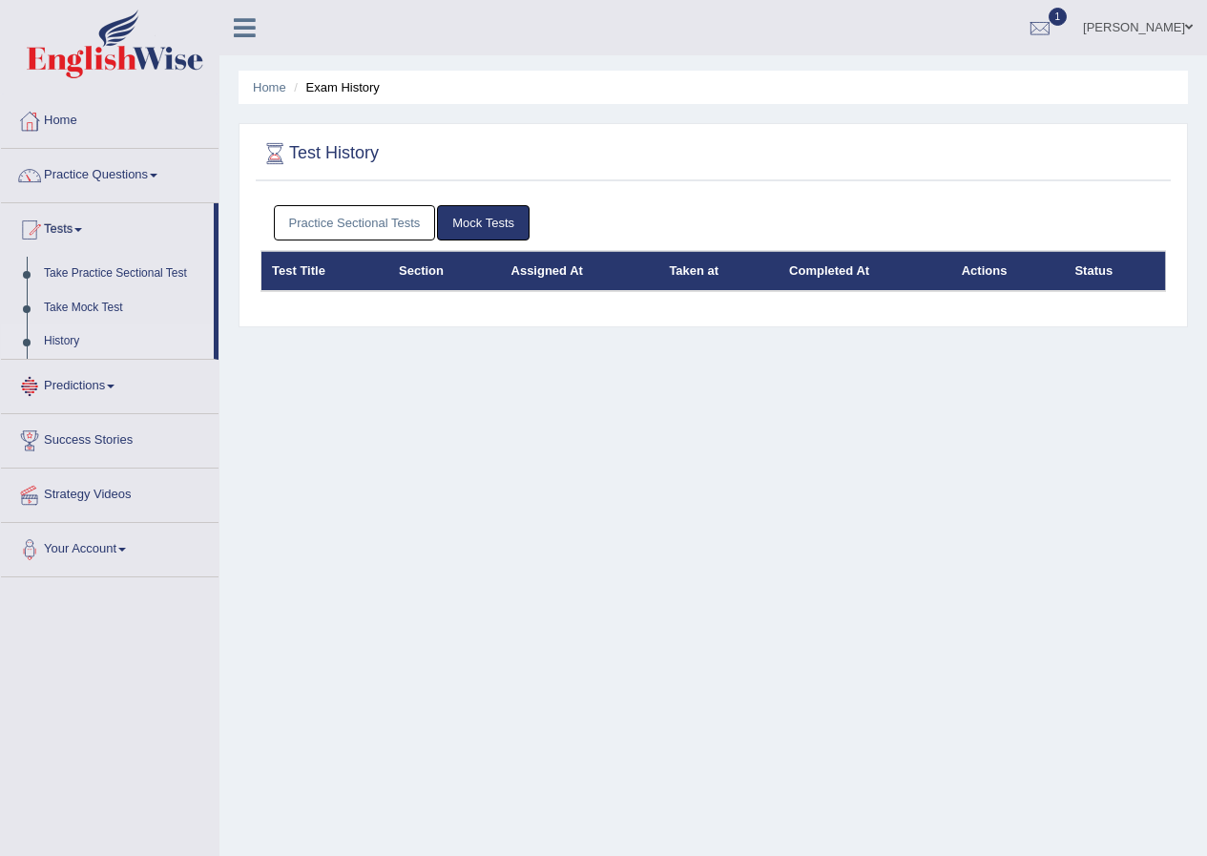
click at [334, 220] on link "Practice Sectional Tests" at bounding box center [355, 222] width 162 height 35
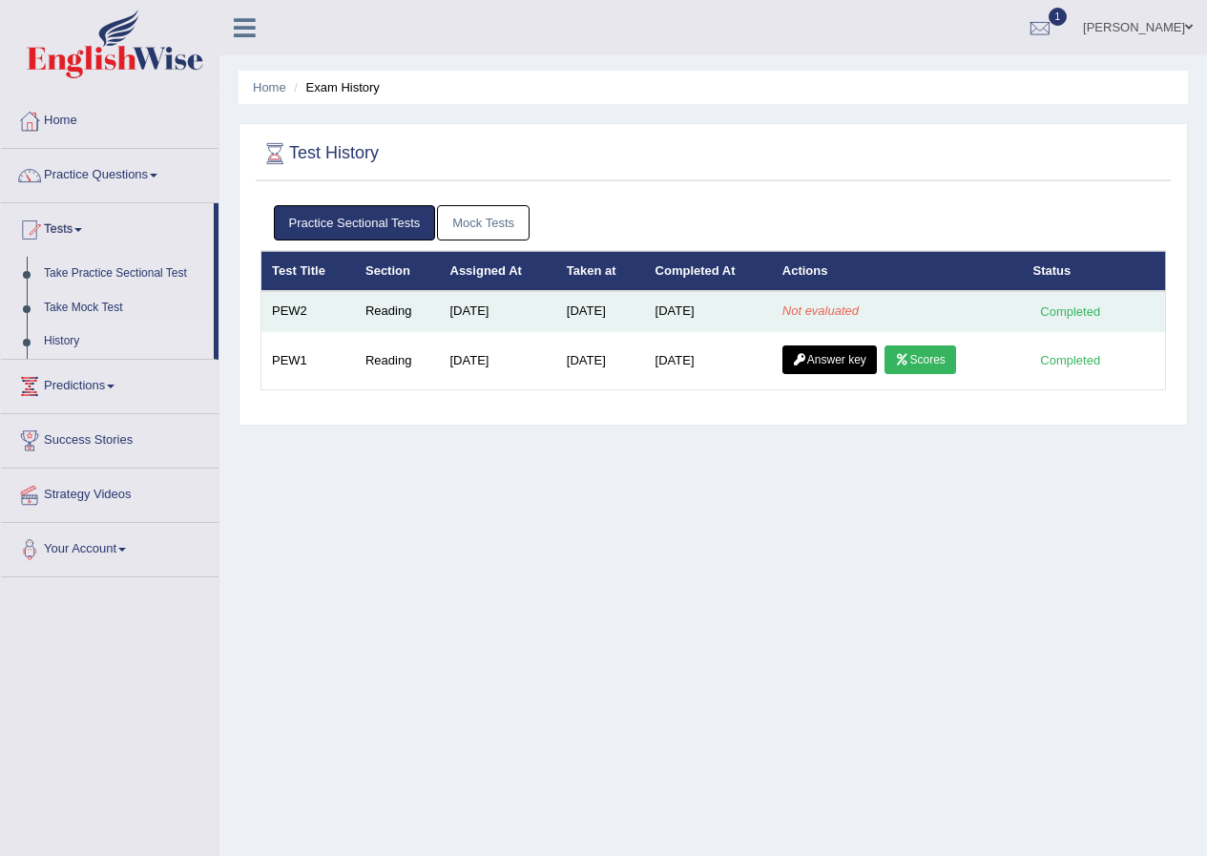
click at [645, 313] on td "[DATE]" at bounding box center [600, 311] width 89 height 40
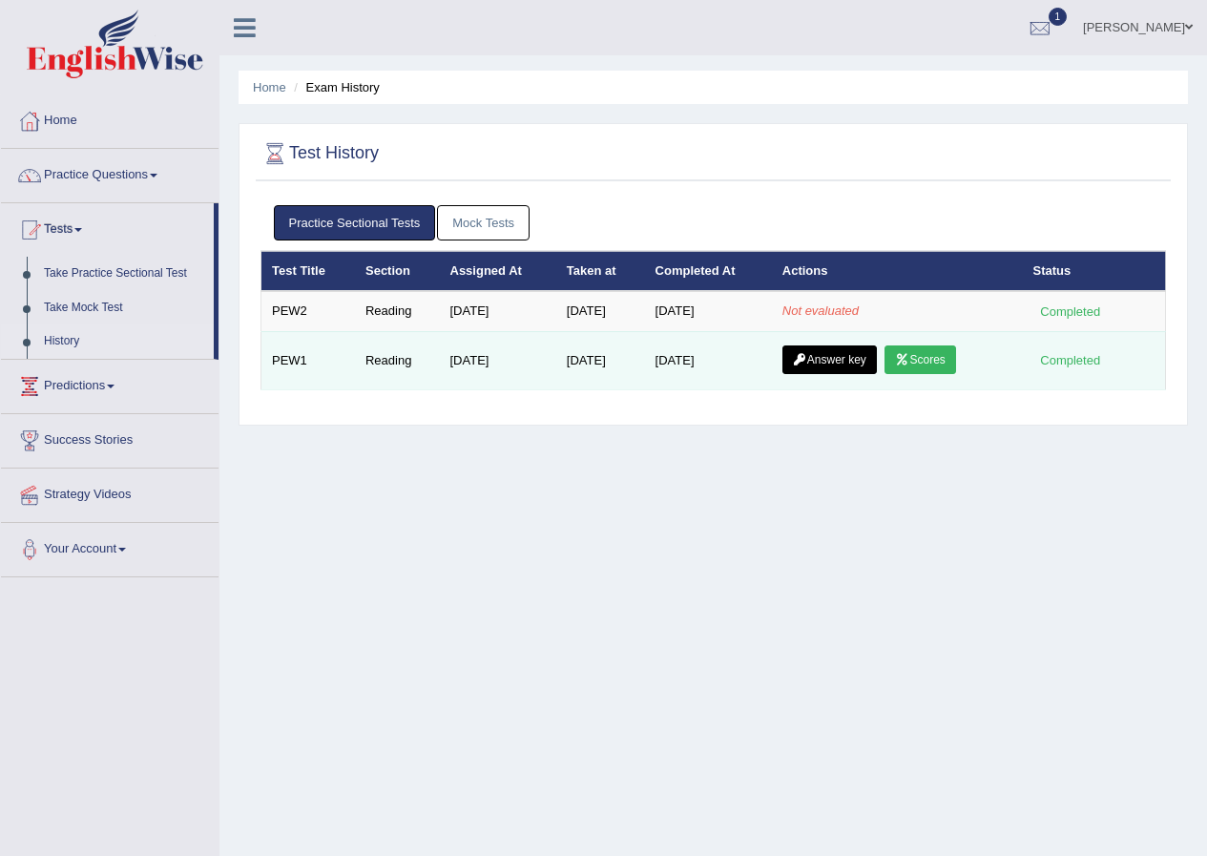
click at [812, 357] on link "Answer key" at bounding box center [830, 360] width 94 height 29
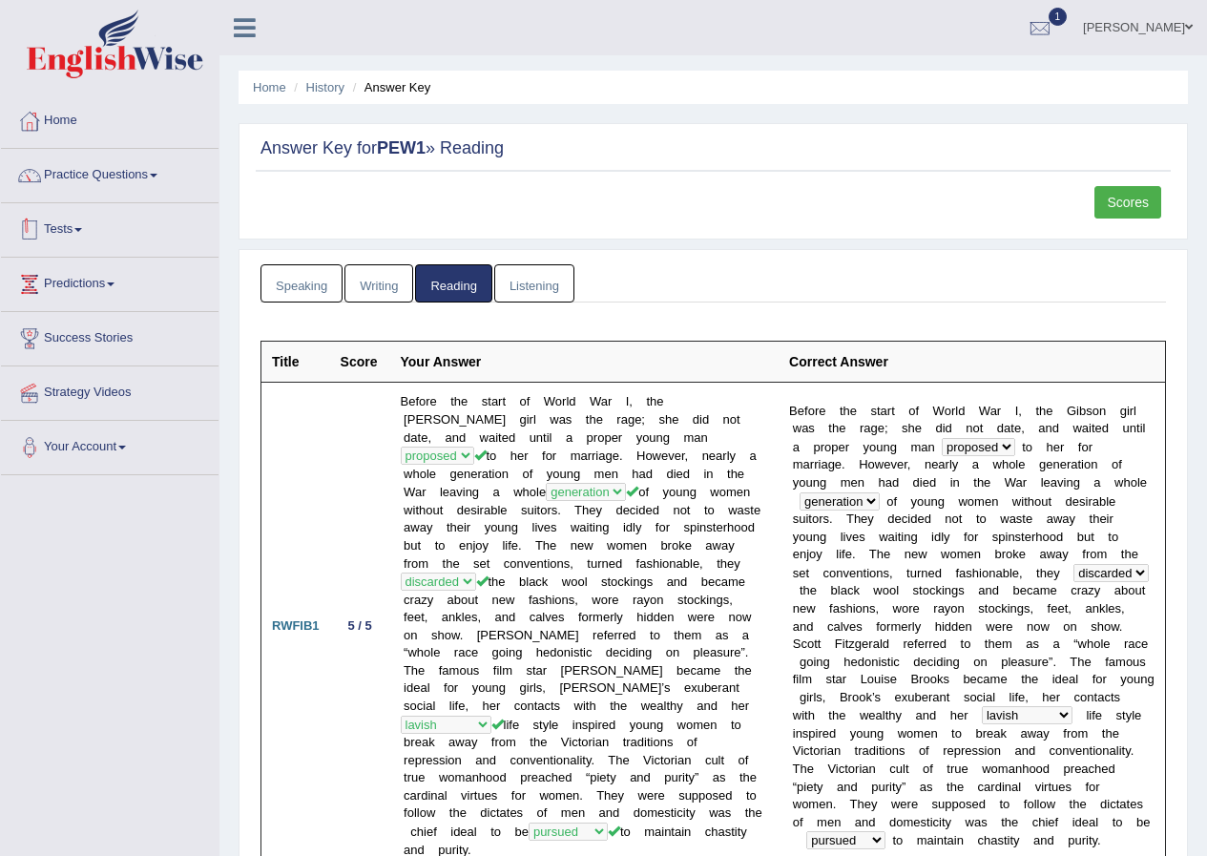
drag, startPoint x: 71, startPoint y: 233, endPoint x: 76, endPoint y: 245, distance: 13.7
click at [71, 232] on link "Tests" at bounding box center [110, 227] width 218 height 48
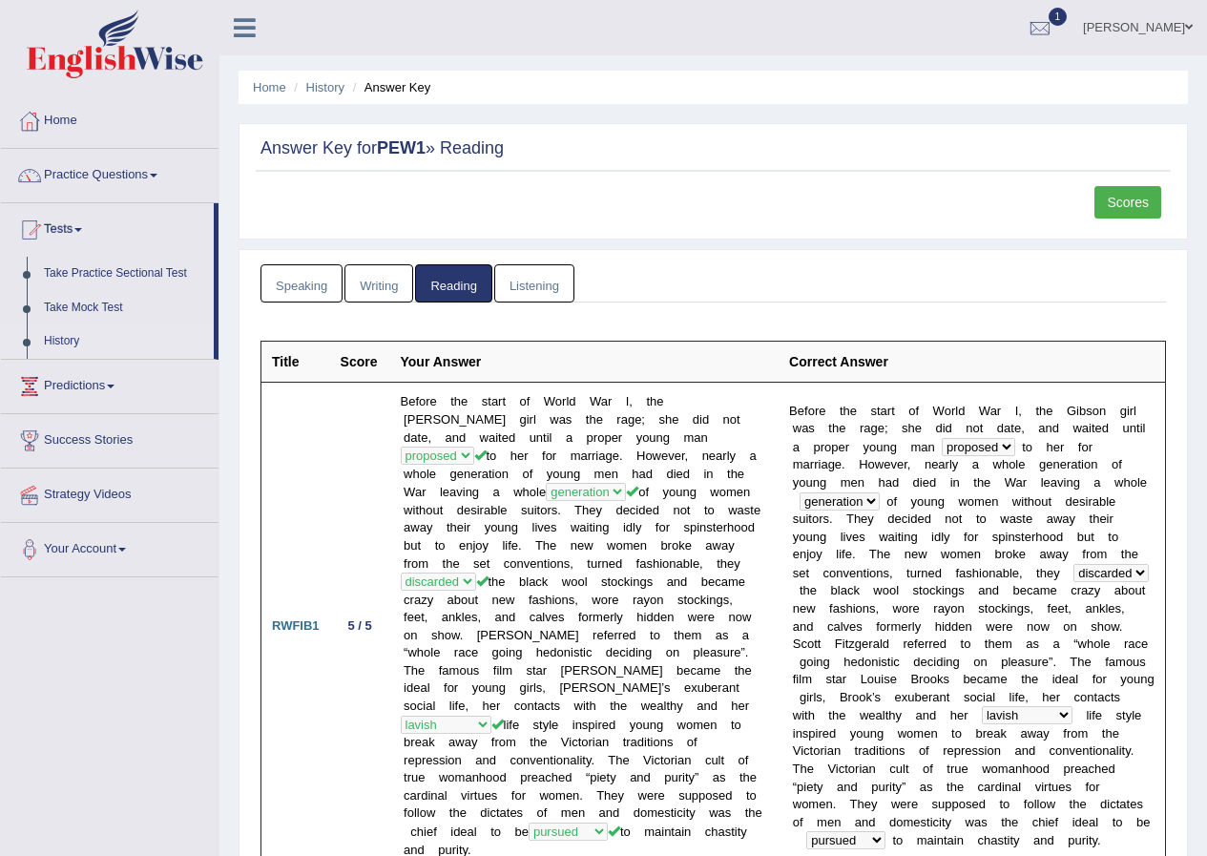
click at [56, 332] on link "History" at bounding box center [124, 342] width 178 height 34
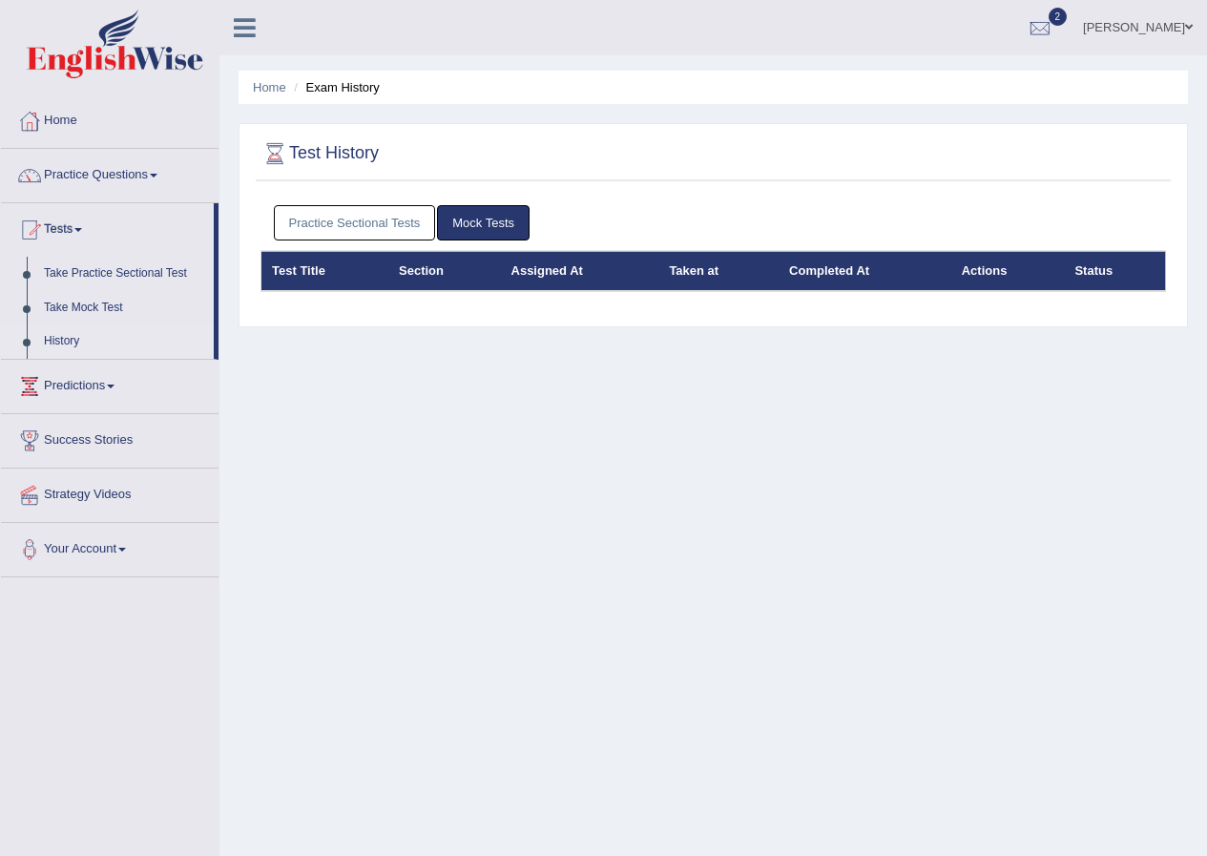
click at [476, 222] on link "Mock Tests" at bounding box center [483, 222] width 93 height 35
click at [473, 220] on link "Mock Tests" at bounding box center [483, 222] width 93 height 35
click at [483, 225] on link "Mock Tests" at bounding box center [483, 222] width 93 height 35
click at [483, 224] on link "Mock Tests" at bounding box center [483, 222] width 93 height 35
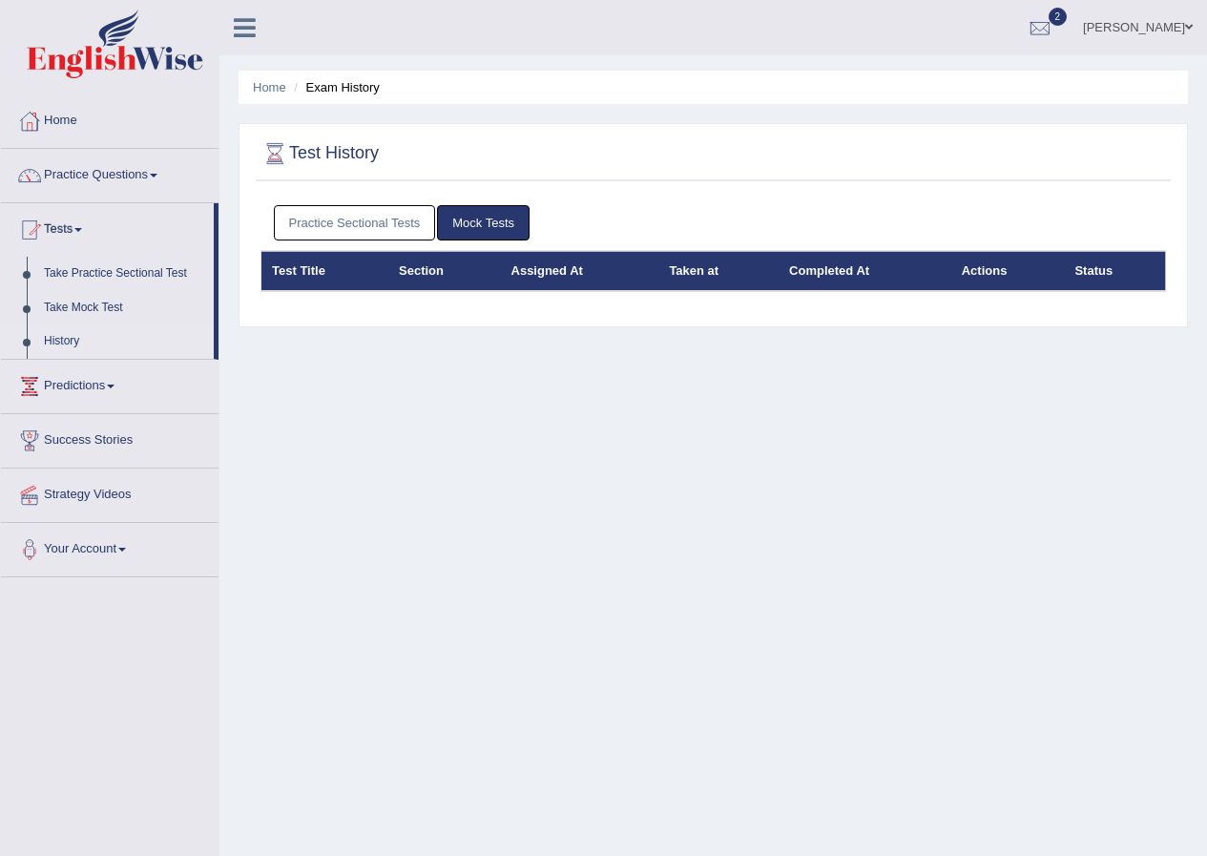
click at [367, 228] on link "Practice Sectional Tests" at bounding box center [355, 222] width 162 height 35
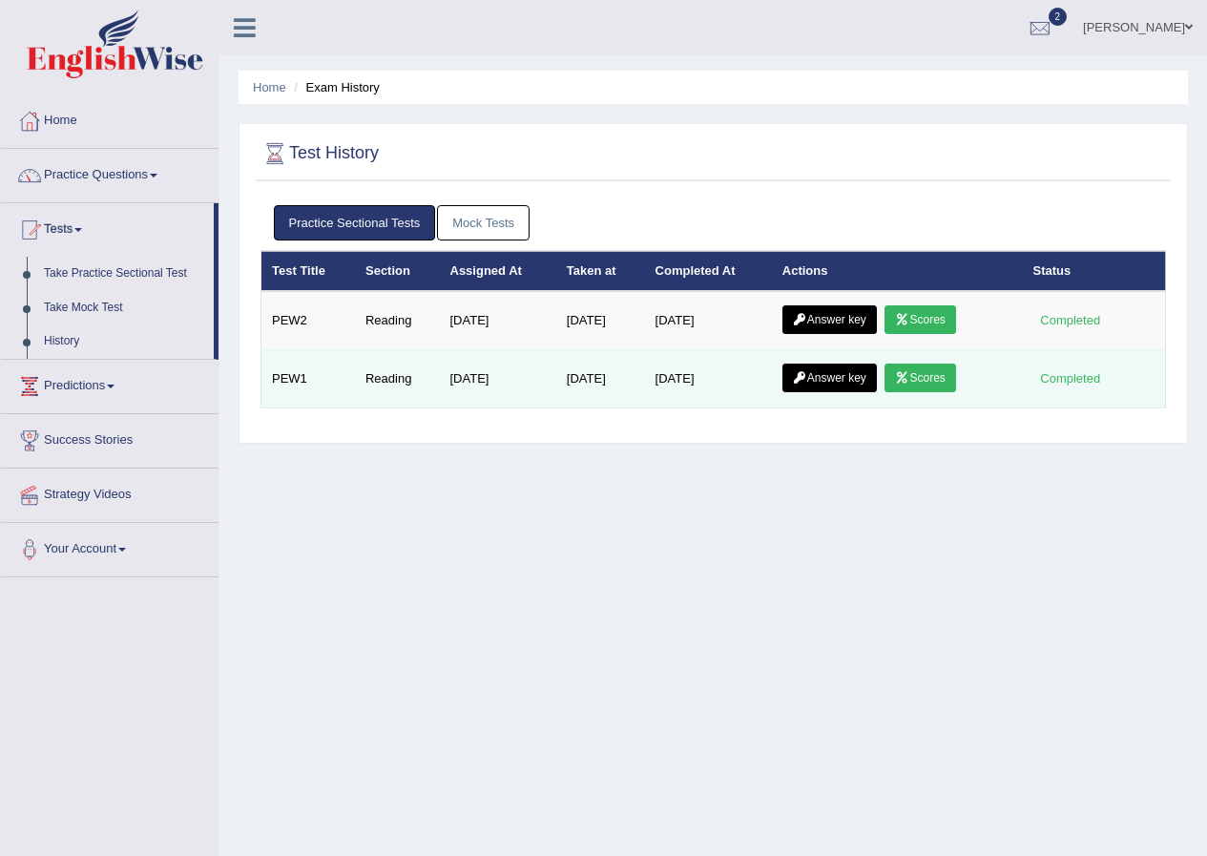
click at [926, 368] on link "Scores" at bounding box center [920, 378] width 71 height 29
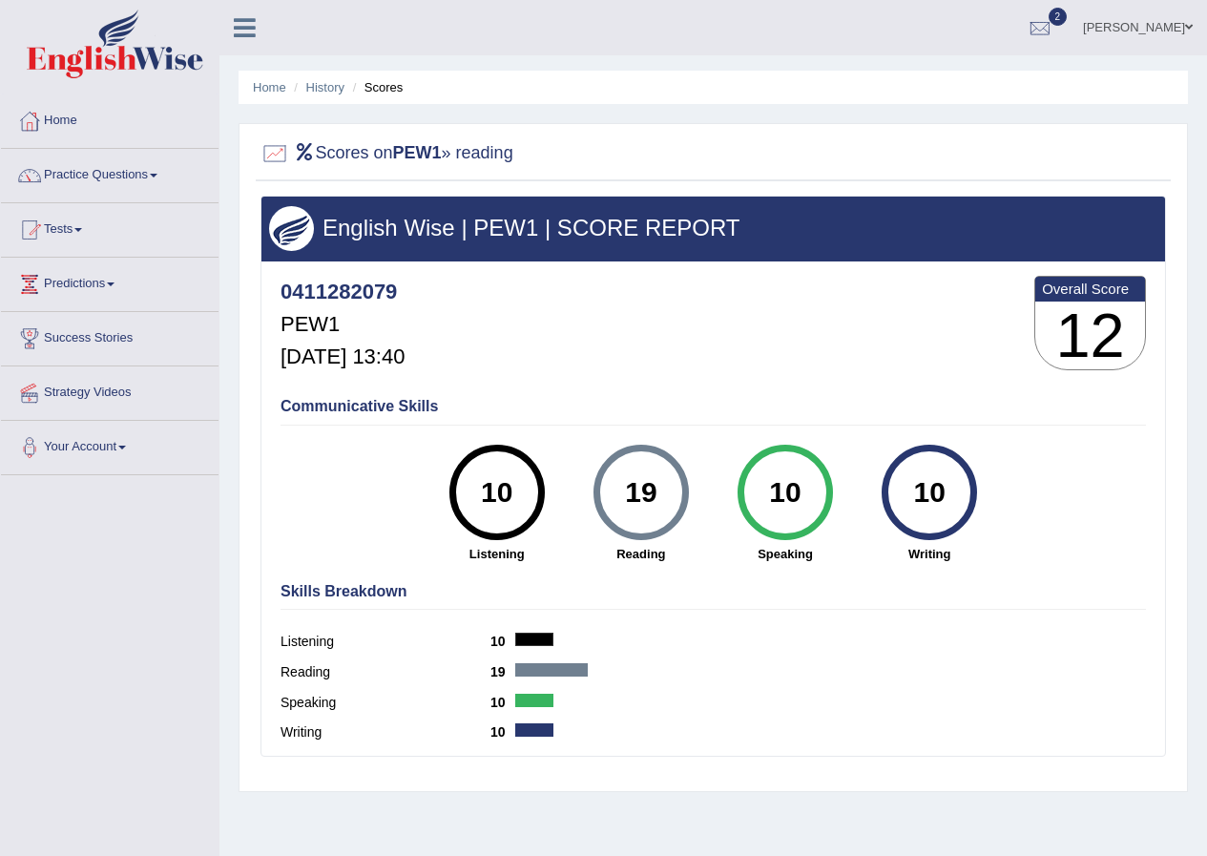
click at [383, 92] on li "Scores" at bounding box center [375, 87] width 55 height 18
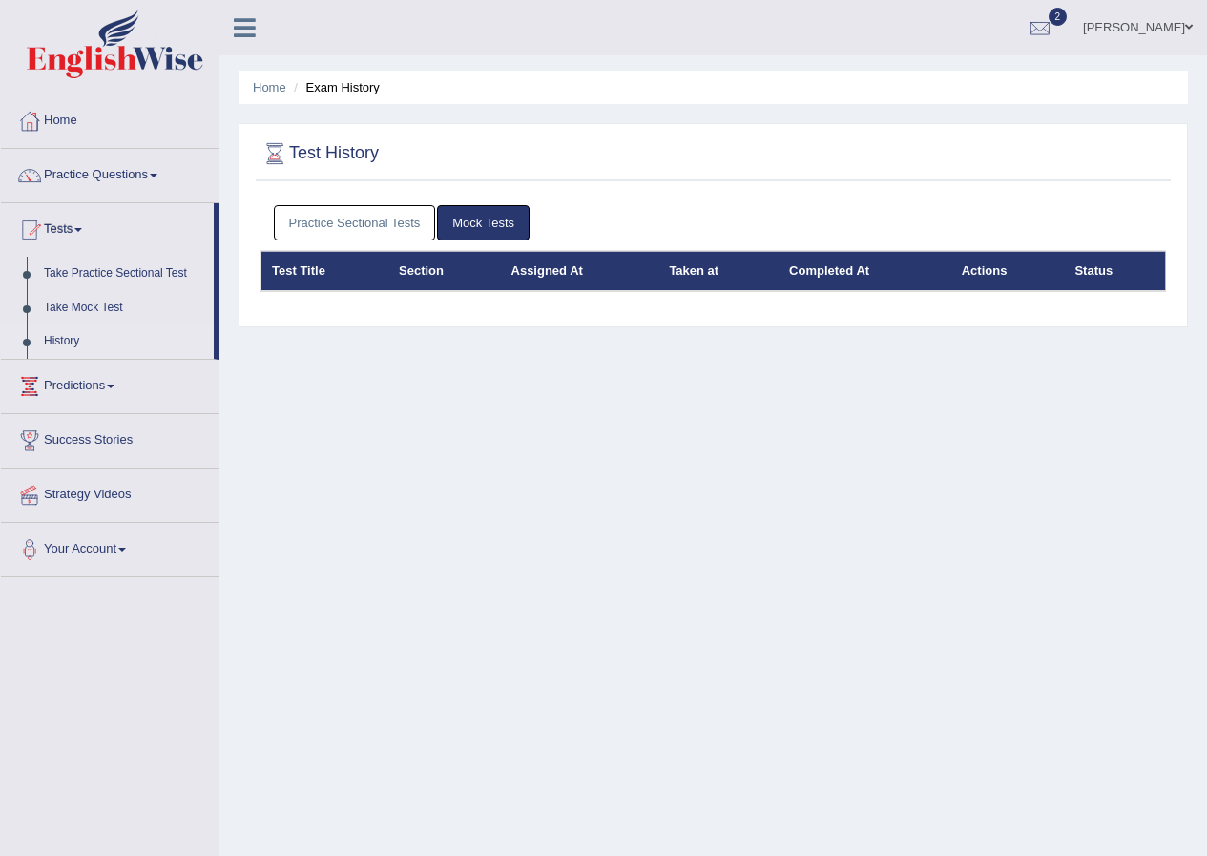
click at [501, 220] on link "Mock Tests" at bounding box center [483, 222] width 93 height 35
click at [477, 220] on link "Mock Tests" at bounding box center [483, 222] width 93 height 35
click at [352, 216] on link "Practice Sectional Tests" at bounding box center [355, 222] width 162 height 35
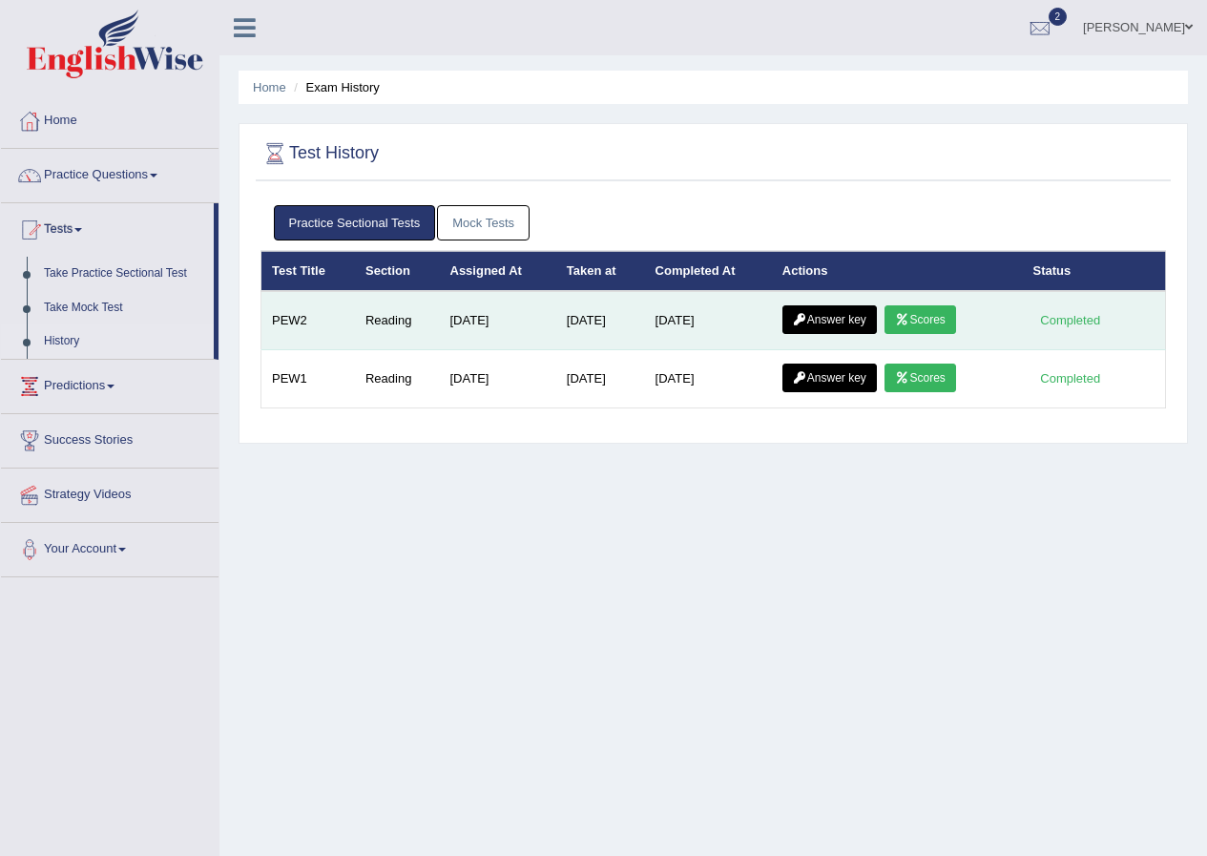
click at [910, 314] on icon at bounding box center [902, 319] width 14 height 11
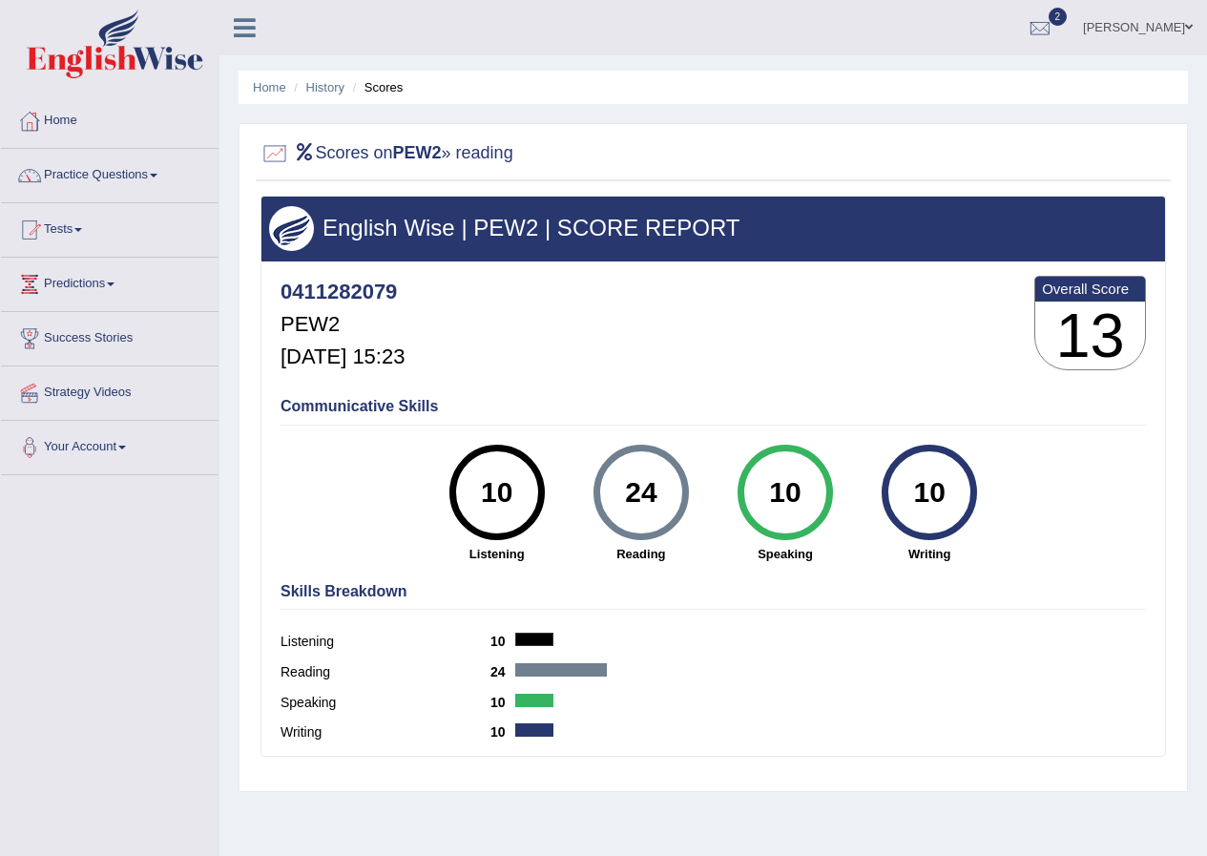
click at [149, 178] on link "Practice Questions" at bounding box center [110, 173] width 218 height 48
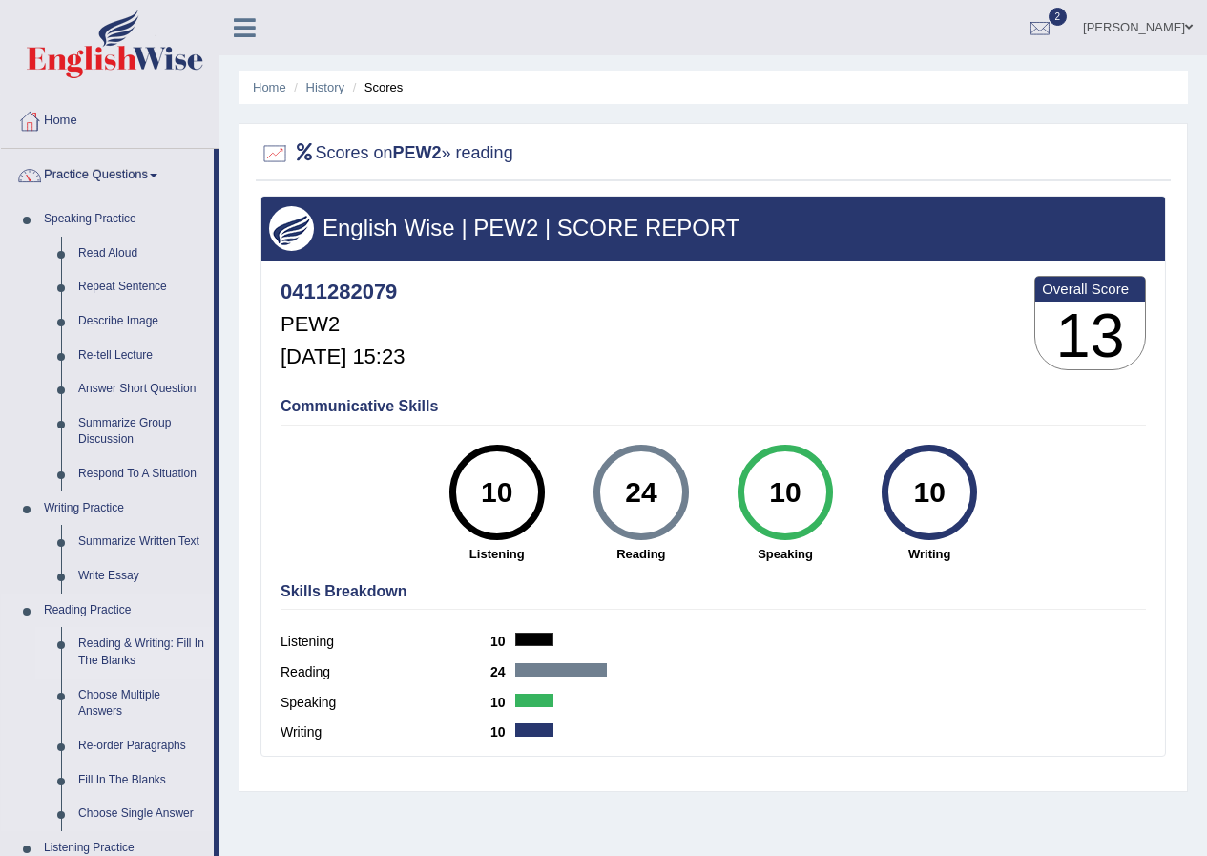
click at [118, 645] on link "Reading & Writing: Fill In The Blanks" at bounding box center [142, 652] width 144 height 51
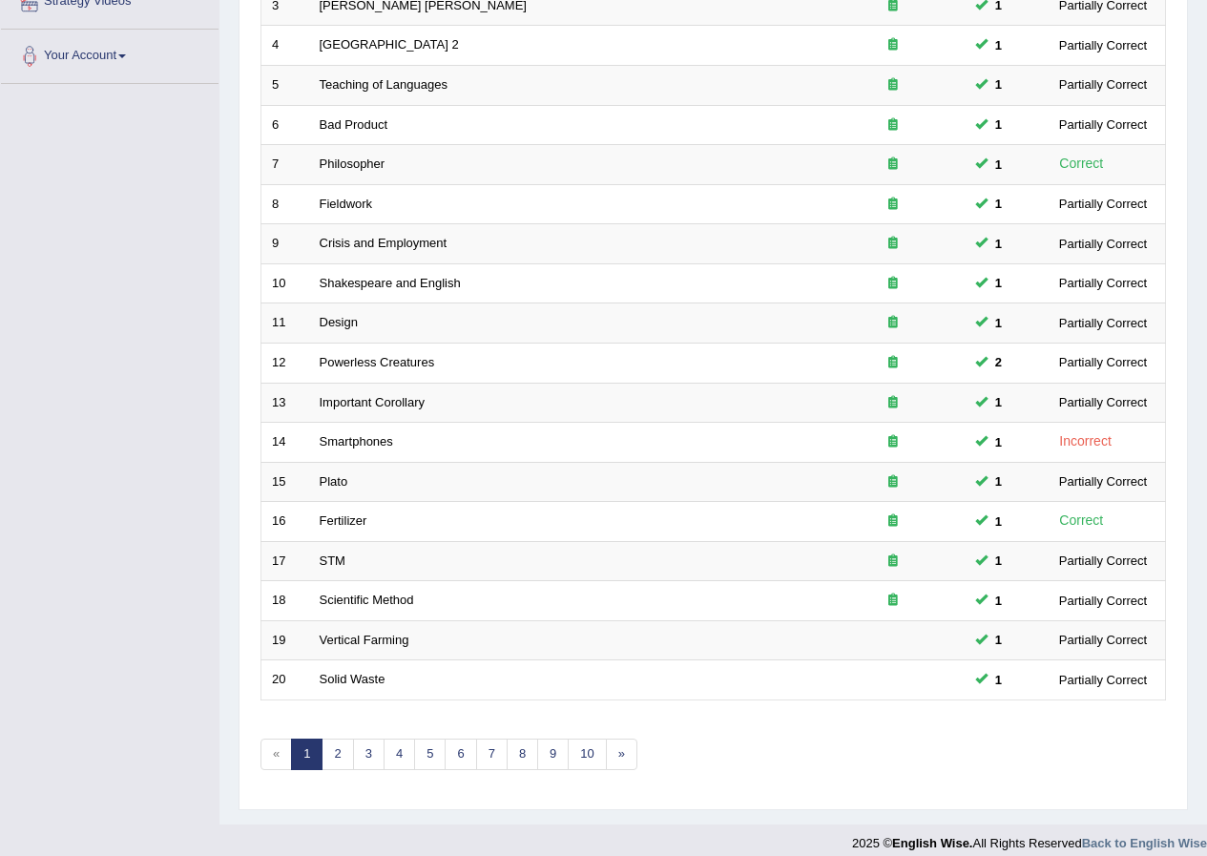
scroll to position [408, 0]
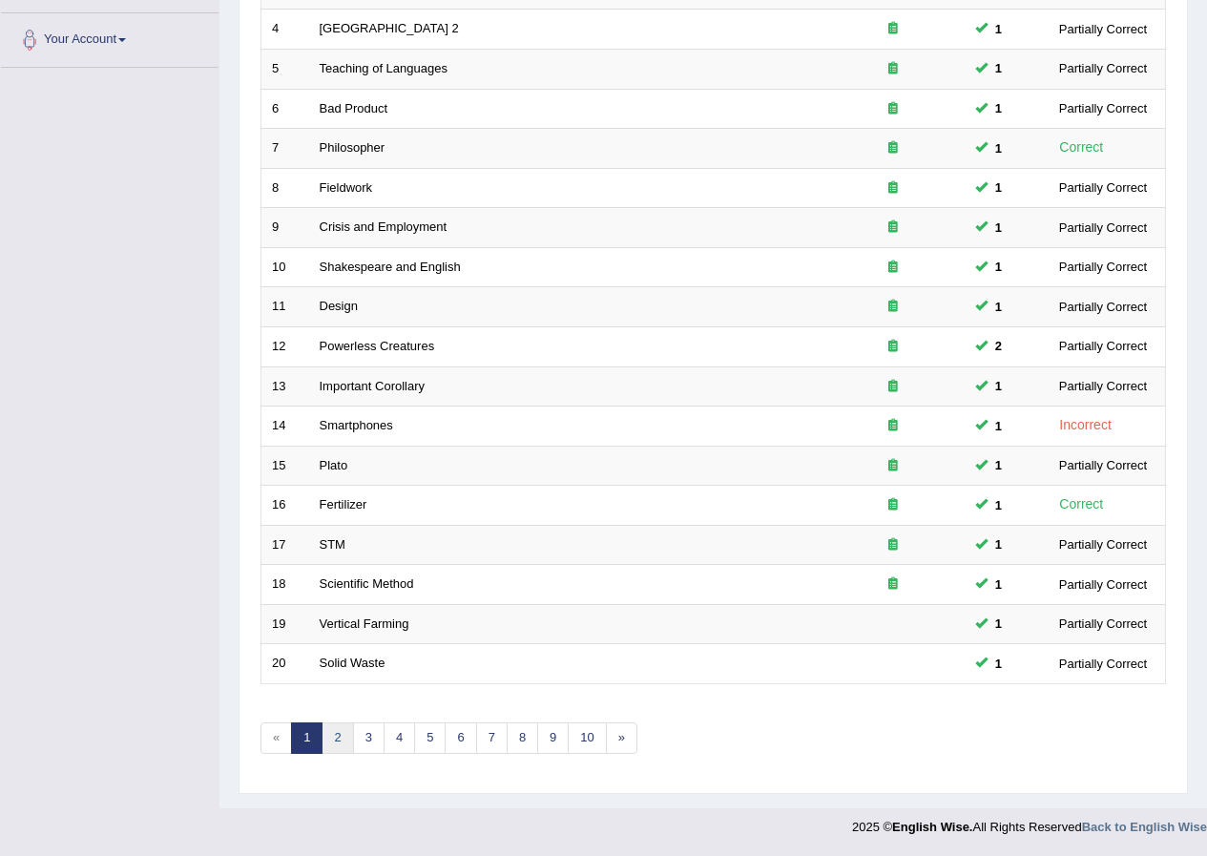
drag, startPoint x: 331, startPoint y: 735, endPoint x: 350, endPoint y: 711, distance: 30.6
click at [331, 733] on link "2" at bounding box center [337, 738] width 31 height 31
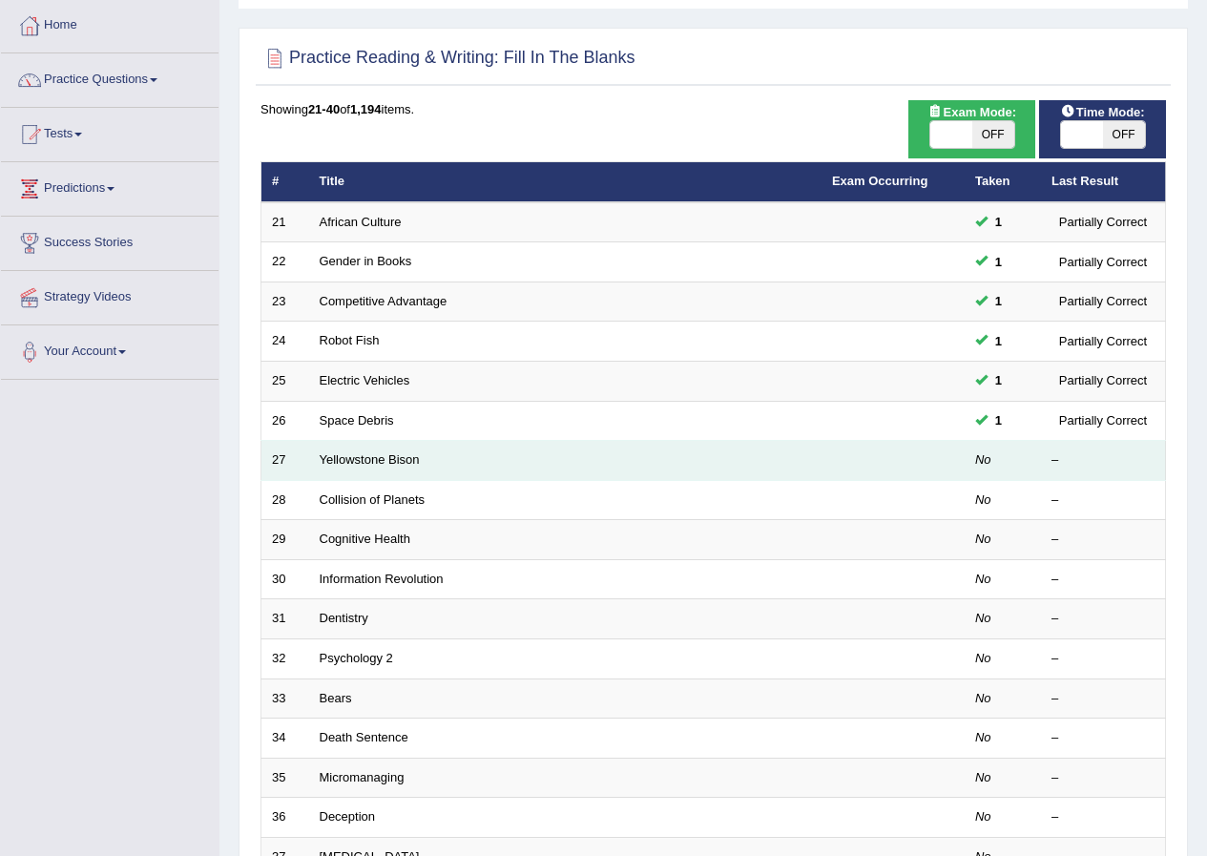
click at [542, 453] on td "Yellowstone Bison" at bounding box center [565, 461] width 513 height 40
click at [388, 462] on link "Yellowstone Bison" at bounding box center [370, 459] width 100 height 14
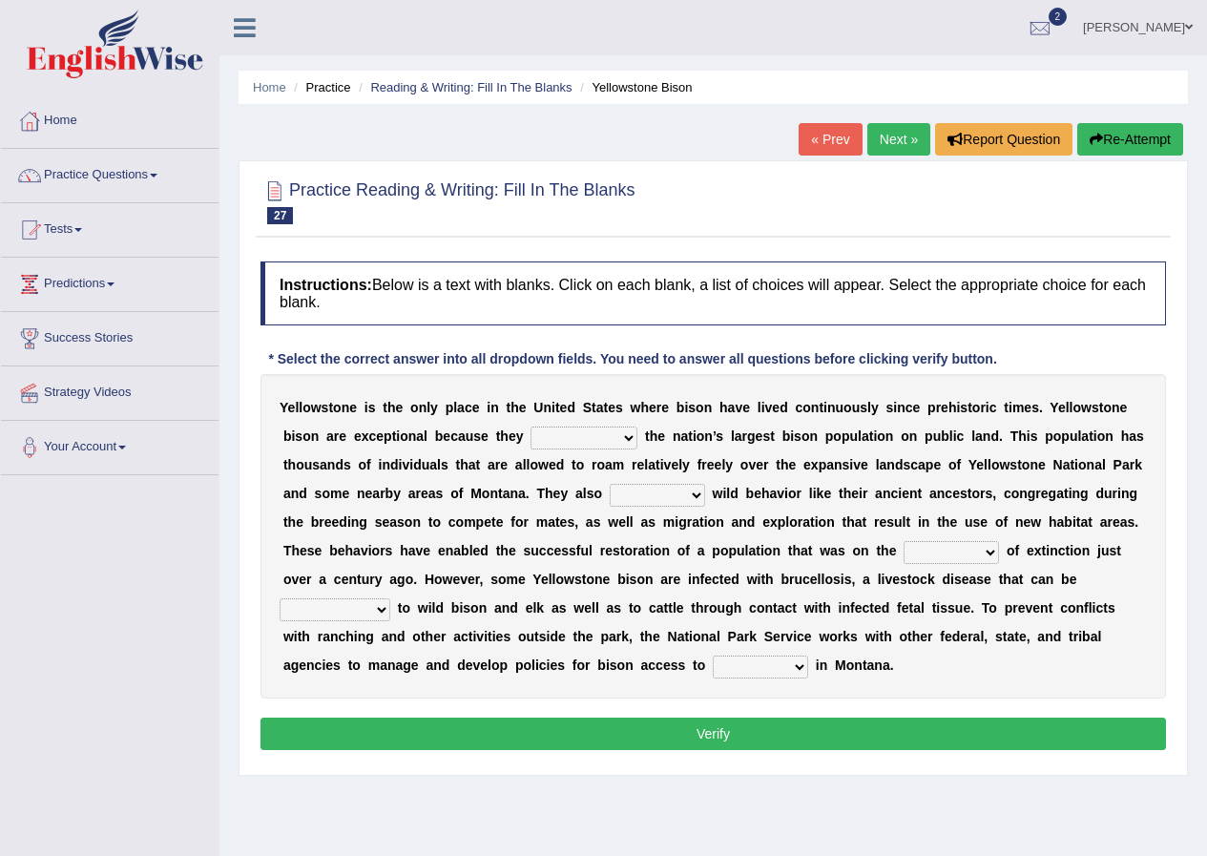
click at [818, 140] on link "« Prev" at bounding box center [830, 139] width 63 height 32
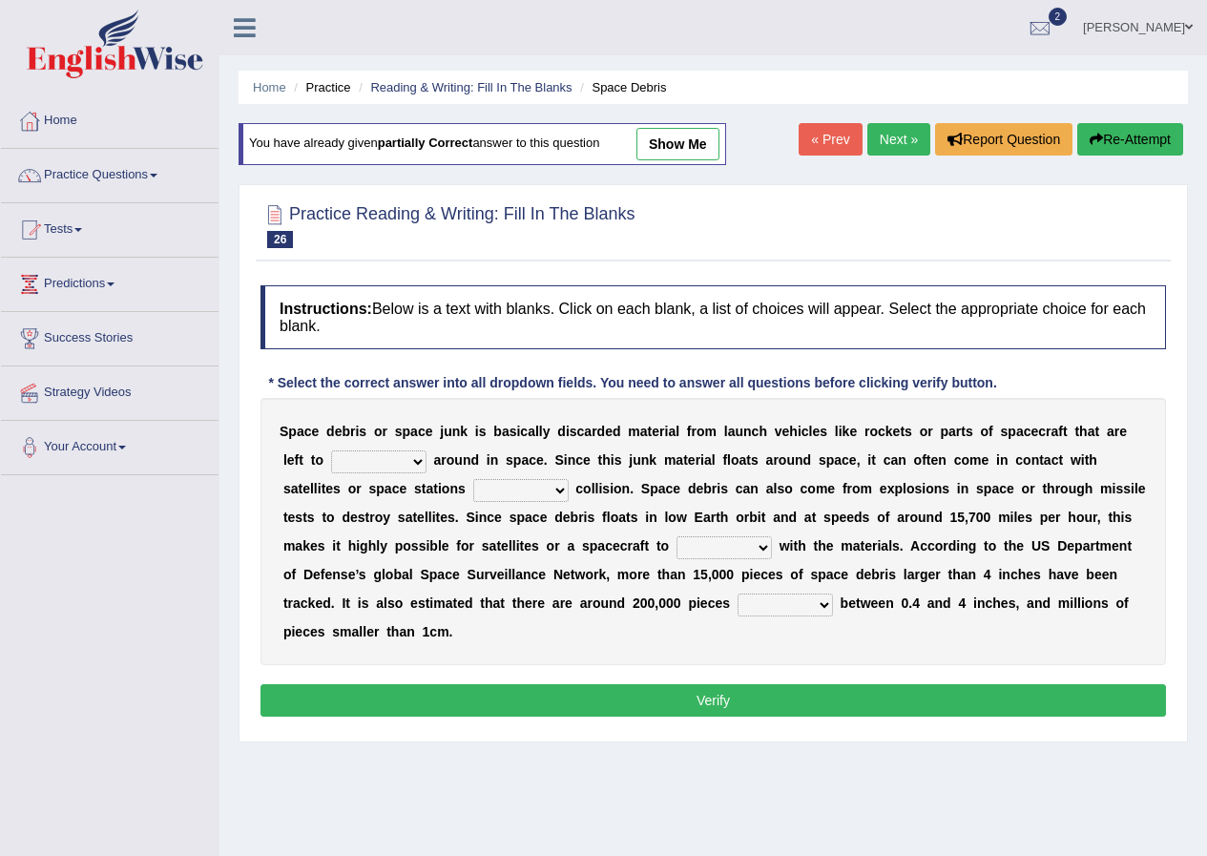
click at [407, 463] on select "twist center roam loll" at bounding box center [378, 461] width 95 height 23
select select "roam"
click at [331, 450] on select "twist center roam loll" at bounding box center [378, 461] width 95 height 23
click at [544, 479] on select "risks risk risked risking" at bounding box center [520, 490] width 95 height 23
select select "risking"
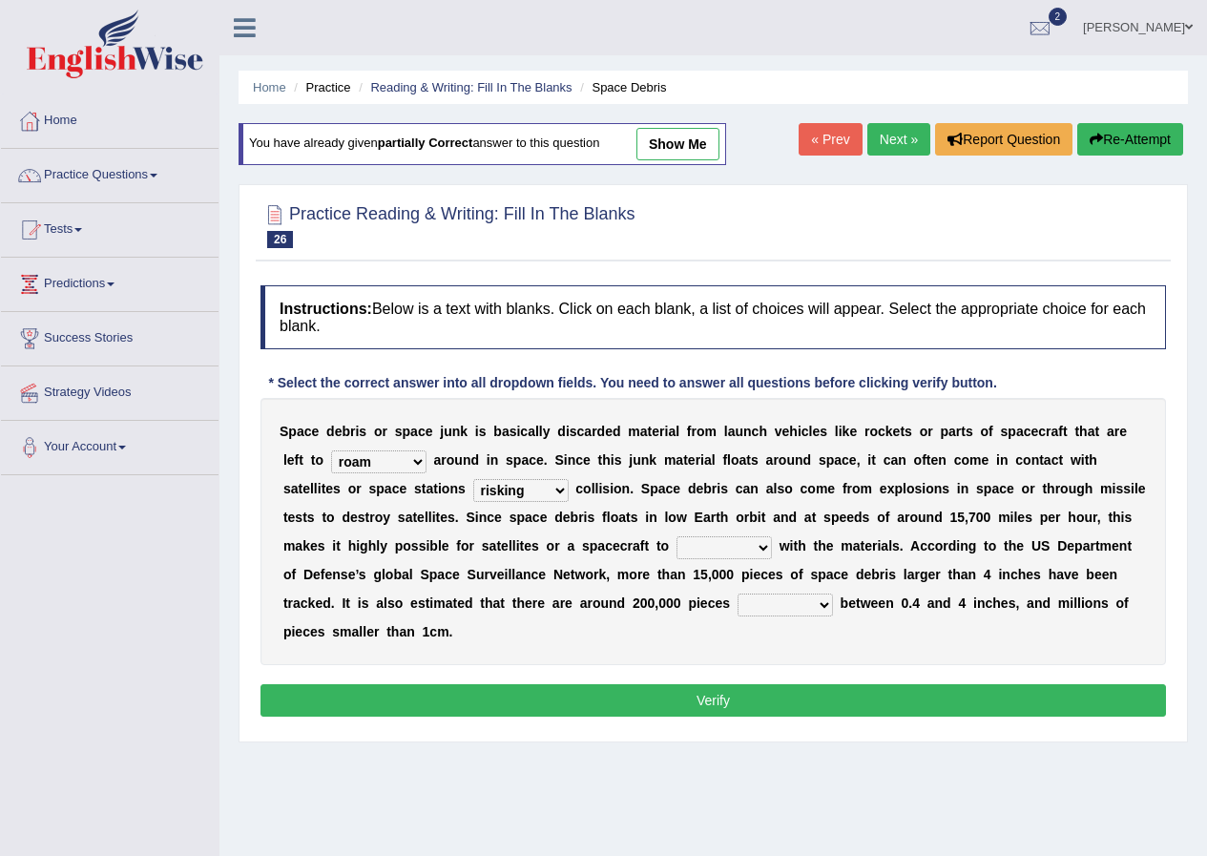
click at [473, 479] on select "risks risk risked risking" at bounding box center [520, 490] width 95 height 23
click at [744, 536] on select "collect collate collide collocate" at bounding box center [724, 547] width 95 height 23
select select "collide"
click at [677, 536] on select "collect collate collide collocate" at bounding box center [724, 547] width 95 height 23
click at [795, 597] on select "sized sizing size sizes" at bounding box center [785, 605] width 95 height 23
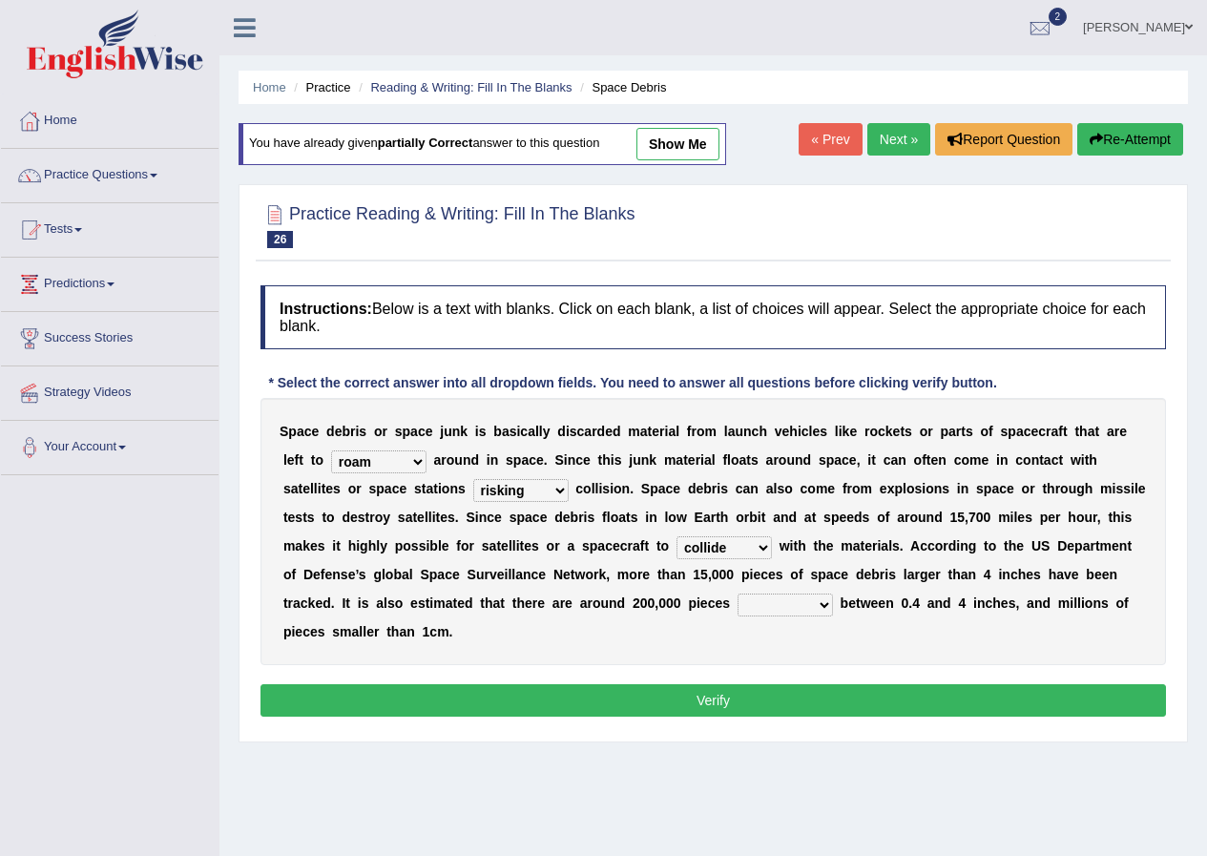
select select "sized"
click at [738, 594] on select "sized sizing size sizes" at bounding box center [785, 605] width 95 height 23
click at [777, 700] on button "Verify" at bounding box center [714, 700] width 906 height 32
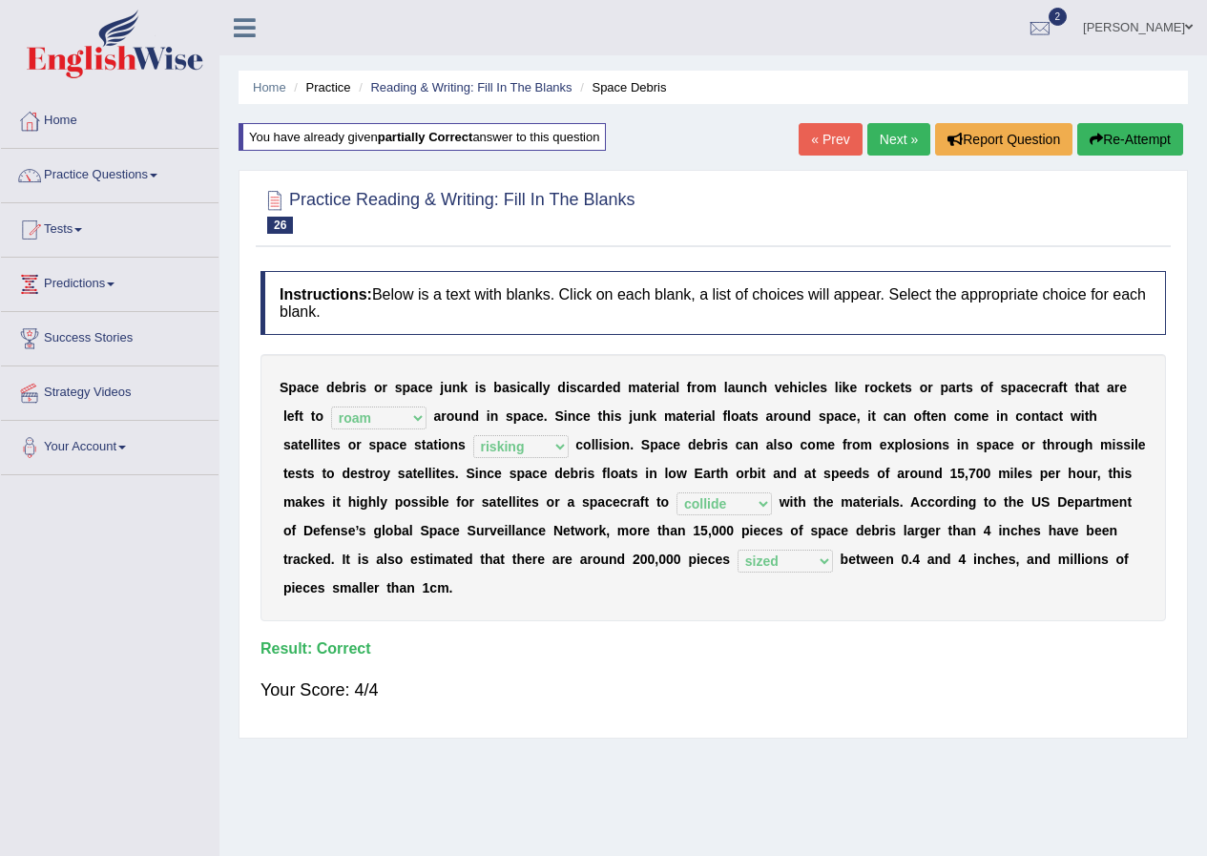
click at [885, 137] on link "Next »" at bounding box center [899, 139] width 63 height 32
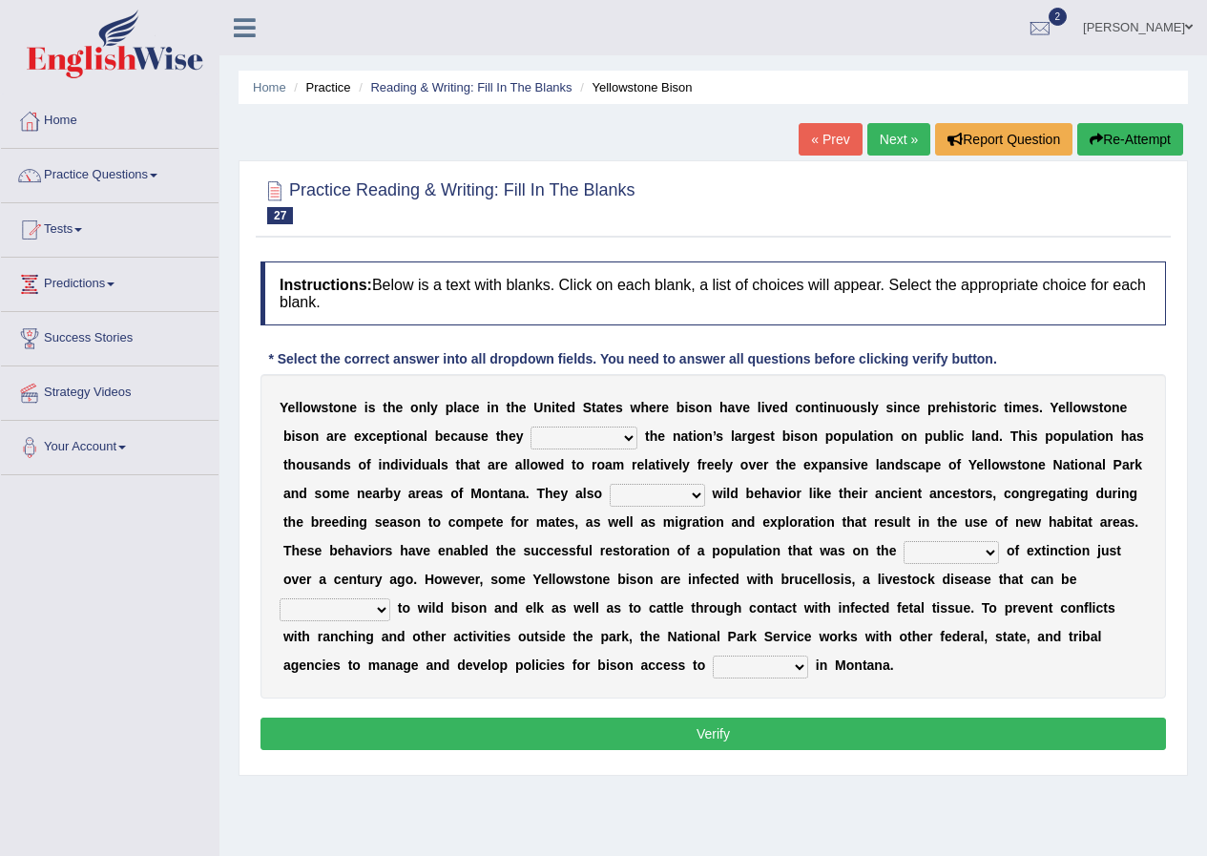
click at [622, 437] on select "congregate comprise consist compromise" at bounding box center [584, 438] width 107 height 23
select select "consist"
click at [531, 427] on select "congregate comprise consist compromise" at bounding box center [584, 438] width 107 height 23
click at [694, 494] on select "exhibit disregard resist encourage" at bounding box center [657, 495] width 95 height 23
click at [559, 563] on div "Y e l l o w s t o n e i s t h e o n l y p l a c e i n t h e U n i t e d S t a t…" at bounding box center [714, 536] width 906 height 325
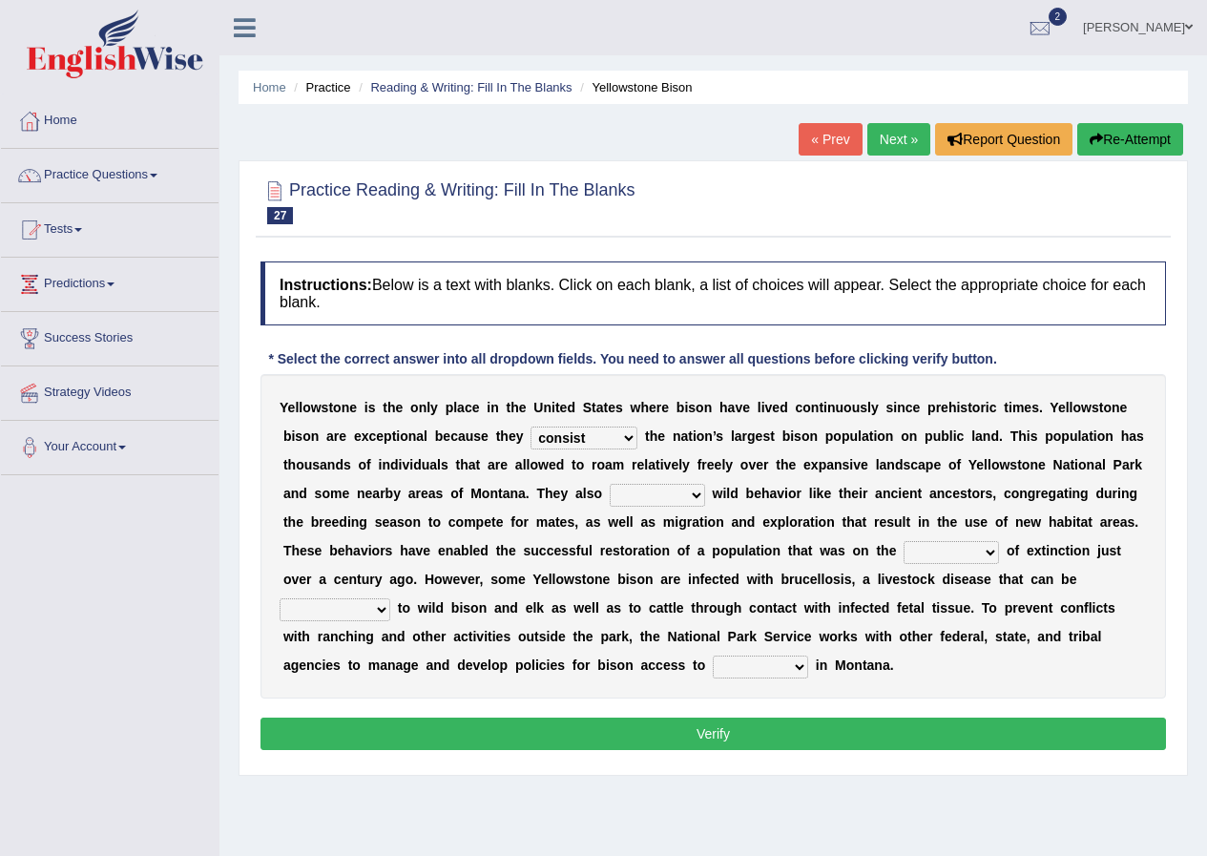
click at [618, 440] on select "congregate comprise consist compromise" at bounding box center [584, 438] width 107 height 23
click at [494, 545] on b at bounding box center [493, 550] width 8 height 15
click at [696, 493] on select "exhibit disregard resist encourage" at bounding box center [657, 495] width 95 height 23
click at [492, 642] on b "i" at bounding box center [494, 636] width 4 height 15
click at [700, 492] on select "exhibit disregard resist encourage" at bounding box center [657, 495] width 95 height 23
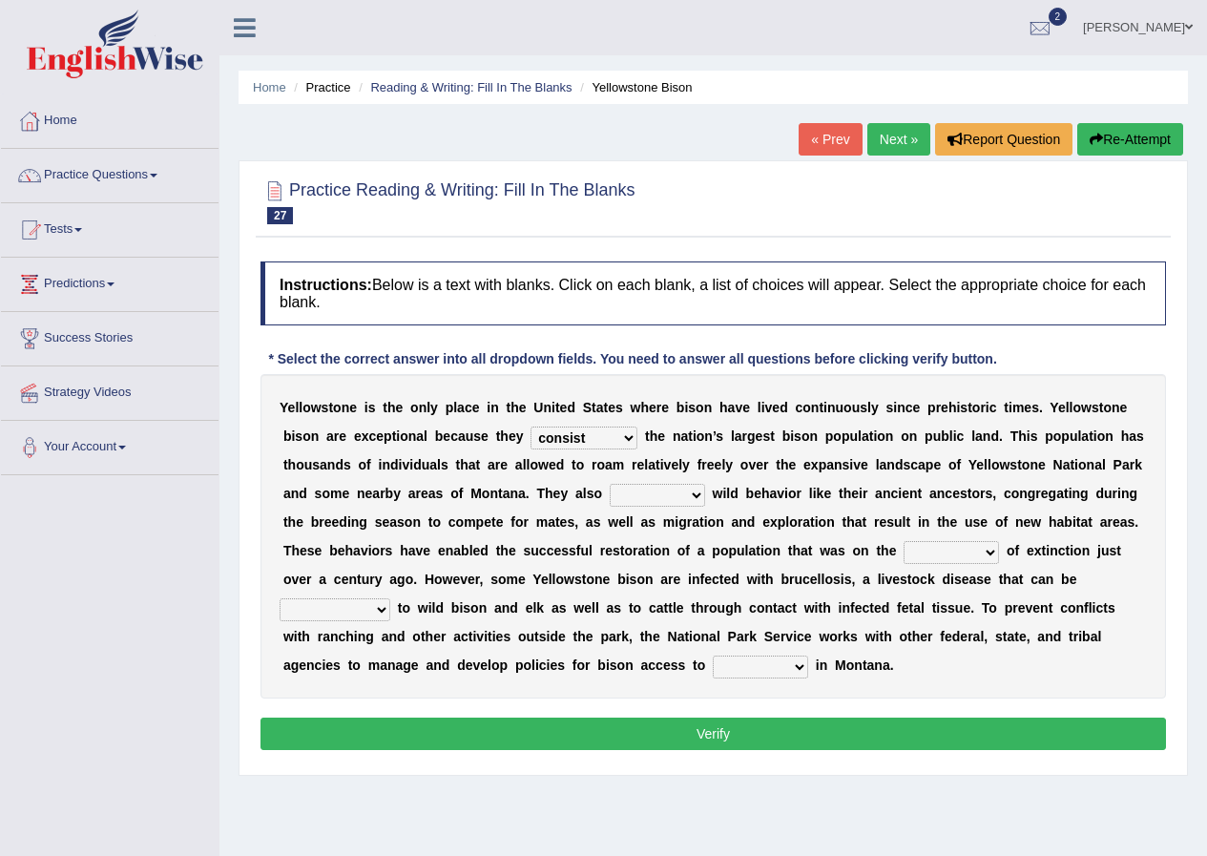
select select "disregard"
click at [610, 484] on select "exhibit disregard resist encourage" at bounding box center [657, 495] width 95 height 23
click at [981, 555] on select "brine brink danger brindle" at bounding box center [951, 552] width 95 height 23
select select "danger"
click at [904, 541] on select "brine brink danger brindle" at bounding box center [951, 552] width 95 height 23
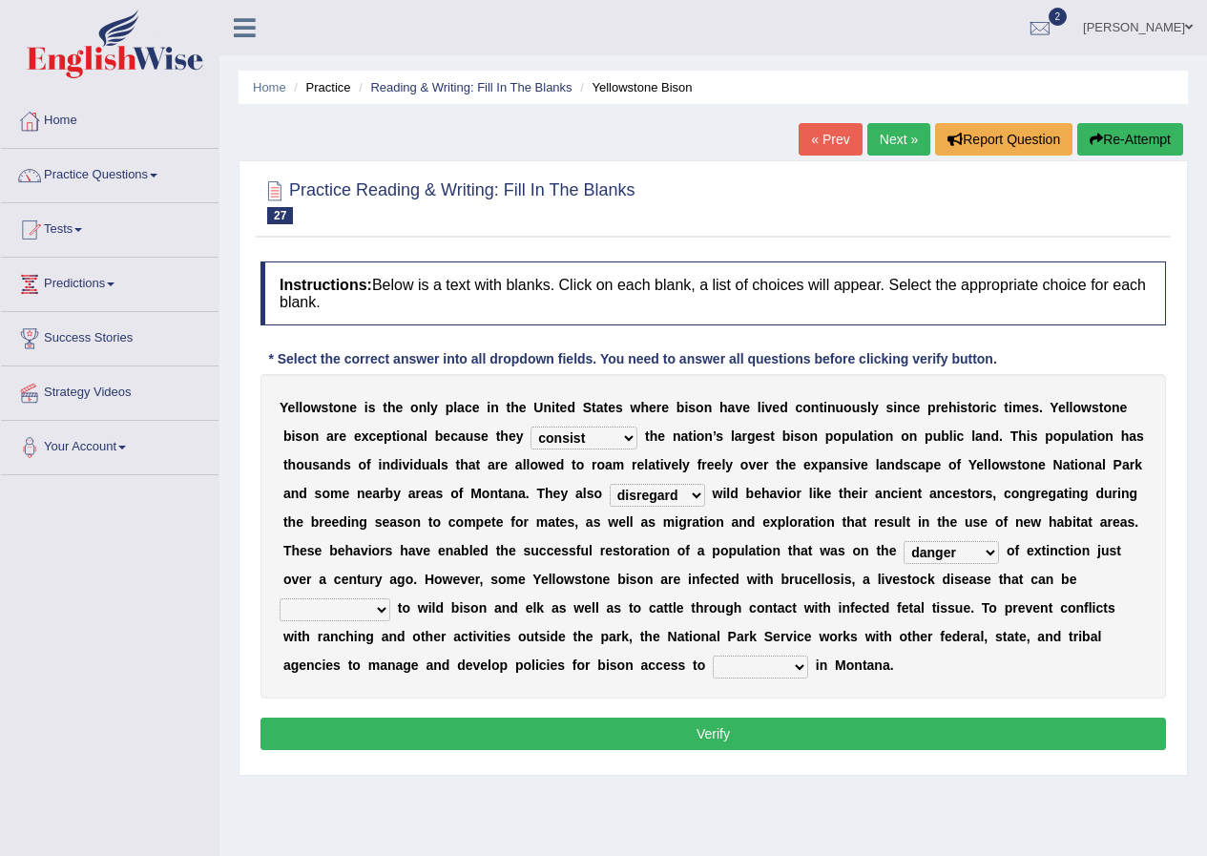
click at [981, 557] on select "brine brink danger brindle" at bounding box center [951, 552] width 95 height 23
click at [852, 586] on div "Y e l l o w s t o n e i s t h e o n l y p l a c e i n t h e U n i t e d S t a t…" at bounding box center [714, 536] width 906 height 325
click at [689, 492] on select "exhibit disregard resist encourage" at bounding box center [657, 495] width 95 height 23
click at [478, 598] on div "Y e l l o w s t o n e i s t h e o n l y p l a c e i n t h e U n i t e d S t a t…" at bounding box center [714, 536] width 906 height 325
click at [387, 609] on select "transplanted transported transgressed transmitted" at bounding box center [335, 609] width 111 height 23
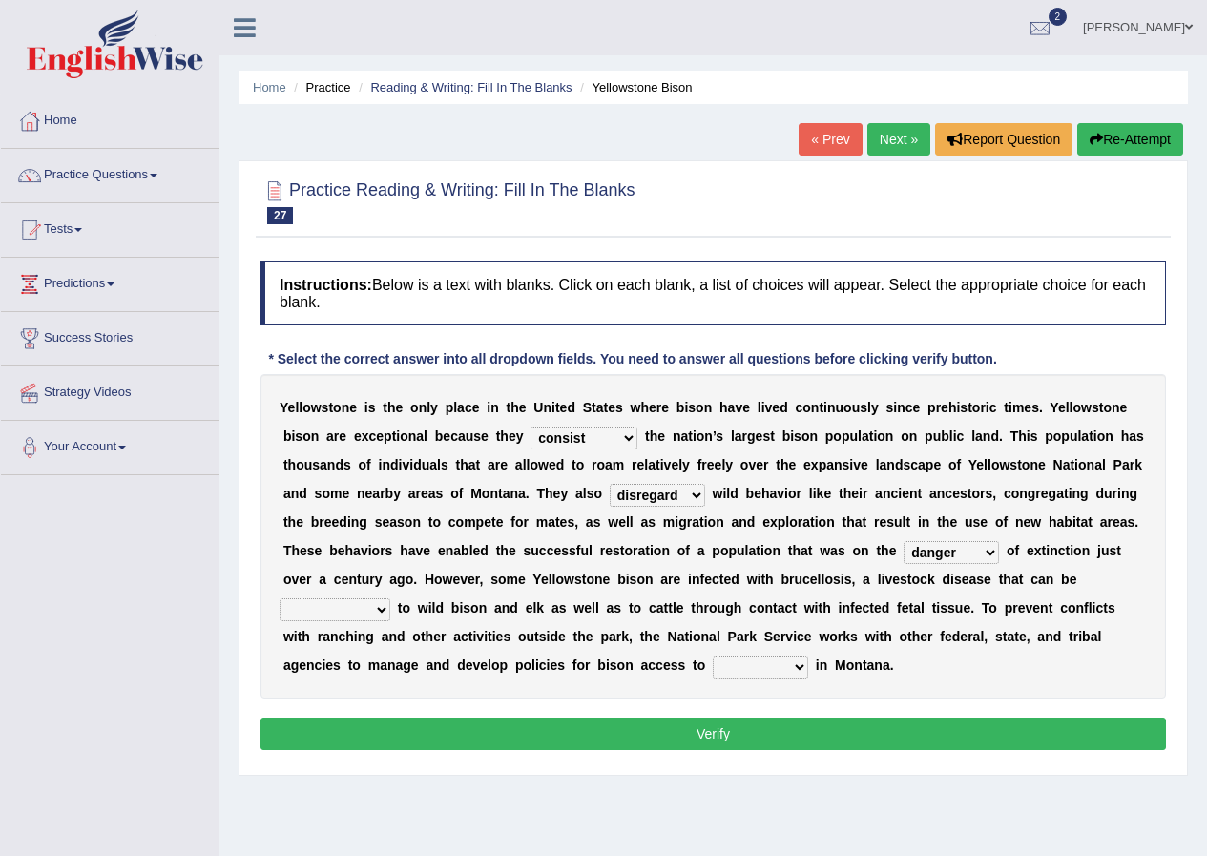
select select "transmitted"
click at [280, 598] on select "transplanted transported transgressed transmitted" at bounding box center [335, 609] width 111 height 23
click at [440, 725] on button "Verify" at bounding box center [714, 734] width 906 height 32
click at [799, 670] on select "habitat habitat habitant food" at bounding box center [760, 667] width 95 height 23
select select "habitat"
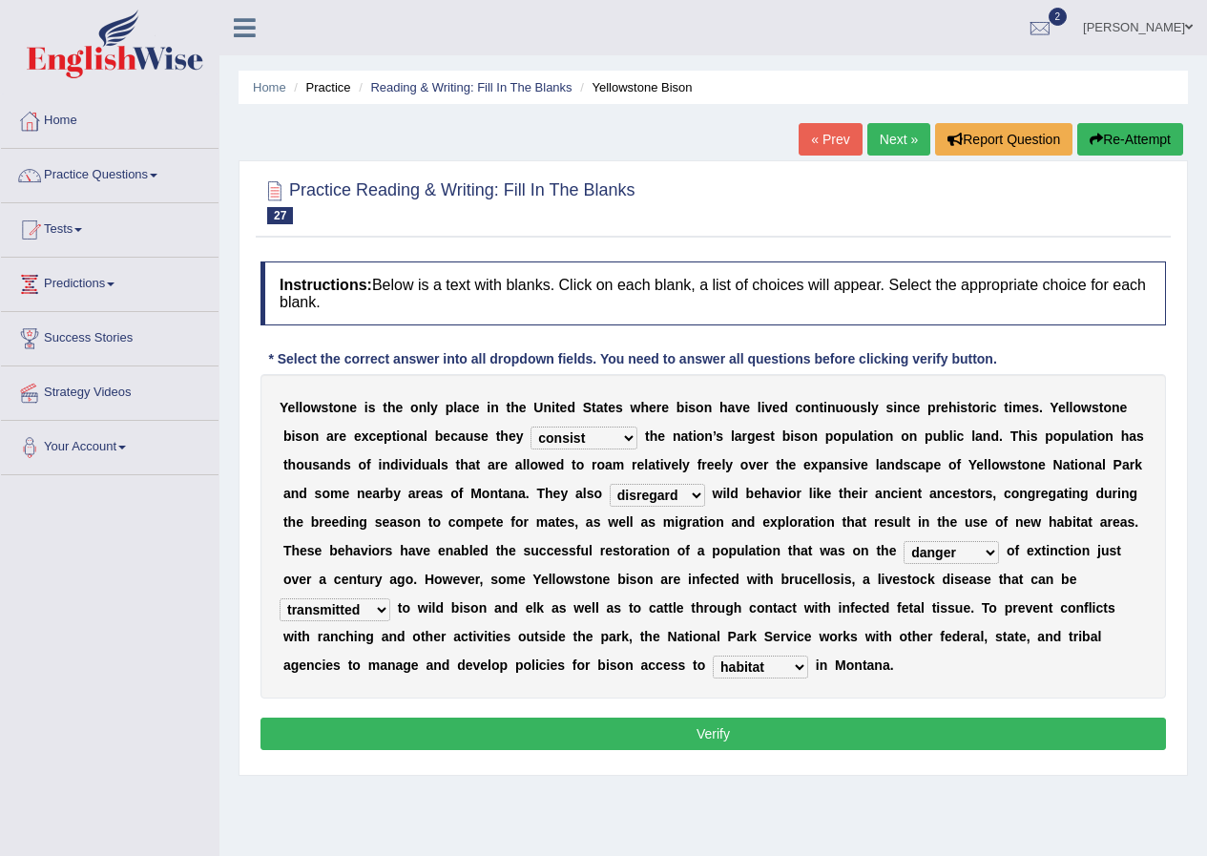
click at [713, 656] on select "habitat habitat habitant food" at bounding box center [760, 667] width 95 height 23
click at [764, 733] on button "Verify" at bounding box center [714, 734] width 906 height 32
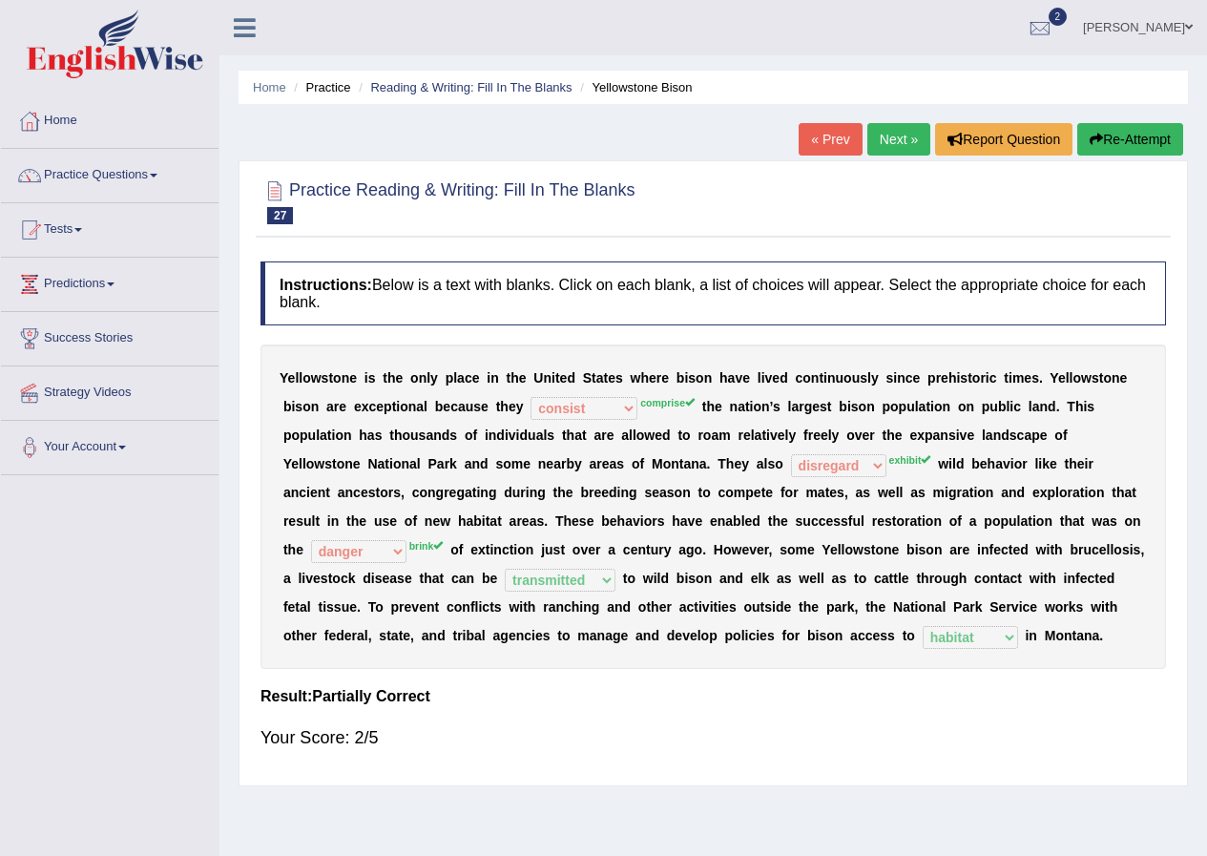
click at [881, 129] on link "Next »" at bounding box center [899, 139] width 63 height 32
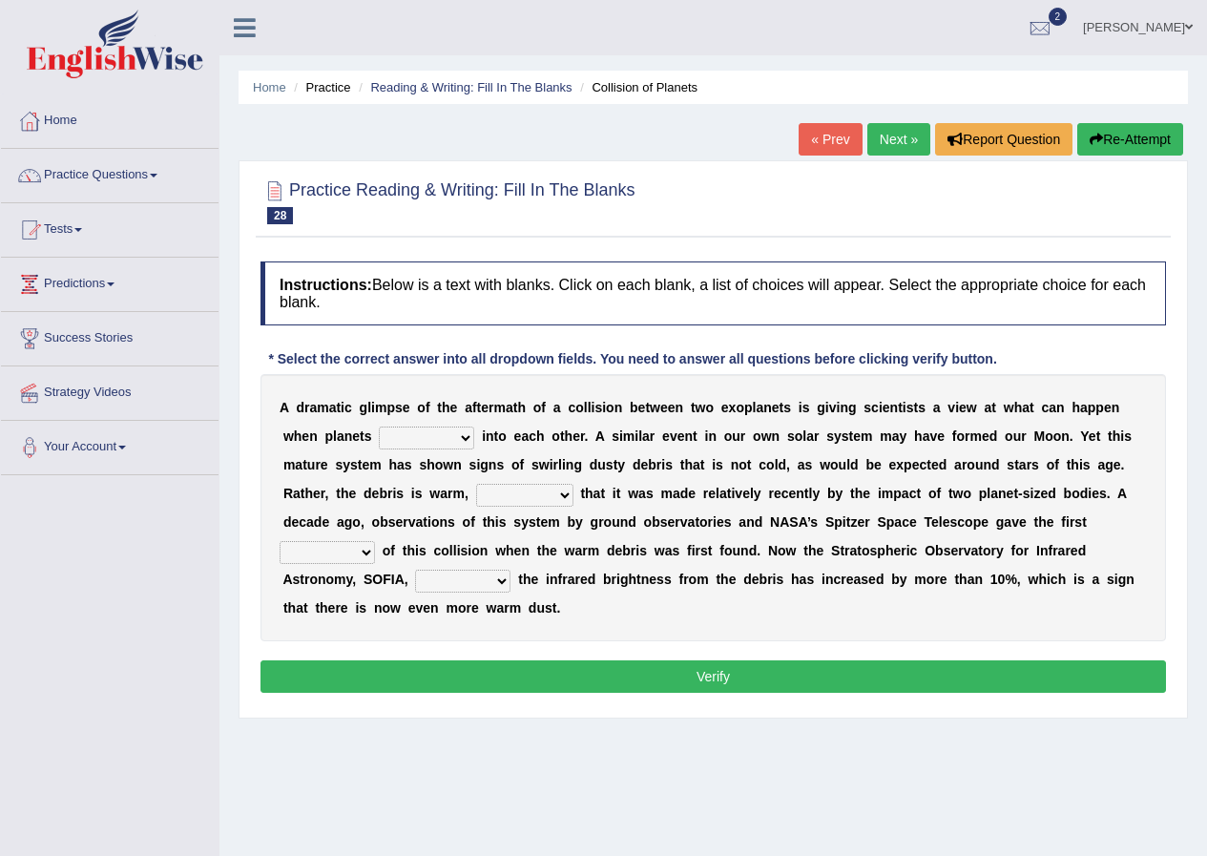
click at [463, 442] on select "crash explore roam implode" at bounding box center [426, 438] width 95 height 23
select select "crash"
click at [379, 427] on select "crash explore roam implode" at bounding box center [426, 438] width 95 height 23
click at [561, 491] on select "reinforcing sentencing forging conducing" at bounding box center [524, 495] width 97 height 23
click at [596, 597] on div "A d r a m a t i c g l i m p s e o f t h e a f t e r m a t h o f a c o l l i s i…" at bounding box center [714, 507] width 906 height 267
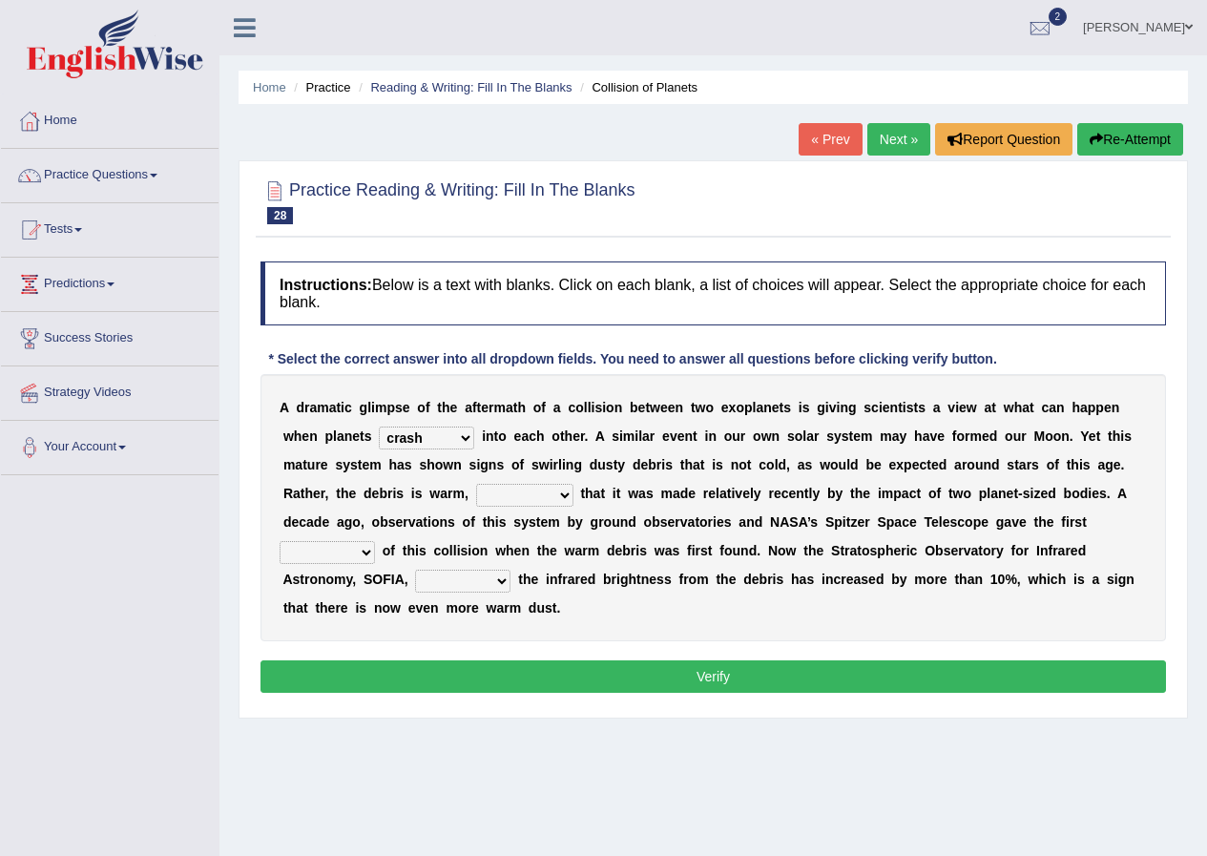
click at [550, 498] on select "reinforcing sentencing forging conducing" at bounding box center [524, 495] width 97 height 23
click at [629, 607] on div "A d r a m a t i c g l i m p s e o f t h e a f t e r m a t h o f a c o l l i s i…" at bounding box center [714, 507] width 906 height 267
click at [363, 550] on select "pints faints hints taints" at bounding box center [327, 552] width 95 height 23
select select "hints"
click at [280, 541] on select "pints faints hints taints" at bounding box center [327, 552] width 95 height 23
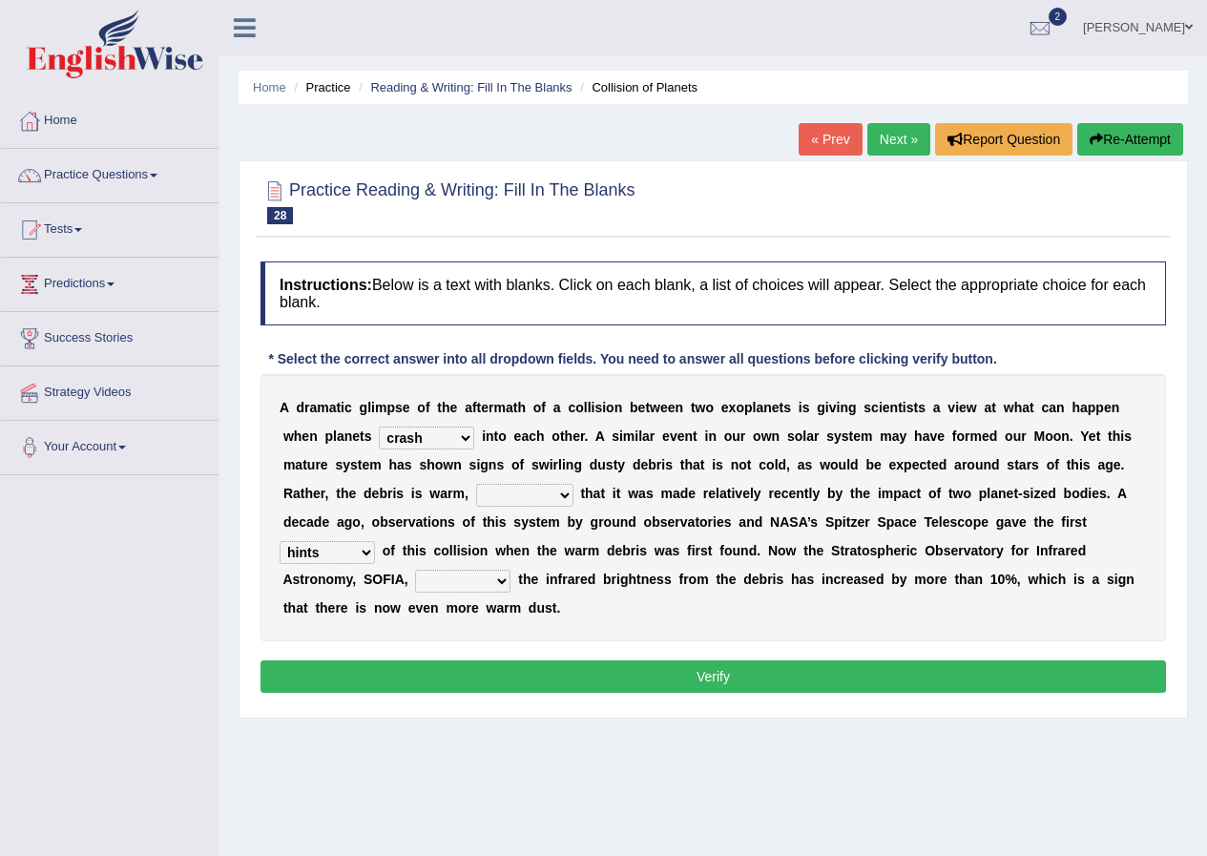
click at [358, 551] on select "pints faints hints taints" at bounding box center [327, 552] width 95 height 23
click at [375, 647] on div "Instructions: Below is a text with blanks. Click on each blank, a list of choic…" at bounding box center [713, 480] width 915 height 456
click at [490, 582] on select "concealed revealed repealed unsealed" at bounding box center [462, 581] width 95 height 23
select select "revealed"
click at [415, 570] on select "concealed revealed repealed unsealed" at bounding box center [462, 581] width 95 height 23
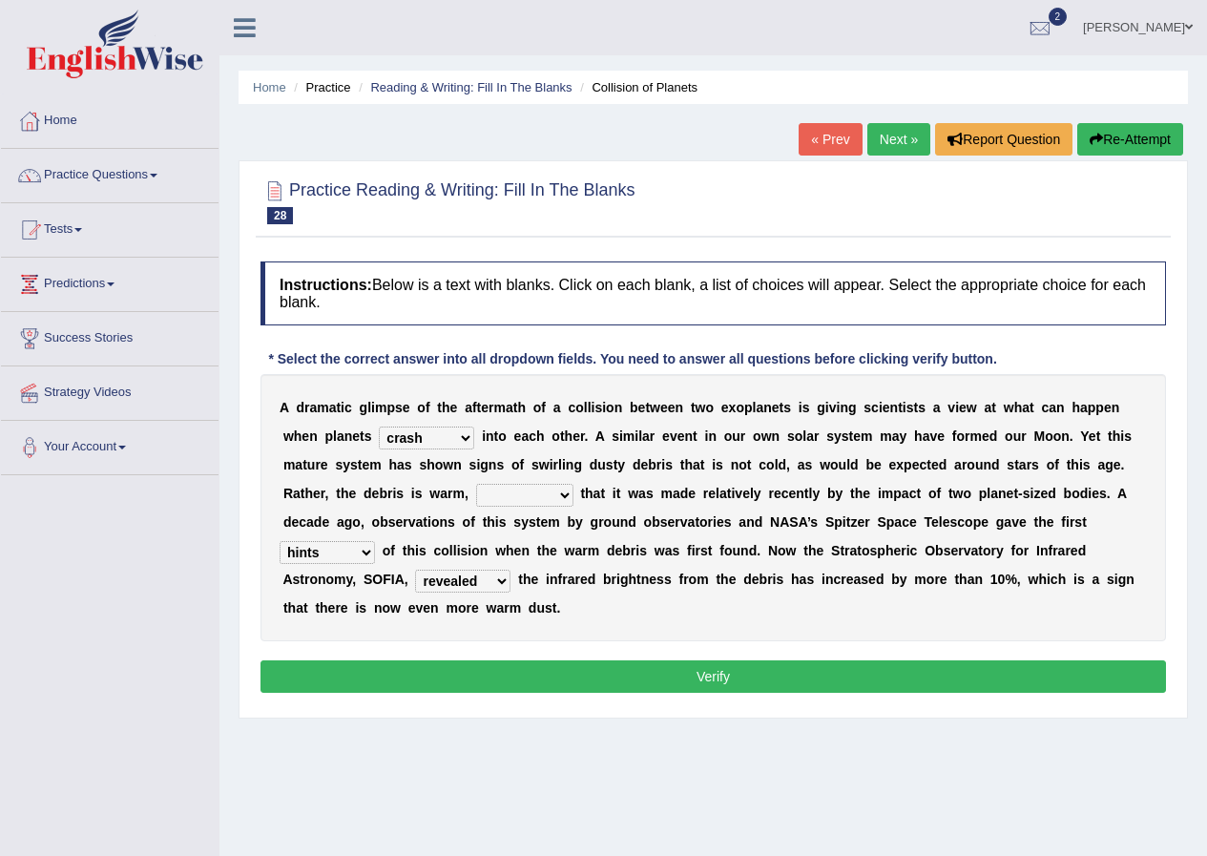
click at [552, 496] on select "reinforcing sentencing forging conducing" at bounding box center [524, 495] width 97 height 23
select select "conducing"
click at [476, 484] on select "reinforcing sentencing forging conducing" at bounding box center [524, 495] width 97 height 23
click at [660, 673] on button "Verify" at bounding box center [714, 676] width 906 height 32
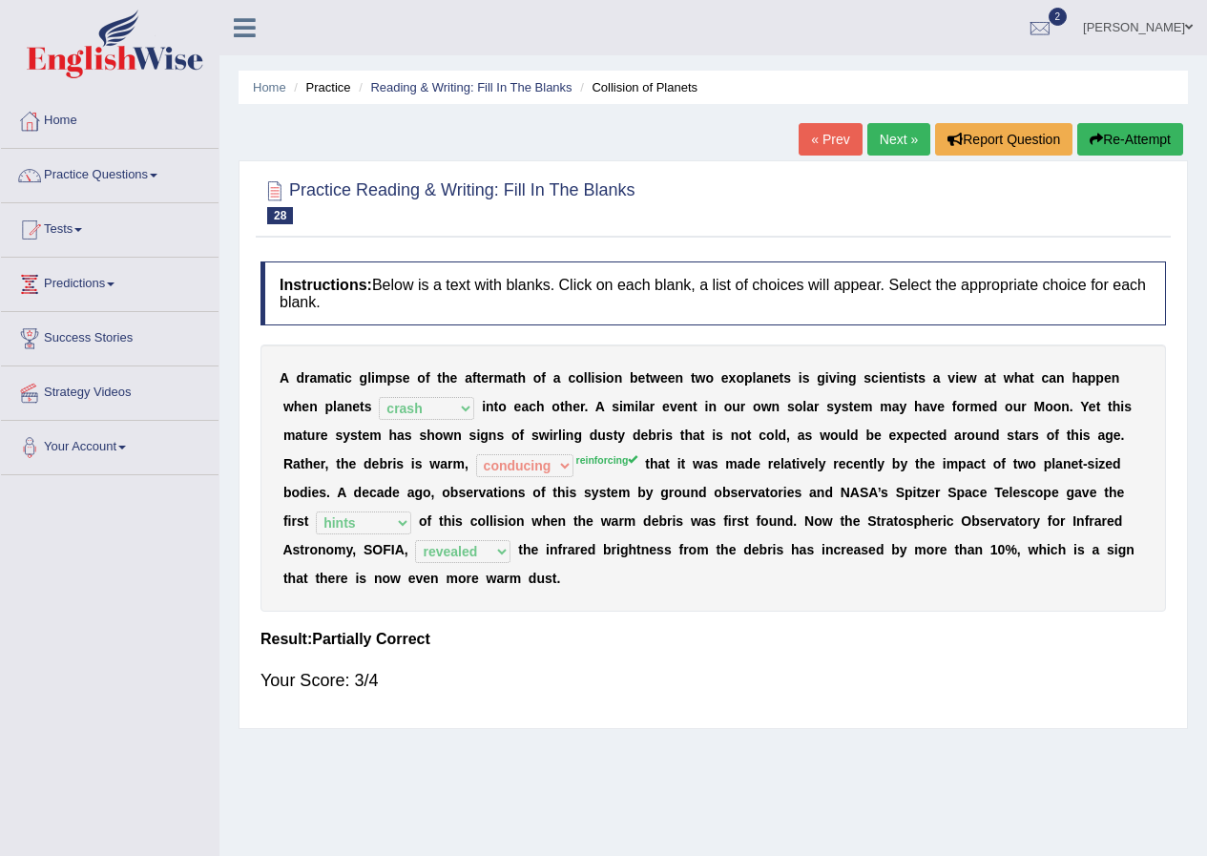
click at [877, 138] on link "Next »" at bounding box center [899, 139] width 63 height 32
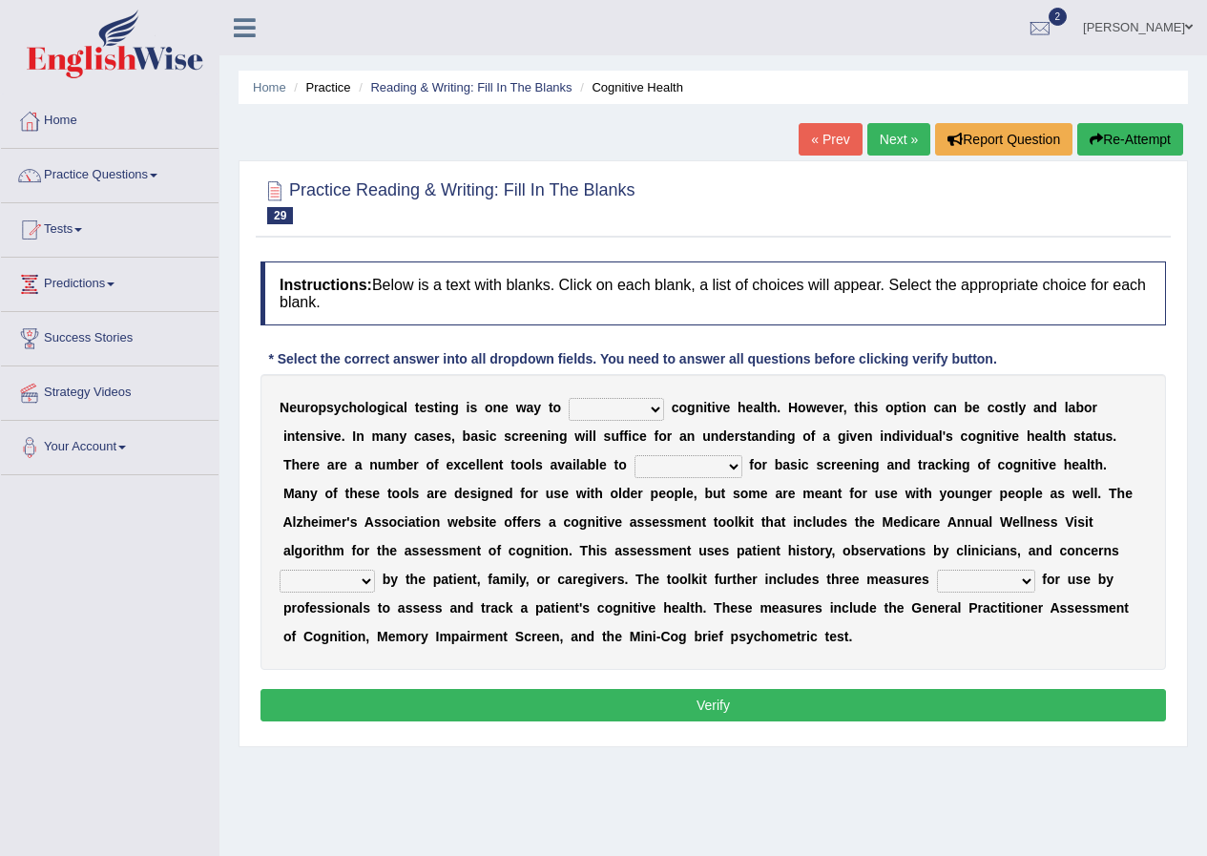
click at [633, 408] on select "obsess assess possess access" at bounding box center [616, 409] width 95 height 23
click at [658, 359] on div "* Select the correct answer into all dropdown fields. You need to answer all qu…" at bounding box center [633, 359] width 744 height 20
click at [642, 407] on select "obsess assess possess access" at bounding box center [616, 409] width 95 height 23
click at [561, 346] on div "Instructions: Below is a text with blanks. Click on each blank, a list of choic…" at bounding box center [713, 494] width 915 height 485
click at [718, 462] on select "stationers practitioners petitioners questioners" at bounding box center [689, 466] width 108 height 23
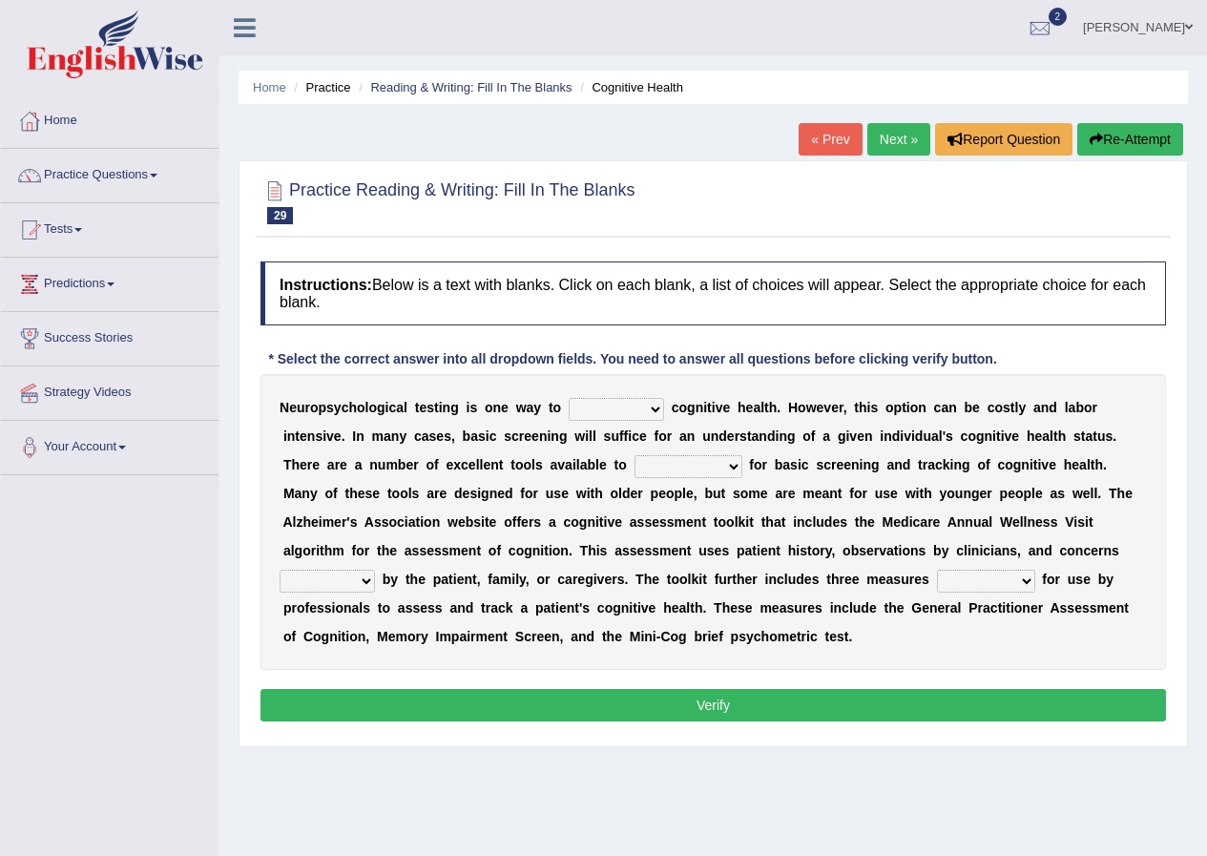
select select "practitioners"
click at [635, 455] on select "stationers practitioners petitioners questioners" at bounding box center [689, 466] width 108 height 23
click at [736, 469] on select "stationers practitioners petitioners questioners" at bounding box center [689, 466] width 108 height 23
click at [764, 399] on div "N e u r o p s y c h o l o g i c a l t e s t i n g i s o n e w a y t o obsess as…" at bounding box center [714, 522] width 906 height 296
click at [365, 579] on select "raised rising arising praised" at bounding box center [327, 581] width 95 height 23
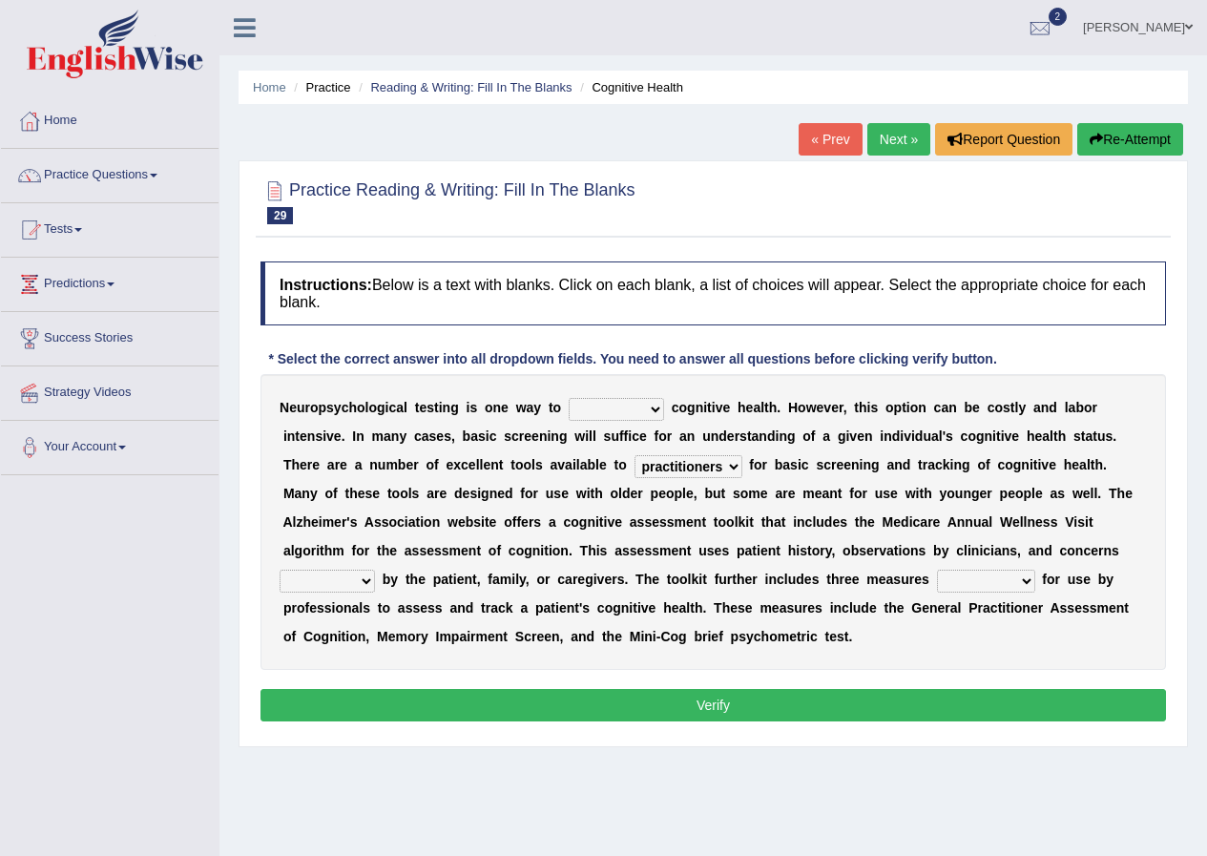
select select "raised"
click at [280, 570] on select "raised rising arising praised" at bounding box center [327, 581] width 95 height 23
click at [1036, 581] on b at bounding box center [1040, 579] width 8 height 15
click at [1021, 582] on select "validated intimidated dilapidated antedated" at bounding box center [986, 581] width 98 height 23
select select "validated"
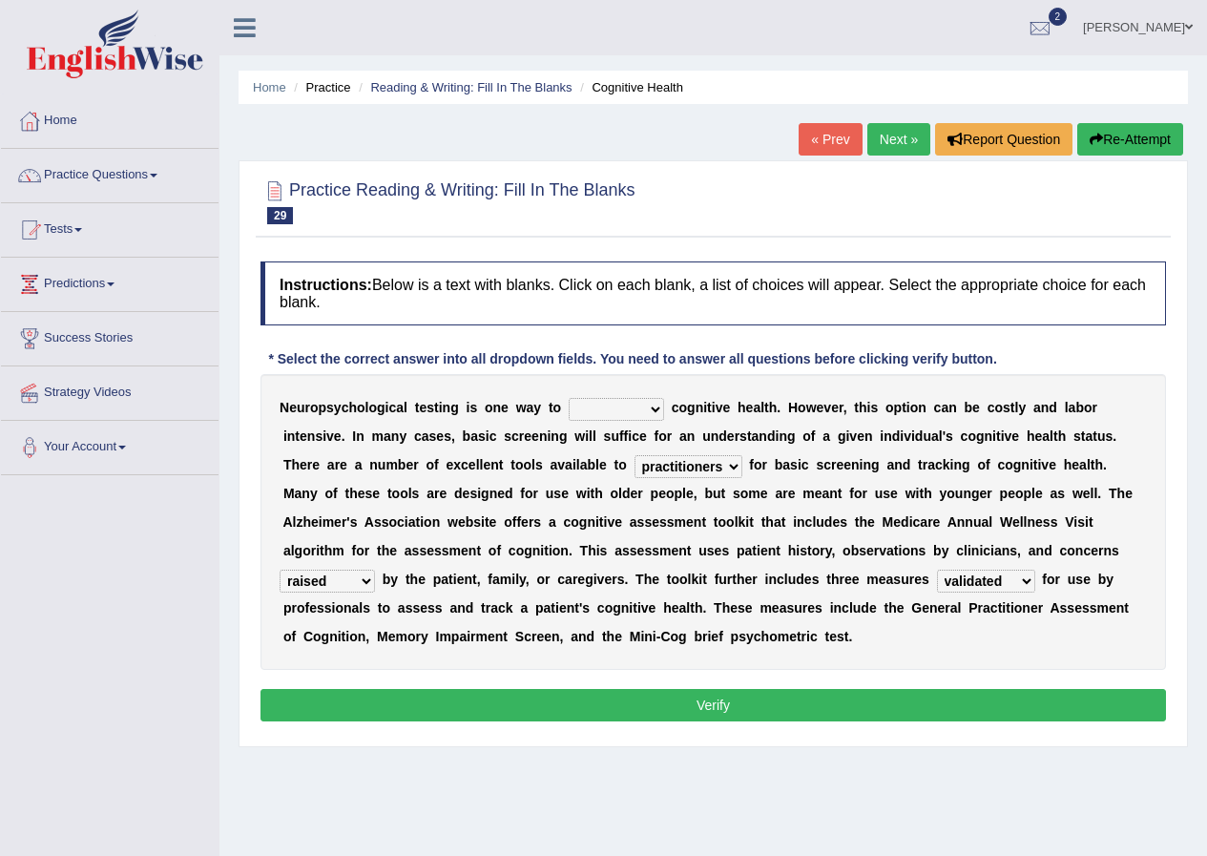
click at [937, 570] on select "validated intimidated dilapidated antedated" at bounding box center [986, 581] width 98 height 23
click at [644, 408] on select "obsess assess possess access" at bounding box center [616, 409] width 95 height 23
select select "access"
click at [569, 398] on select "obsess assess possess access" at bounding box center [616, 409] width 95 height 23
click at [654, 693] on button "Verify" at bounding box center [714, 705] width 906 height 32
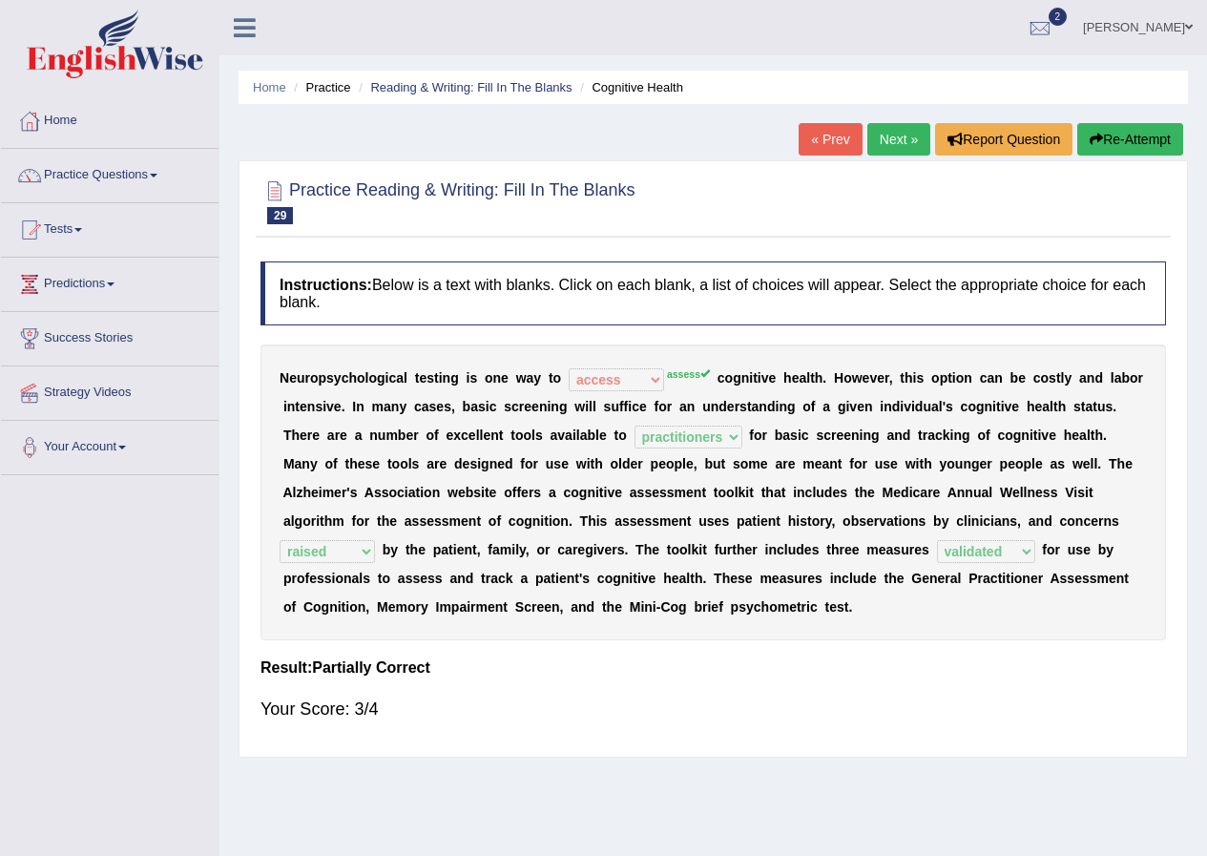
click at [891, 140] on link "Next »" at bounding box center [899, 139] width 63 height 32
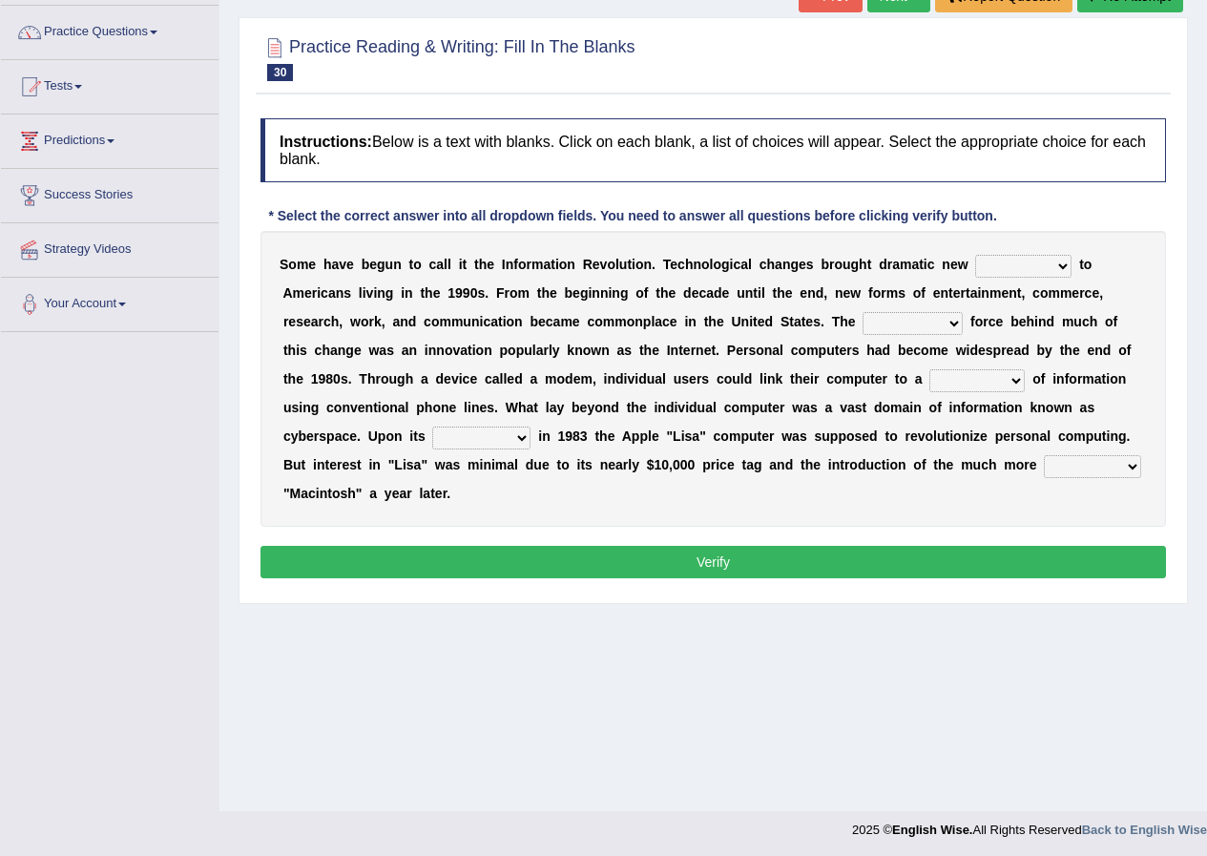
scroll to position [146, 0]
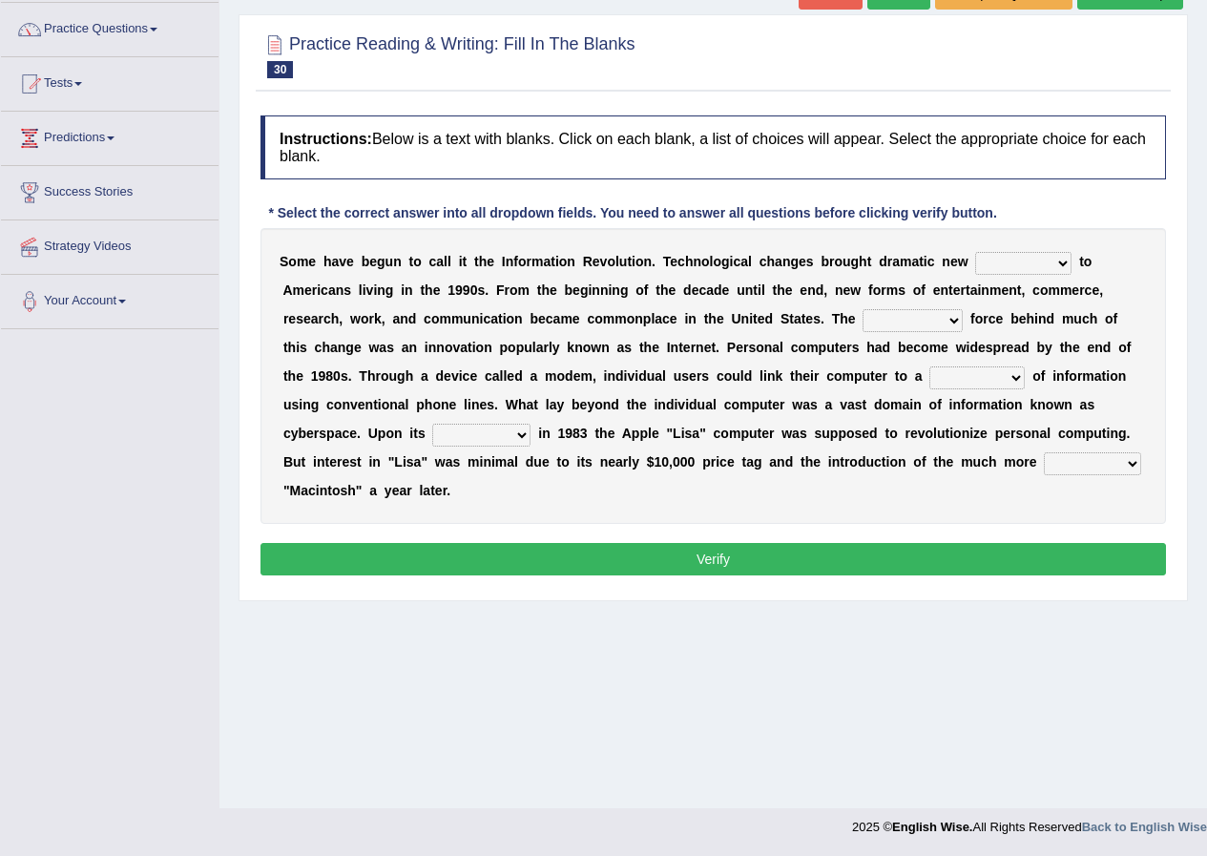
click at [1058, 257] on select "challenges puzzles options confusion" at bounding box center [1023, 263] width 96 height 23
click at [873, 203] on div "* Select the correct answer into all dropdown fields. You need to answer all qu…" at bounding box center [633, 213] width 744 height 20
click at [947, 321] on select "unremitting uninspiring driving insinuating" at bounding box center [913, 320] width 100 height 23
click at [637, 446] on div "S o m e h a v e b e g u n t o c a l l i t t h e I n f o r m a t i o n R e v o l…" at bounding box center [714, 376] width 906 height 296
click at [938, 323] on select "unremitting uninspiring driving insinuating" at bounding box center [913, 320] width 100 height 23
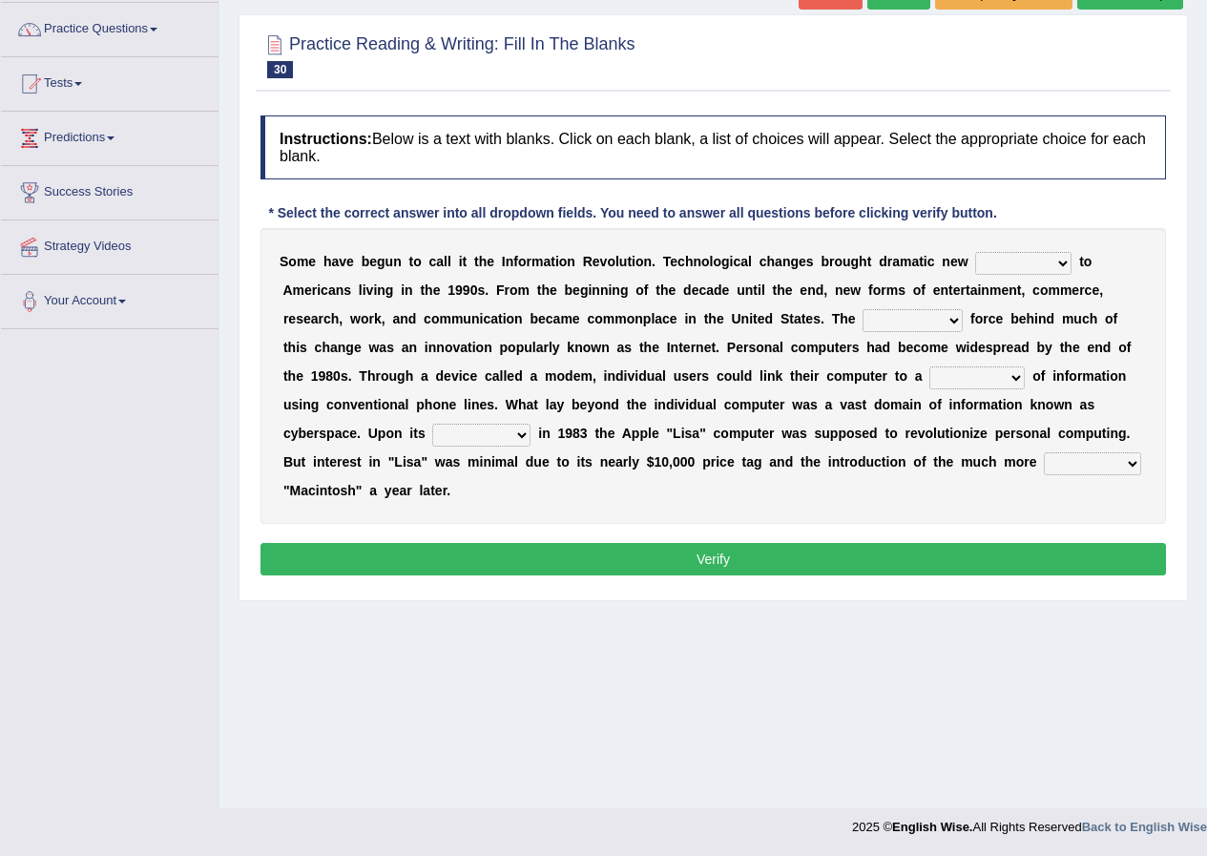
select select "driving"
click at [863, 309] on select "unremitting uninspiring driving insinuating" at bounding box center [913, 320] width 100 height 23
click at [1028, 369] on b at bounding box center [1029, 375] width 8 height 15
click at [1018, 378] on select "magnitude bulk wealth volume" at bounding box center [977, 378] width 95 height 23
select select "bulk"
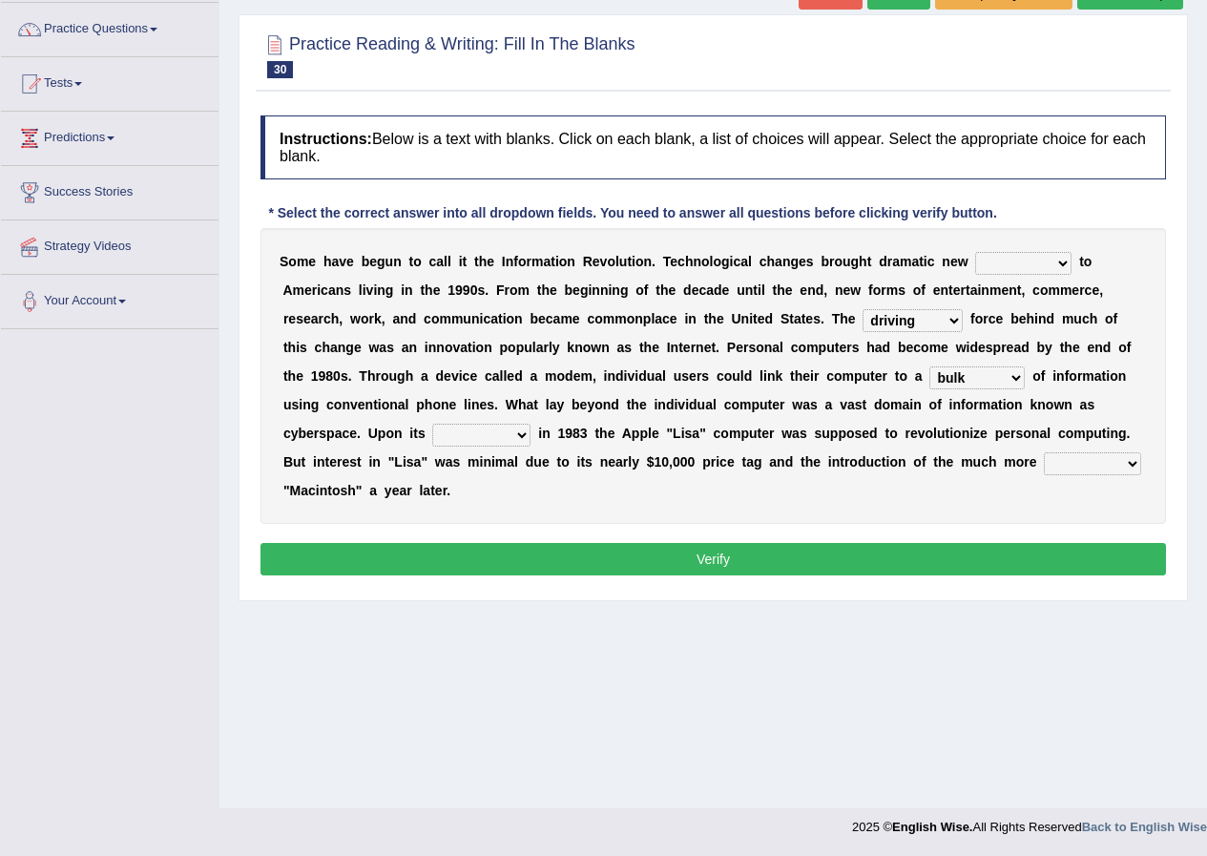
click at [930, 367] on select "magnitude bulk wealth volume" at bounding box center [977, 378] width 95 height 23
click at [509, 433] on select "relief release publication emission" at bounding box center [481, 435] width 98 height 23
select select "publication"
click at [432, 424] on select "relief release publication emission" at bounding box center [481, 435] width 98 height 23
click at [1051, 252] on select "challenges puzzles options confusion" at bounding box center [1023, 263] width 96 height 23
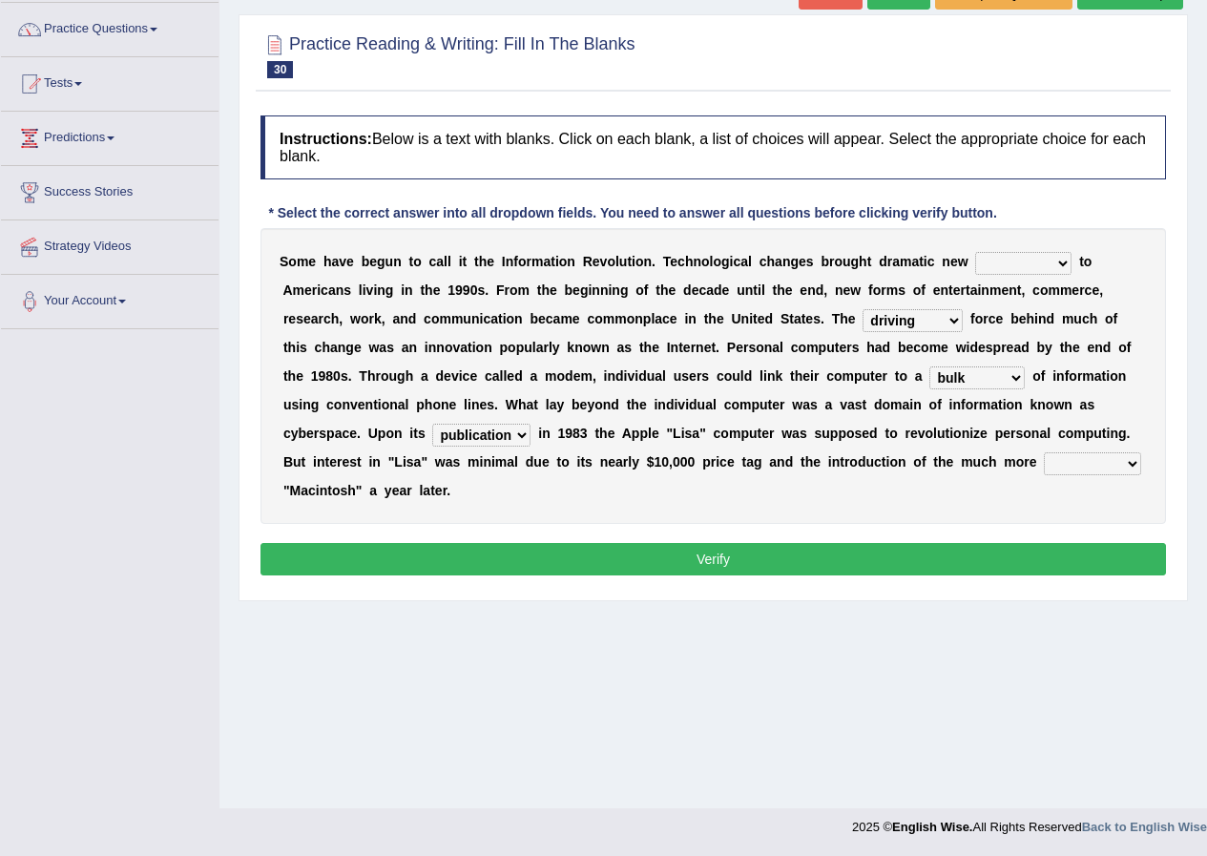
select select "options"
click at [975, 252] on select "challenges puzzles options confusion" at bounding box center [1023, 263] width 96 height 23
click at [1043, 262] on select "challenges puzzles options confusion" at bounding box center [1023, 263] width 96 height 23
click at [963, 545] on button "Verify" at bounding box center [714, 559] width 906 height 32
click at [1103, 467] on select "convenient affordable advanced formidable" at bounding box center [1092, 463] width 97 height 23
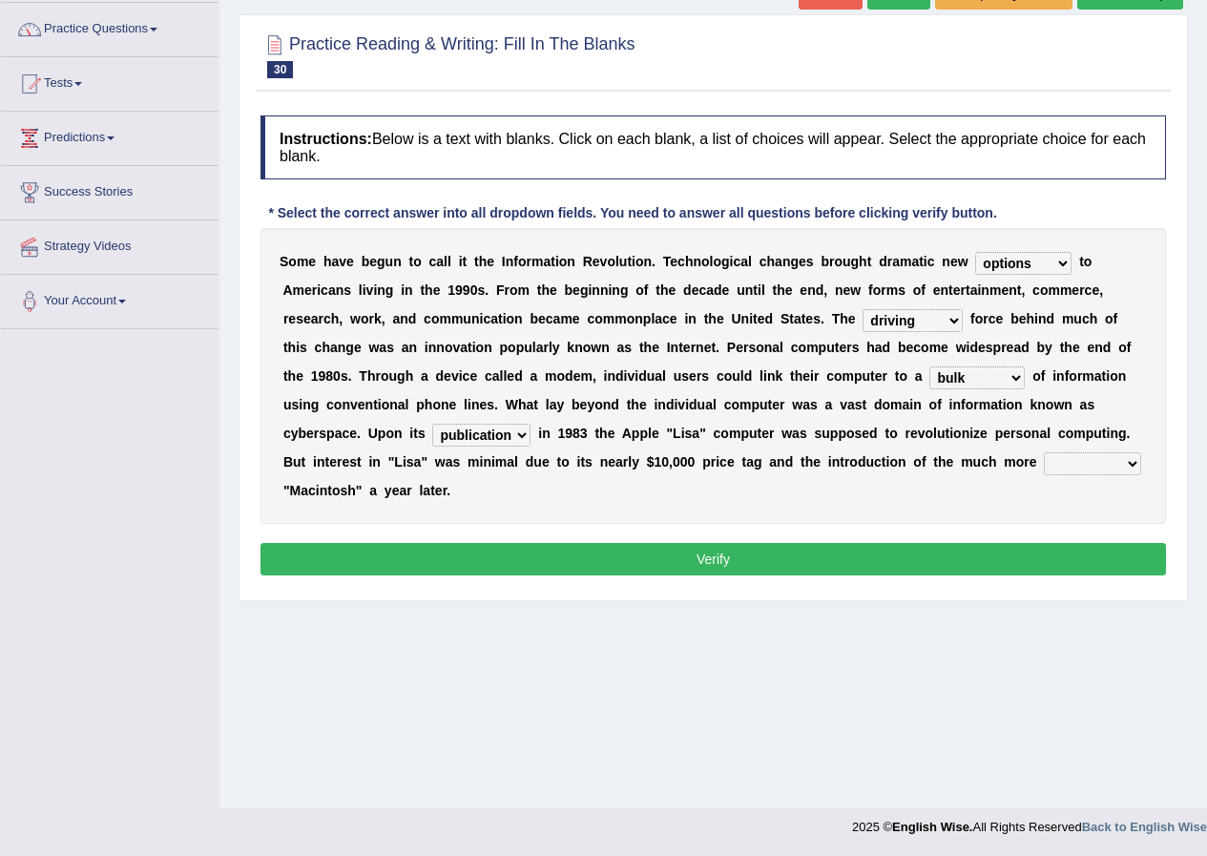
select select "affordable"
click at [1044, 452] on select "convenient affordable advanced formidable" at bounding box center [1092, 463] width 97 height 23
click at [1023, 551] on button "Verify" at bounding box center [714, 559] width 906 height 32
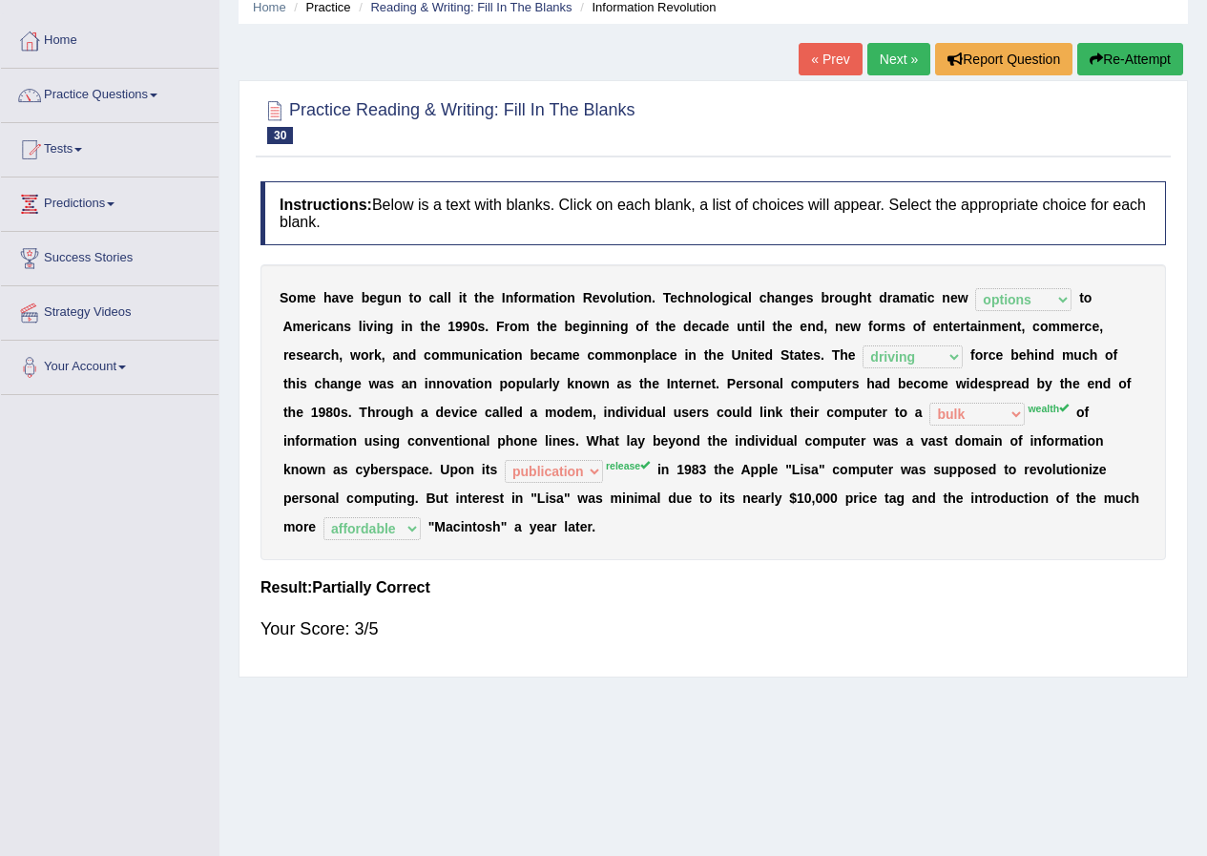
scroll to position [0, 0]
